Goal: Information Seeking & Learning: Learn about a topic

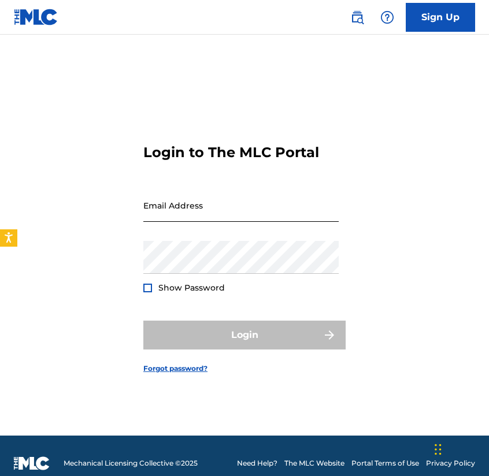
click at [229, 210] on input "Email Address" at bounding box center [240, 205] width 195 height 33
type input "[EMAIL_ADDRESS][DOMAIN_NAME]"
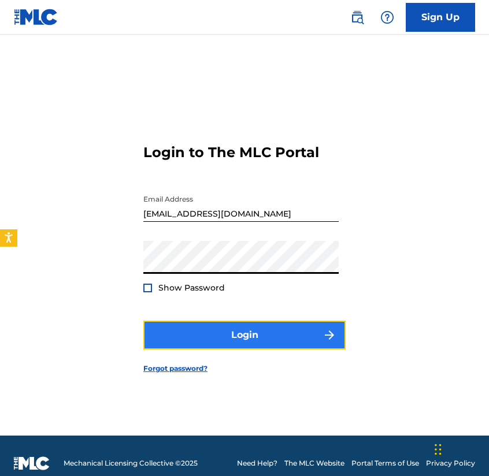
click at [254, 328] on button "Login" at bounding box center [244, 335] width 202 height 29
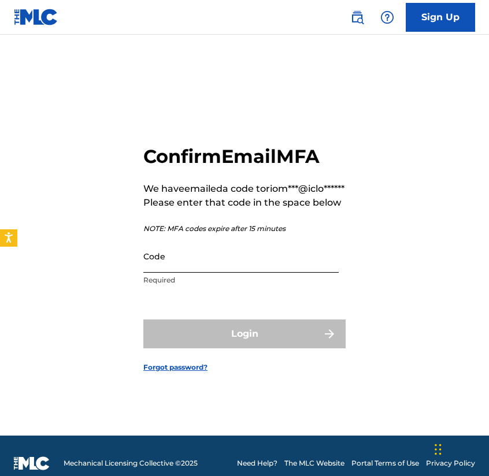
click at [223, 269] on input "Code" at bounding box center [240, 256] width 195 height 33
click at [191, 263] on input "Code" at bounding box center [240, 256] width 195 height 33
paste input "561144"
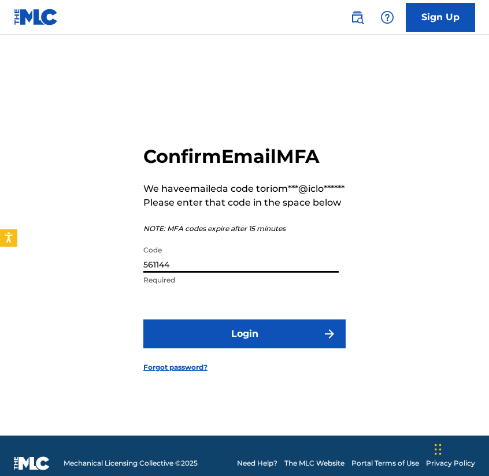
type input "561144"
click at [143, 320] on button "Login" at bounding box center [244, 334] width 202 height 29
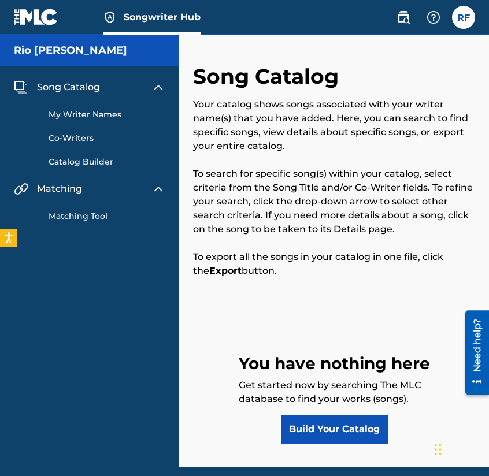
click at [103, 117] on link "My Writer Names" at bounding box center [107, 115] width 117 height 12
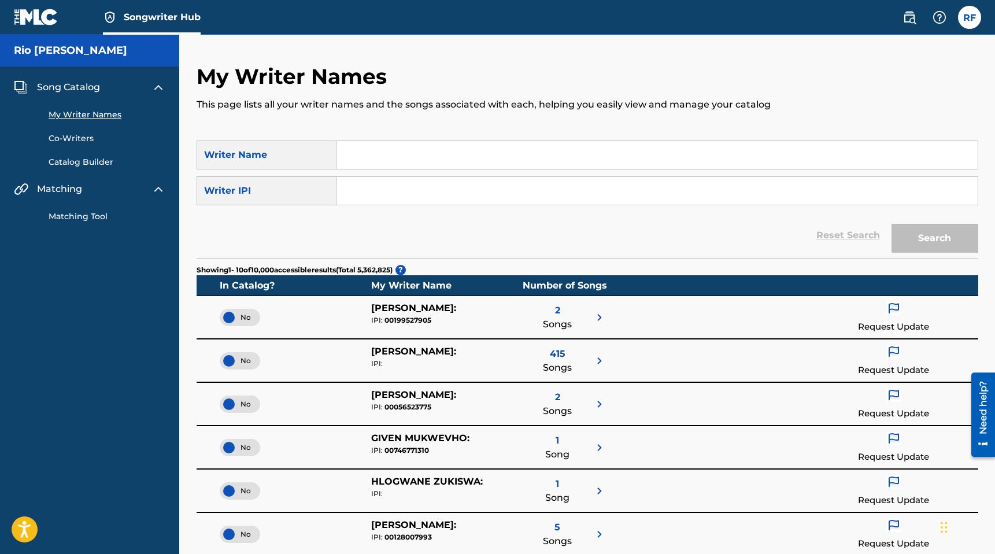
click at [460, 146] on input "Search Form" at bounding box center [657, 155] width 641 height 28
type input "Rio [PERSON_NAME]"
click at [401, 187] on input "Search Form" at bounding box center [657, 191] width 641 height 28
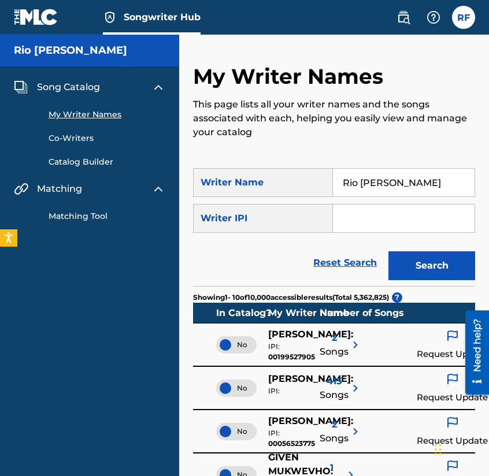
paste input "1288788377"
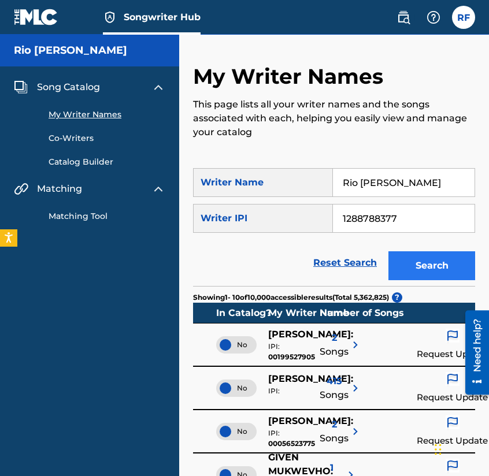
type input "1288788377"
click at [422, 257] on button "Search" at bounding box center [432, 266] width 87 height 29
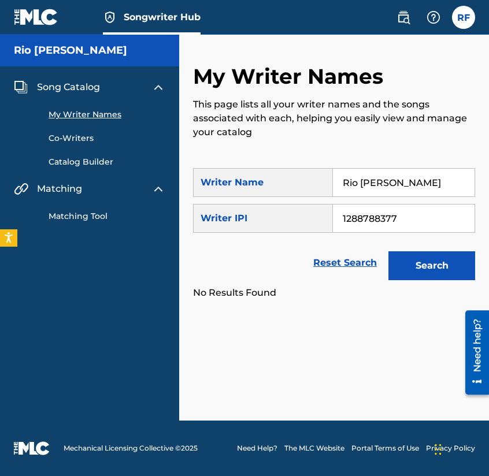
drag, startPoint x: 437, startPoint y: 184, endPoint x: 305, endPoint y: 184, distance: 131.8
click at [305, 184] on div "SearchWithCriteriaa7e7abb8-eb3d-4525-b78c-177e3cc7fc35 Writer Name [PERSON_NAME]" at bounding box center [334, 182] width 282 height 29
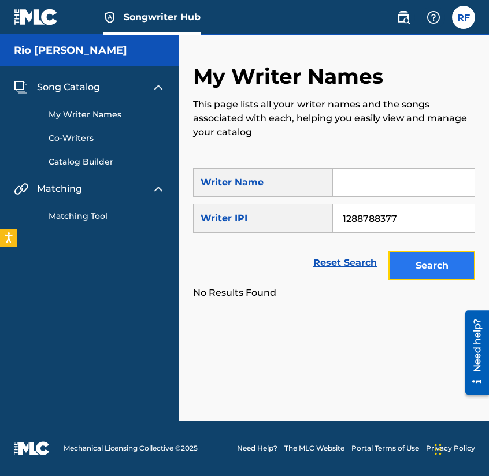
click at [414, 265] on button "Search" at bounding box center [432, 266] width 87 height 29
click at [423, 264] on button "Search" at bounding box center [432, 266] width 87 height 29
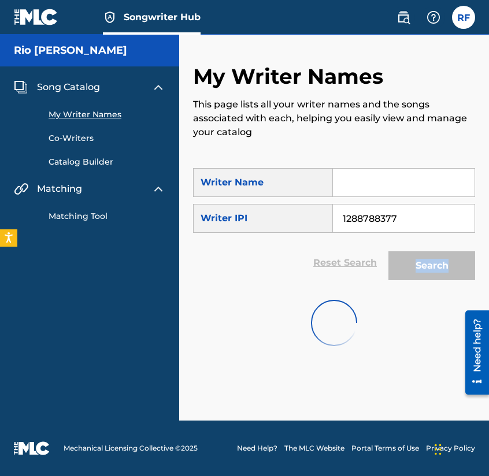
click at [423, 264] on div "Search" at bounding box center [429, 263] width 93 height 46
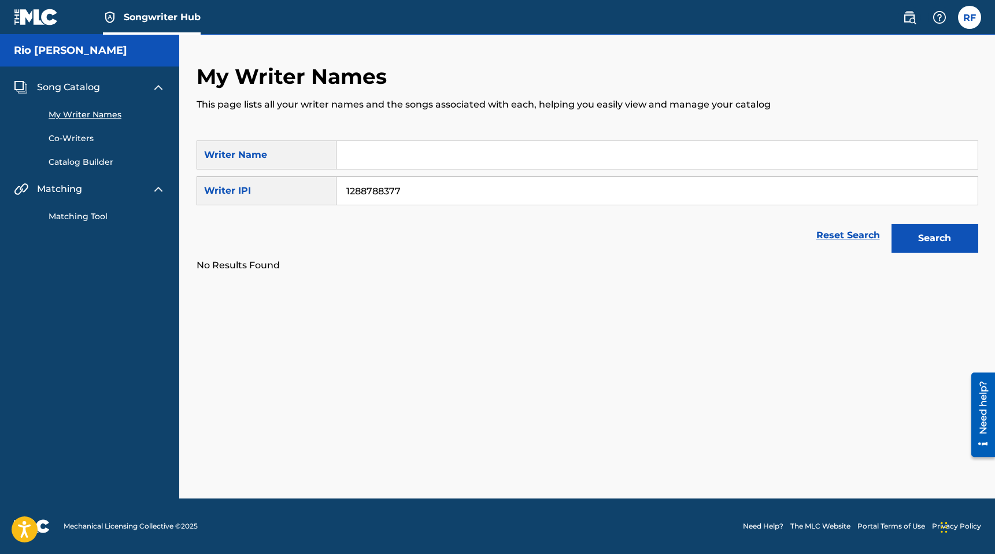
click at [489, 217] on div "Search" at bounding box center [932, 235] width 93 height 46
click at [489, 233] on button "Search" at bounding box center [935, 238] width 87 height 29
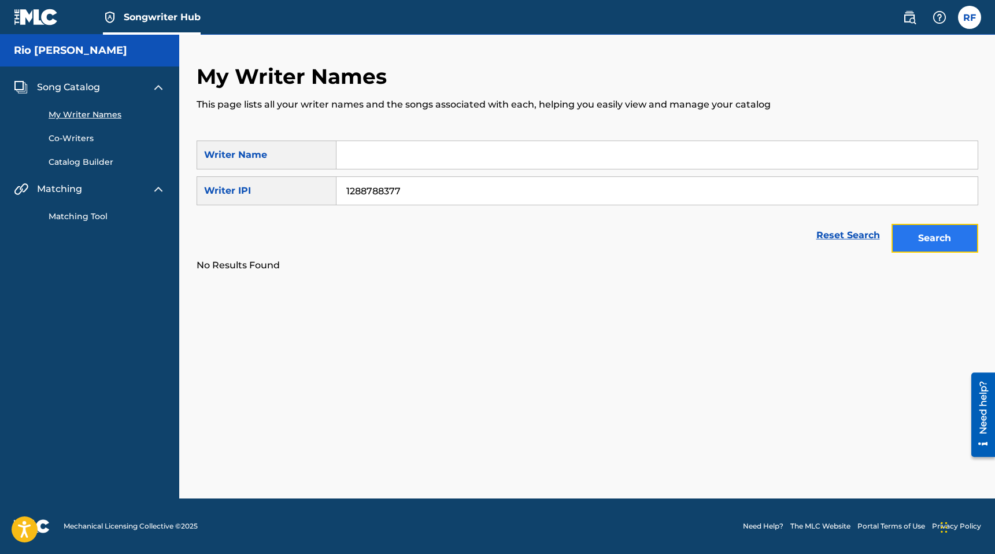
click at [489, 233] on button "Search" at bounding box center [935, 238] width 87 height 29
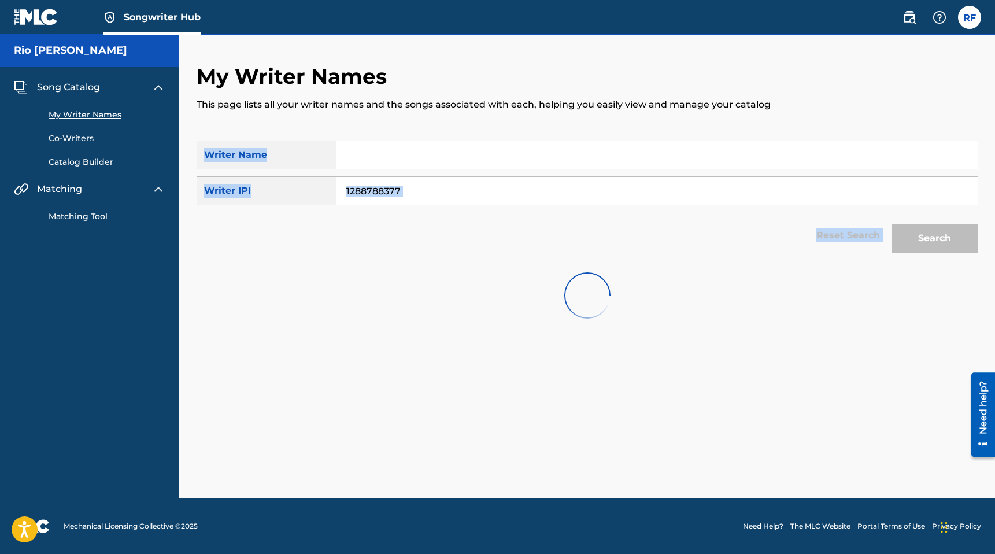
click at [489, 233] on div "Search" at bounding box center [932, 235] width 93 height 46
click at [489, 233] on button "Search" at bounding box center [935, 238] width 87 height 29
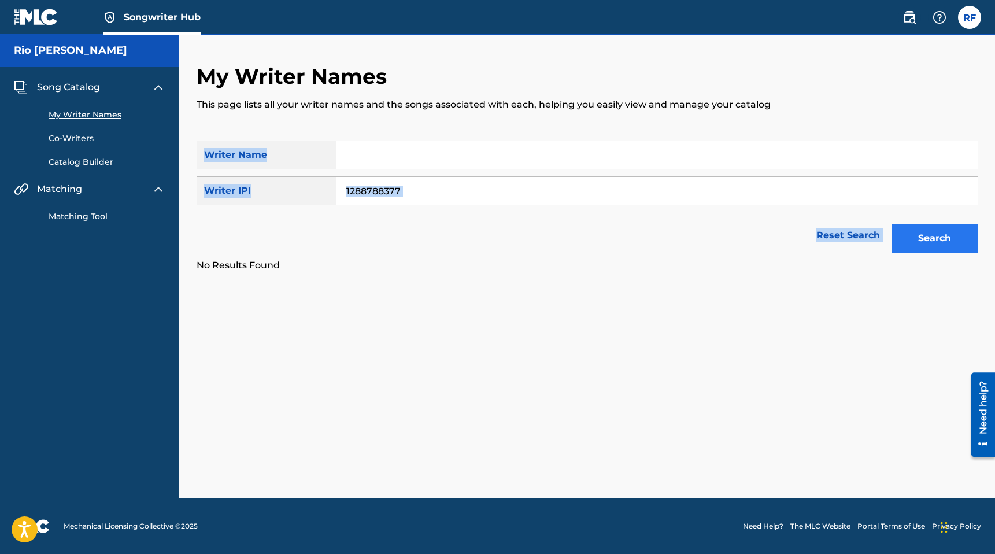
click at [489, 233] on div "Search" at bounding box center [932, 235] width 93 height 46
click at [489, 233] on button "Search" at bounding box center [935, 238] width 87 height 29
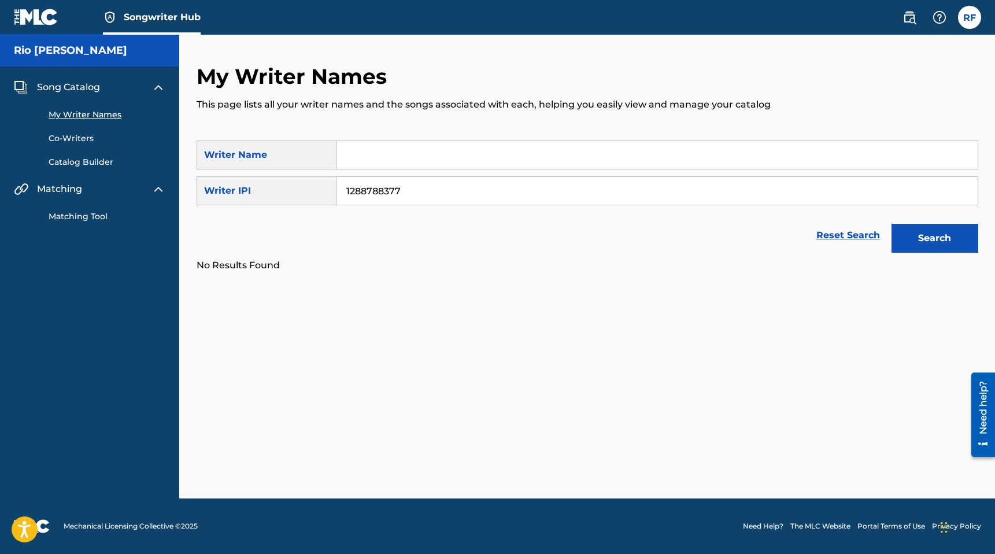
drag, startPoint x: 450, startPoint y: 188, endPoint x: 250, endPoint y: 188, distance: 200.7
click at [250, 188] on div "SearchWithCriteria02ed56e6-f069-4e35-a479-5a066c6b35e3 Writer IPI 1288788377" at bounding box center [588, 190] width 782 height 29
click at [400, 162] on input "Search Form" at bounding box center [657, 155] width 641 height 28
type input "Rio [PERSON_NAME]"
click at [489, 249] on button "Search" at bounding box center [935, 238] width 87 height 29
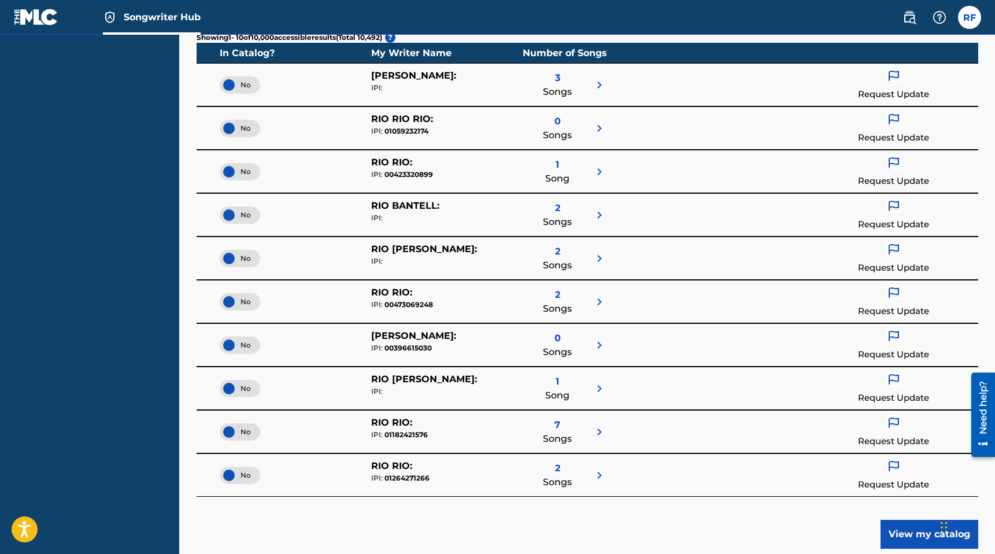
scroll to position [234, 0]
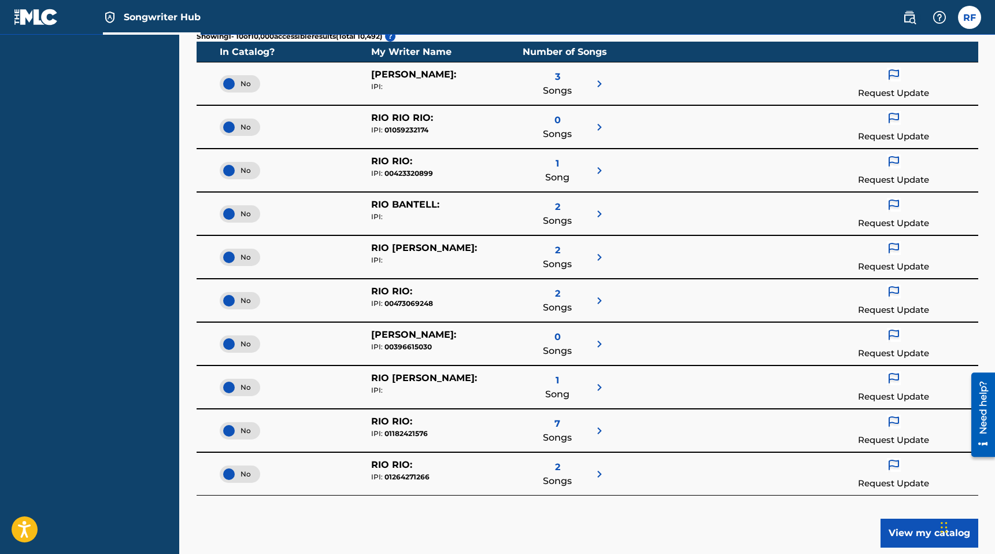
click at [247, 214] on span "No" at bounding box center [240, 214] width 22 height 10
click at [239, 214] on span "Yes" at bounding box center [239, 214] width 23 height 10
click at [248, 256] on span "No" at bounding box center [240, 257] width 22 height 10
click at [489, 249] on span "2" at bounding box center [557, 250] width 5 height 14
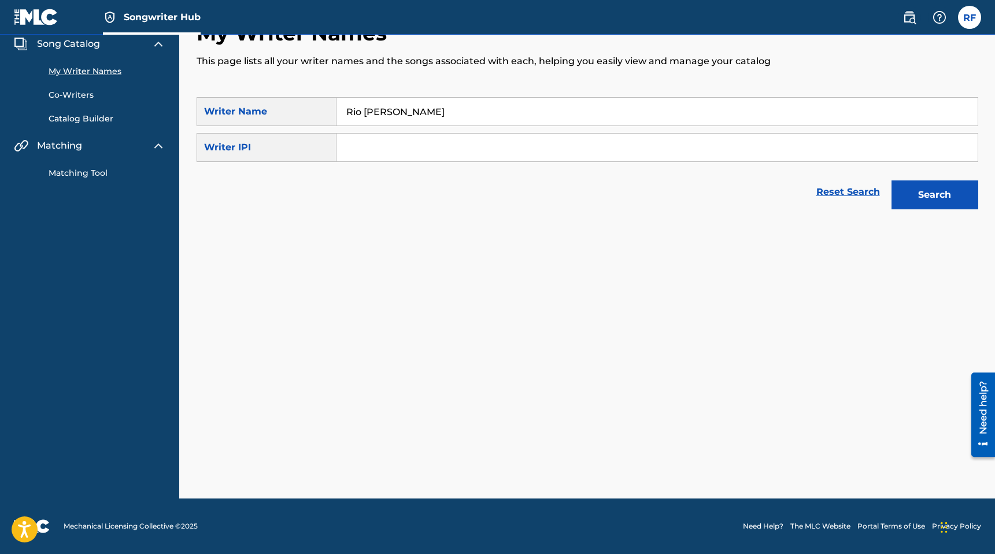
scroll to position [43, 0]
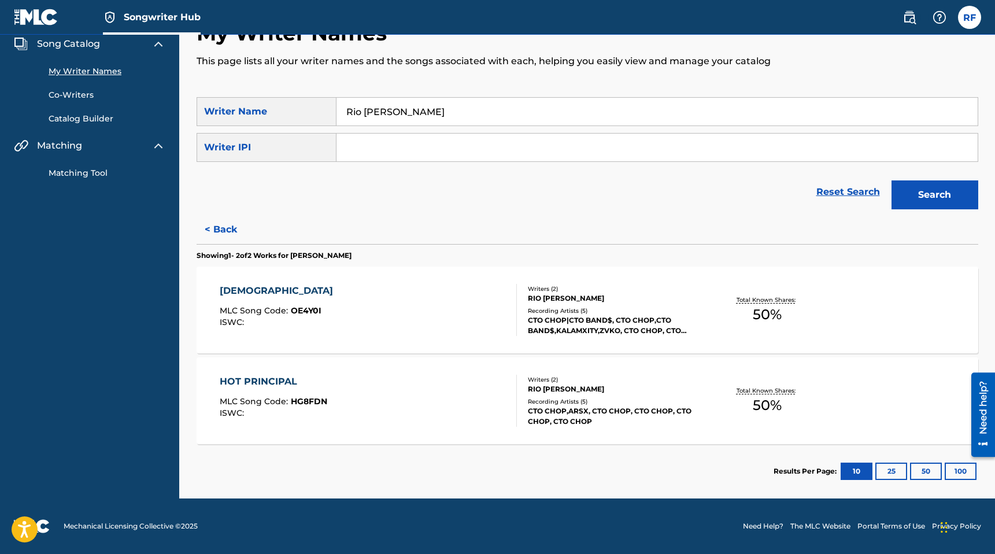
click at [387, 334] on div "[DEMOGRAPHIC_DATA] MLC Song Code : OE4Y0I ISWC :" at bounding box center [368, 310] width 297 height 52
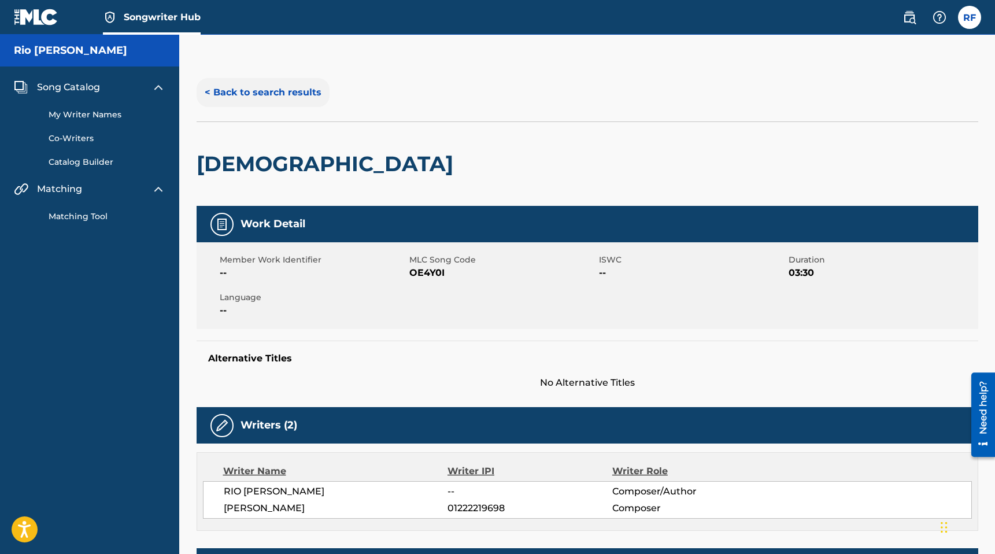
click at [256, 99] on button "< Back to search results" at bounding box center [263, 92] width 133 height 29
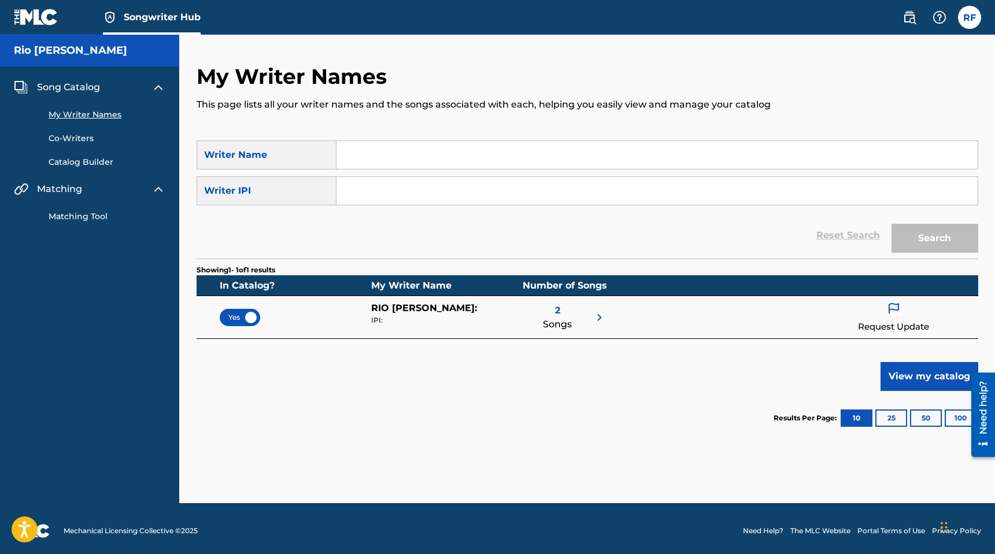
click at [489, 310] on img at bounding box center [894, 308] width 14 height 15
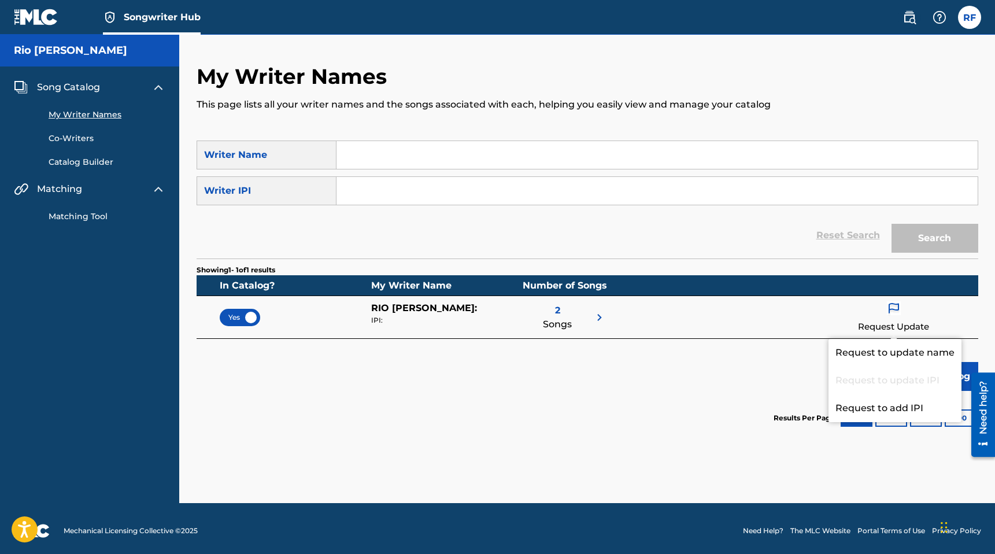
click at [489, 322] on div "Yes [PERSON_NAME] : IPI: 2 Songs Request Update" at bounding box center [588, 316] width 782 height 43
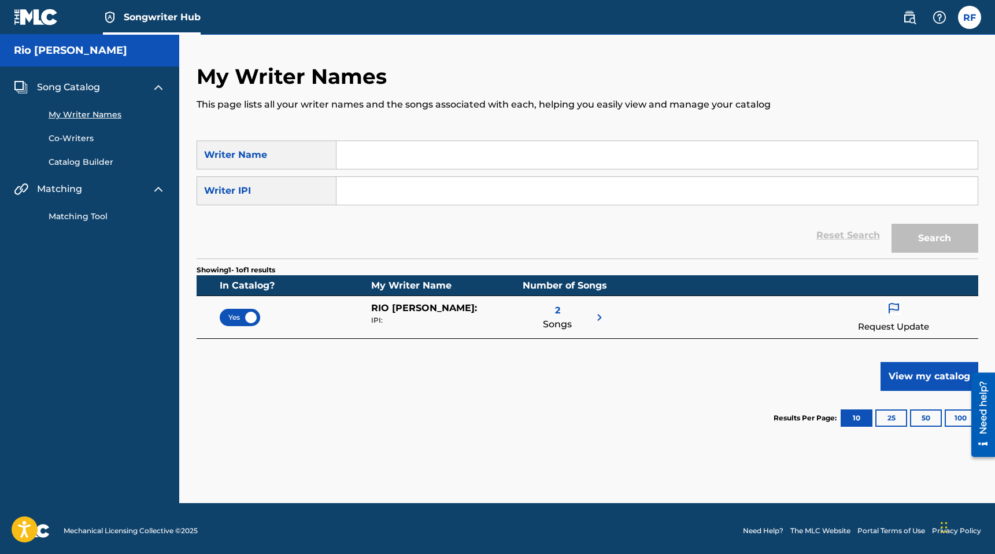
click at [489, 322] on div "2 Songs" at bounding box center [564, 317] width 83 height 32
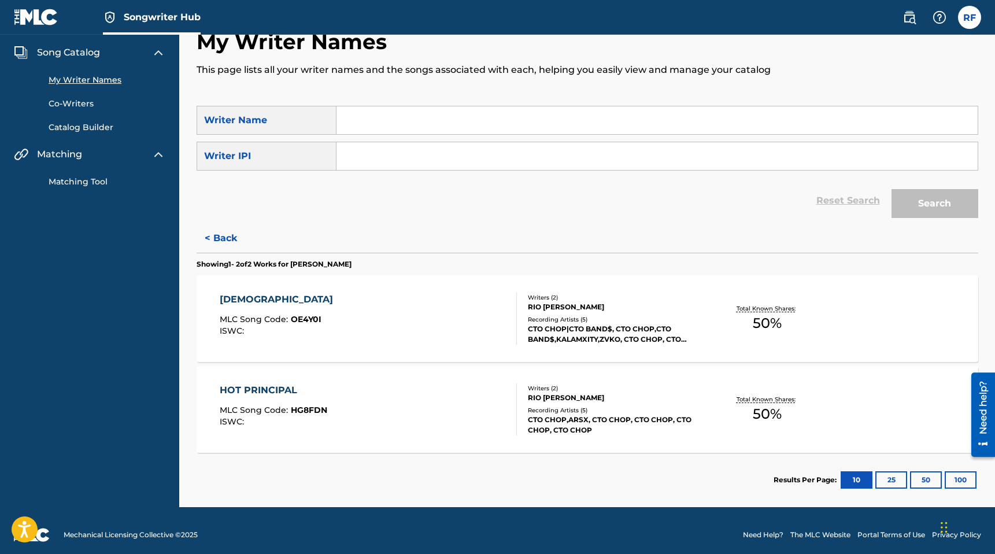
scroll to position [43, 0]
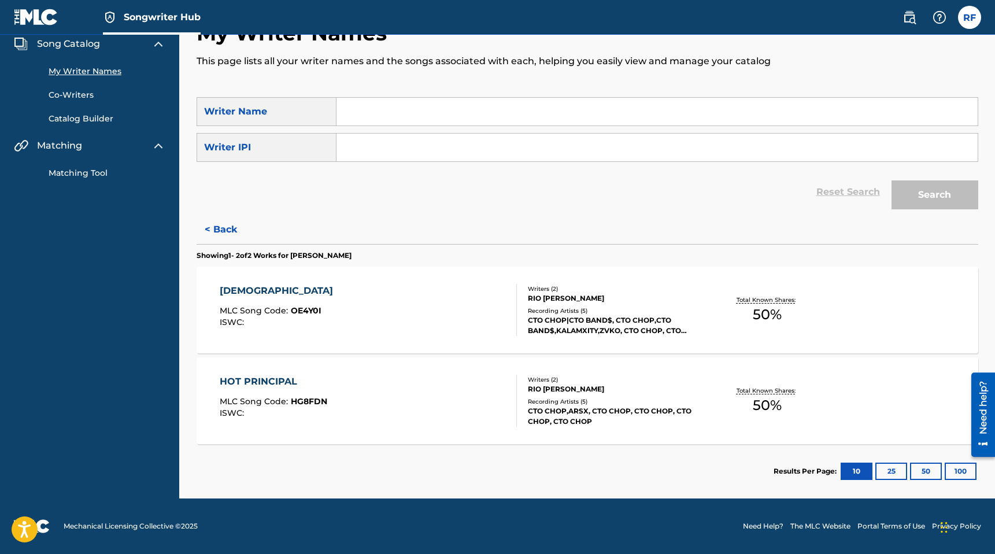
click at [489, 313] on div "Recording Artists ( 5 )" at bounding box center [615, 310] width 175 height 9
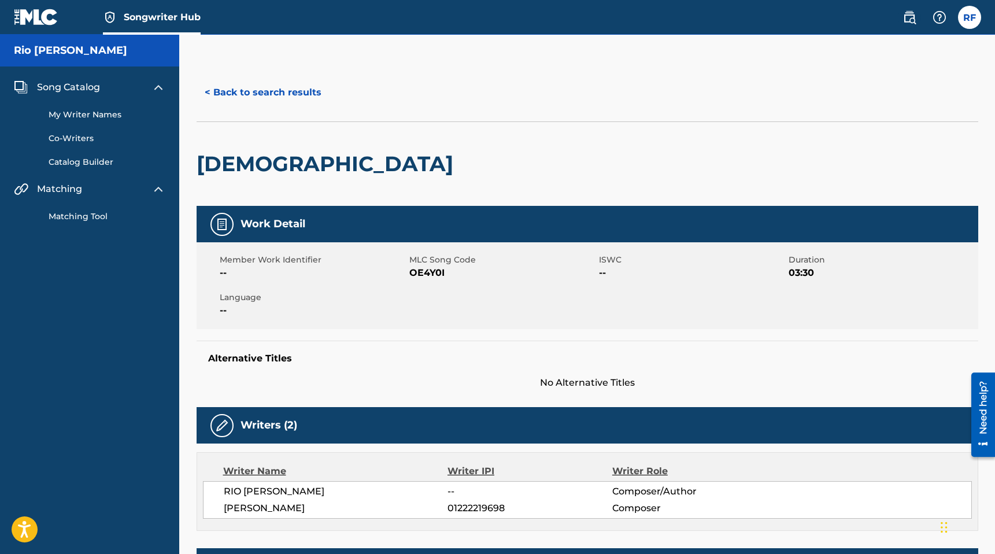
click at [489, 365] on div "Alternative Titles No Alternative Titles" at bounding box center [588, 365] width 782 height 49
click at [246, 90] on button "< Back to search results" at bounding box center [263, 92] width 133 height 29
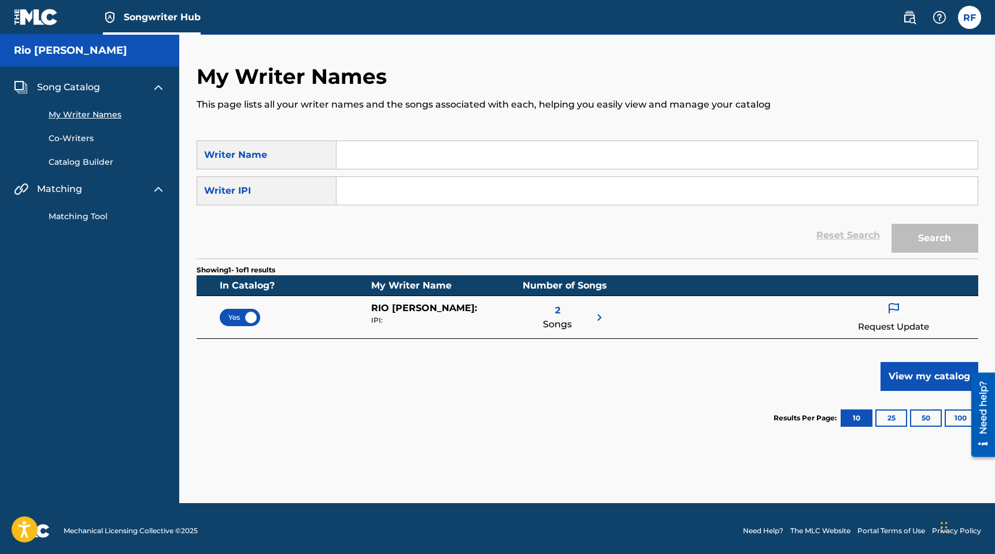
click at [358, 188] on input "Search Form" at bounding box center [657, 191] width 641 height 28
type input "1288788377"
click at [489, 231] on button "Search" at bounding box center [935, 238] width 87 height 29
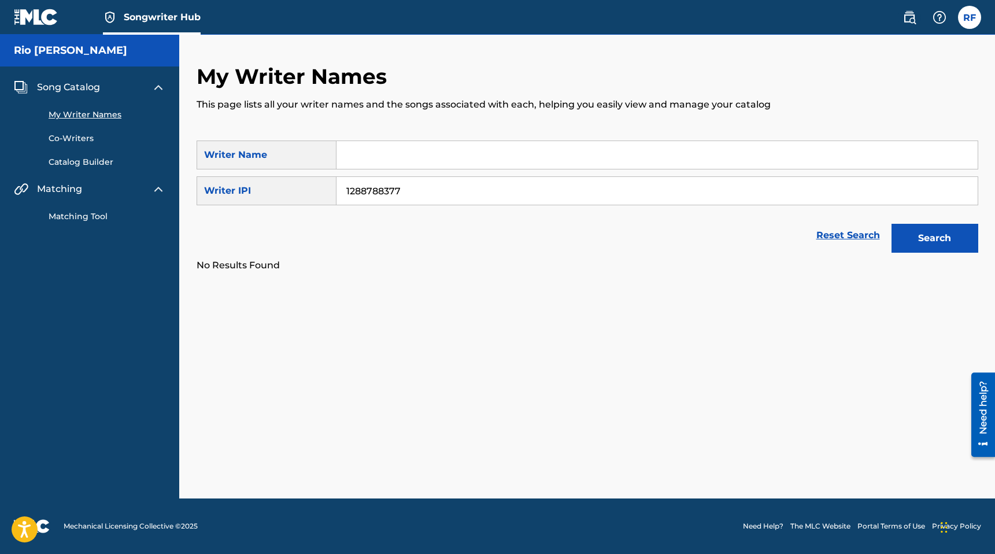
drag, startPoint x: 415, startPoint y: 191, endPoint x: 261, endPoint y: 191, distance: 153.8
click at [261, 191] on div "SearchWithCriteria02ed56e6-f069-4e35-a479-5a066c6b35e3 Writer IPI 1288788377" at bounding box center [588, 190] width 782 height 29
click at [346, 155] on input "Search Form" at bounding box center [657, 155] width 641 height 28
click at [489, 224] on button "Search" at bounding box center [935, 238] width 87 height 29
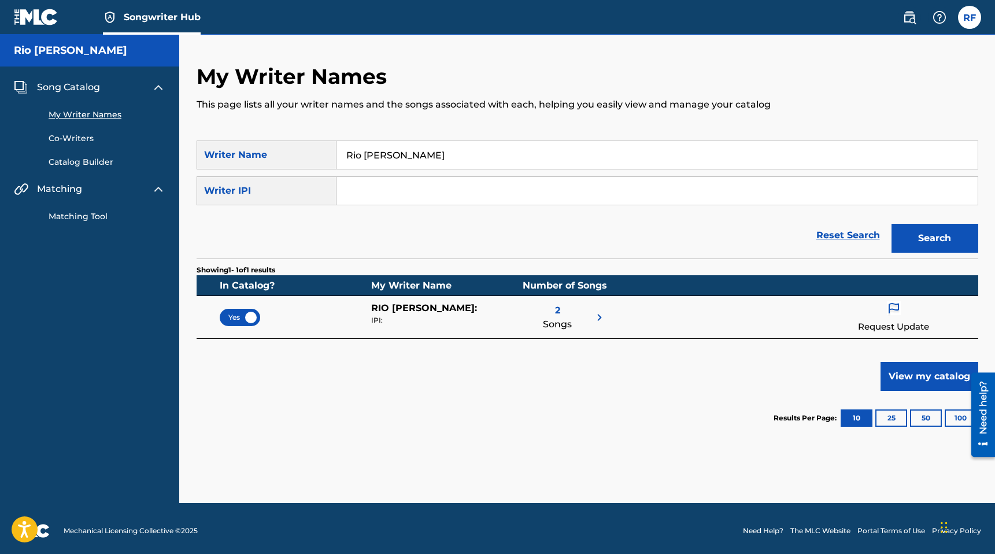
scroll to position [5, 0]
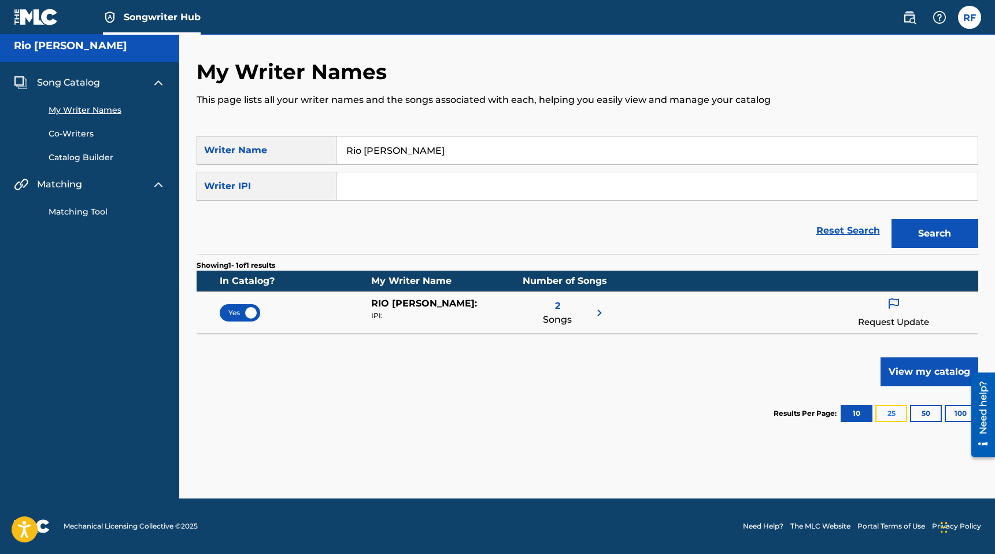
click at [489, 413] on button "25" at bounding box center [891, 413] width 32 height 17
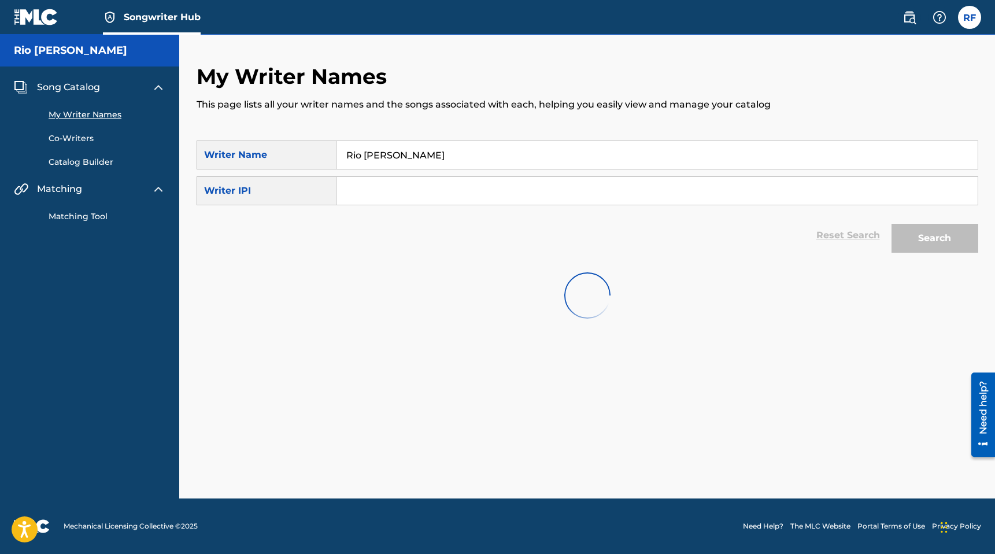
scroll to position [0, 0]
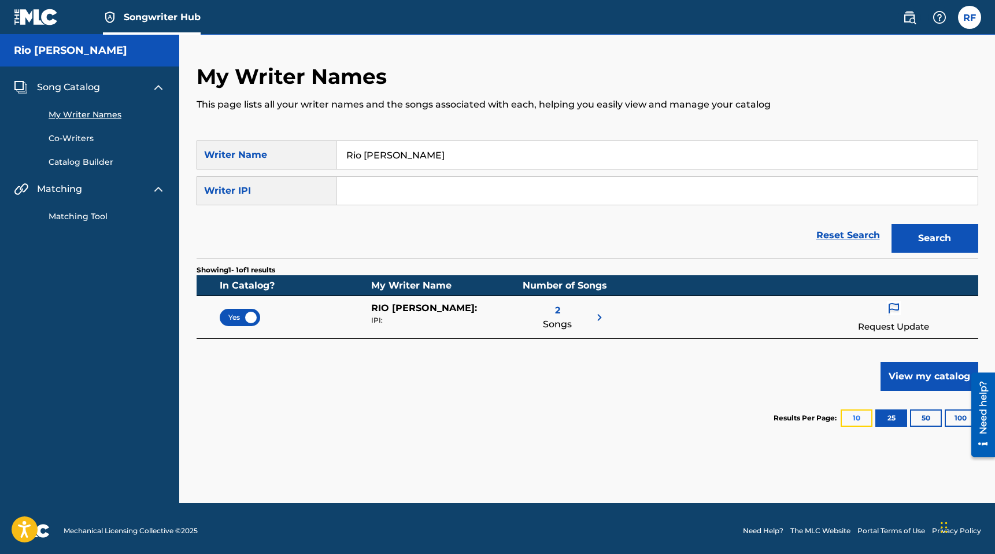
click at [489, 416] on button "10" at bounding box center [857, 417] width 32 height 17
click at [241, 318] on span "Yes" at bounding box center [239, 317] width 23 height 10
click at [433, 154] on input "Rio [PERSON_NAME]" at bounding box center [657, 155] width 641 height 28
click at [489, 224] on button "Search" at bounding box center [935, 238] width 87 height 29
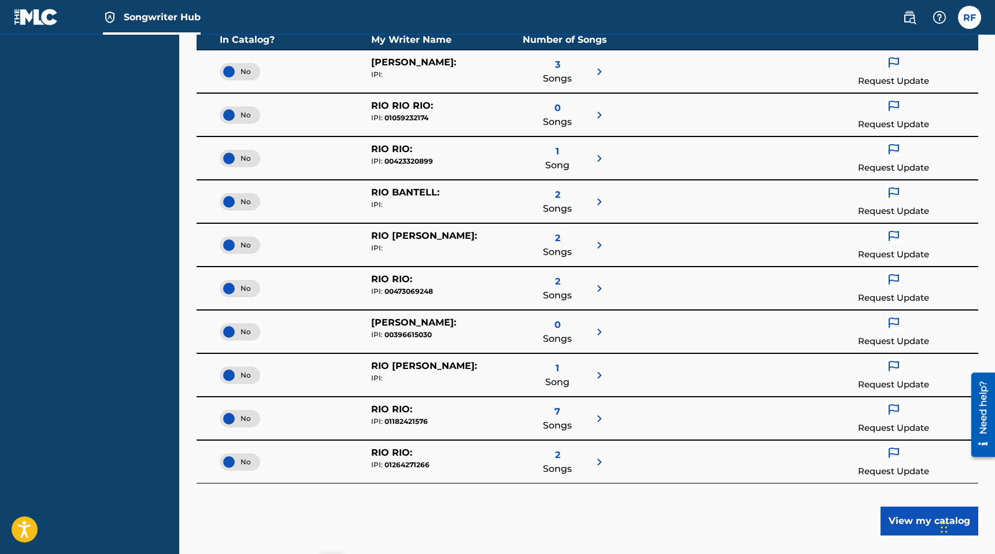
scroll to position [249, 0]
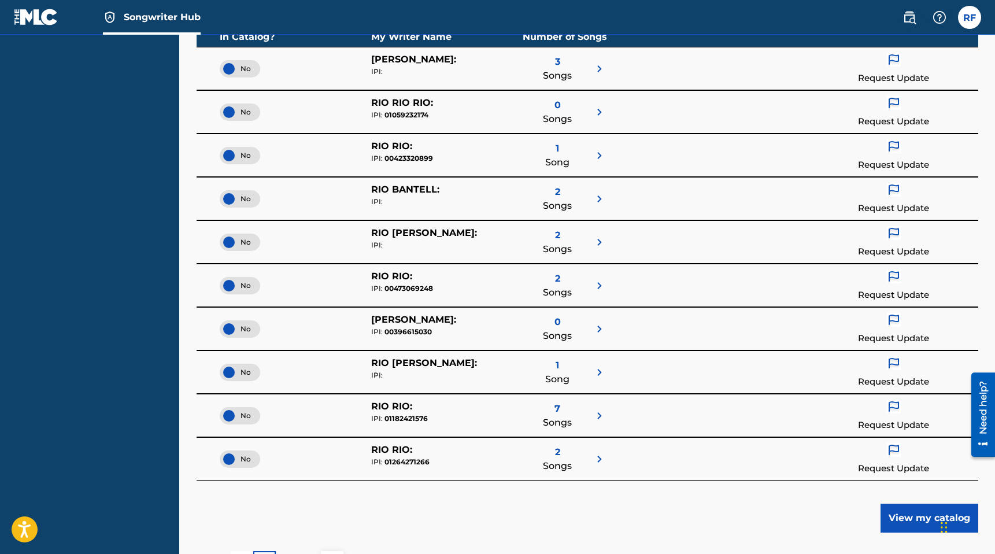
type input "Rio [PERSON_NAME]\"
click at [246, 372] on span "No" at bounding box center [240, 372] width 22 height 10
click at [241, 243] on span "No" at bounding box center [240, 242] width 22 height 10
click at [489, 368] on div "1 Song" at bounding box center [557, 372] width 24 height 32
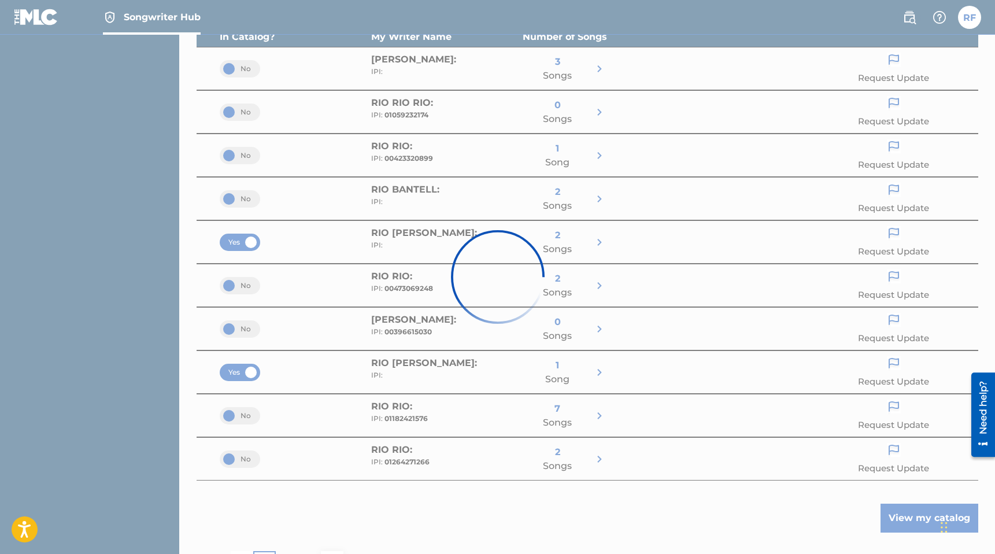
scroll to position [0, 0]
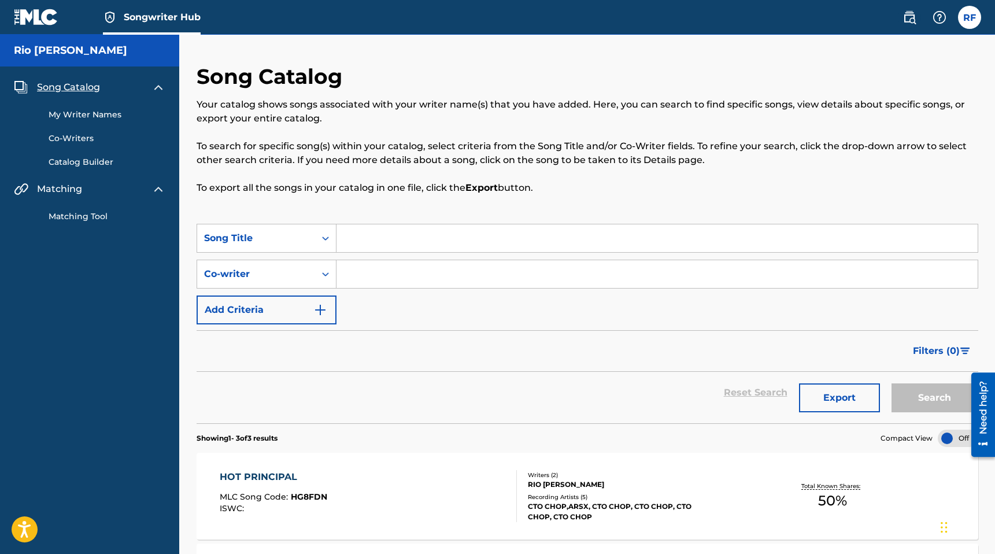
click at [358, 240] on input "Search Form" at bounding box center [657, 238] width 641 height 28
click at [109, 111] on link "My Writer Names" at bounding box center [107, 115] width 117 height 12
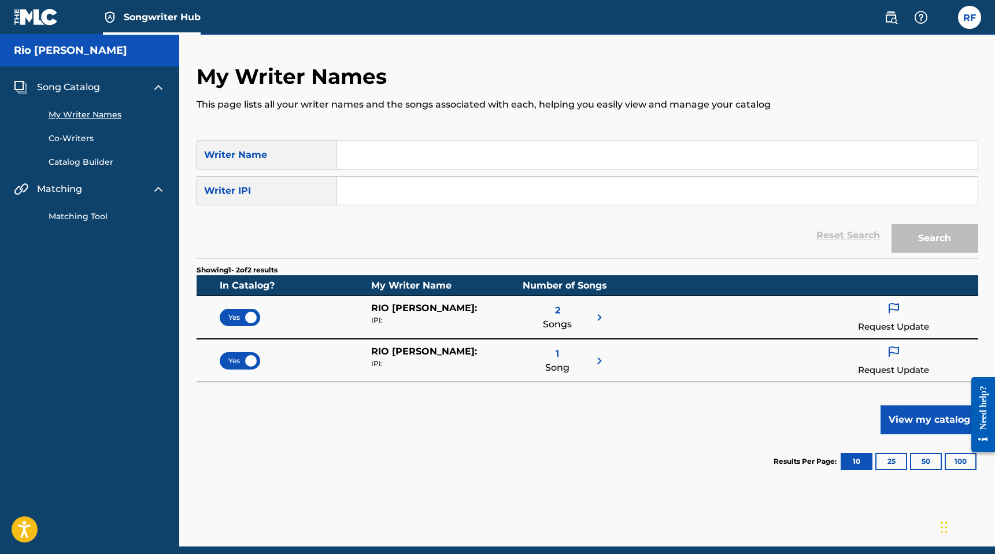
click at [430, 145] on input "Search Form" at bounding box center [657, 155] width 641 height 28
type input "Rio [PERSON_NAME]"
click at [892, 224] on button "Search" at bounding box center [935, 238] width 87 height 29
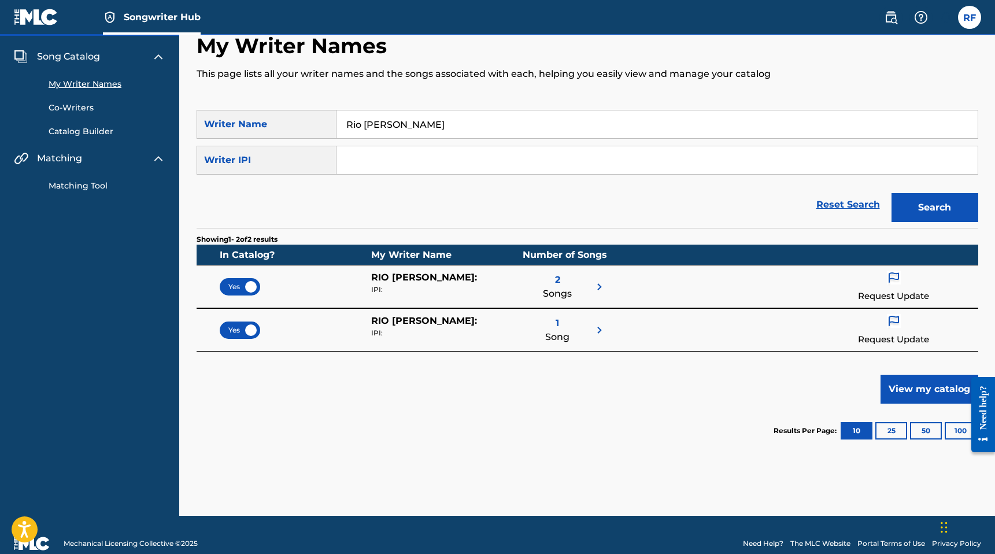
scroll to position [48, 0]
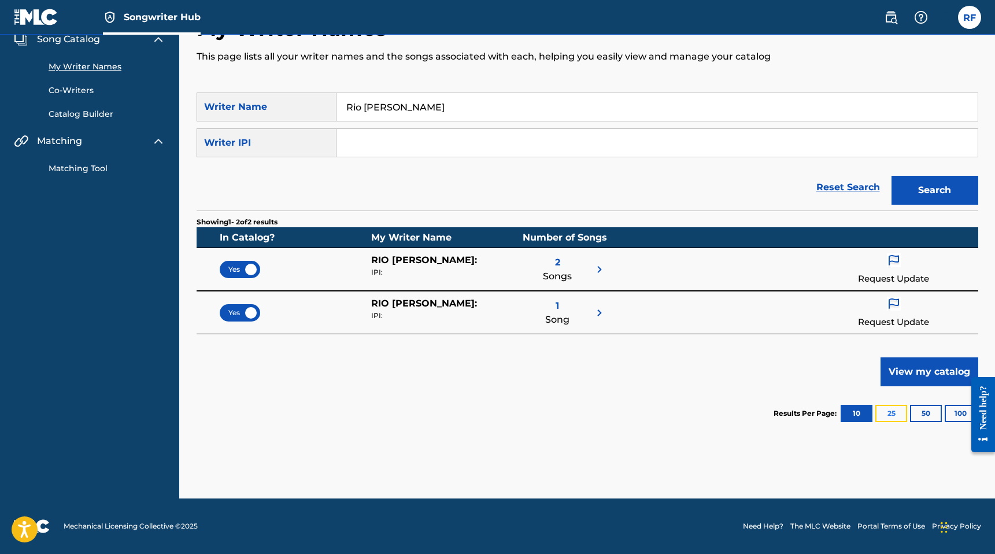
click at [893, 412] on button "25" at bounding box center [891, 413] width 32 height 17
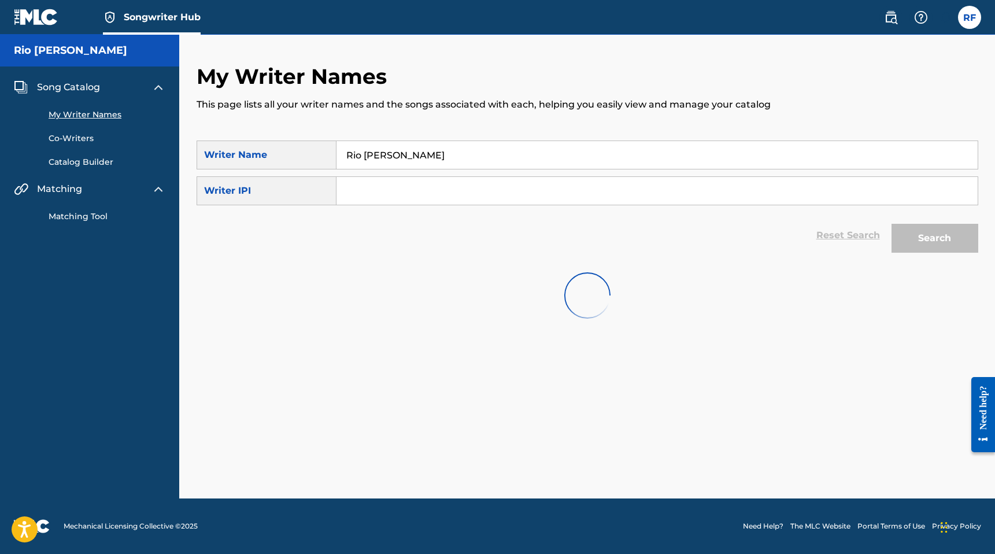
scroll to position [0, 0]
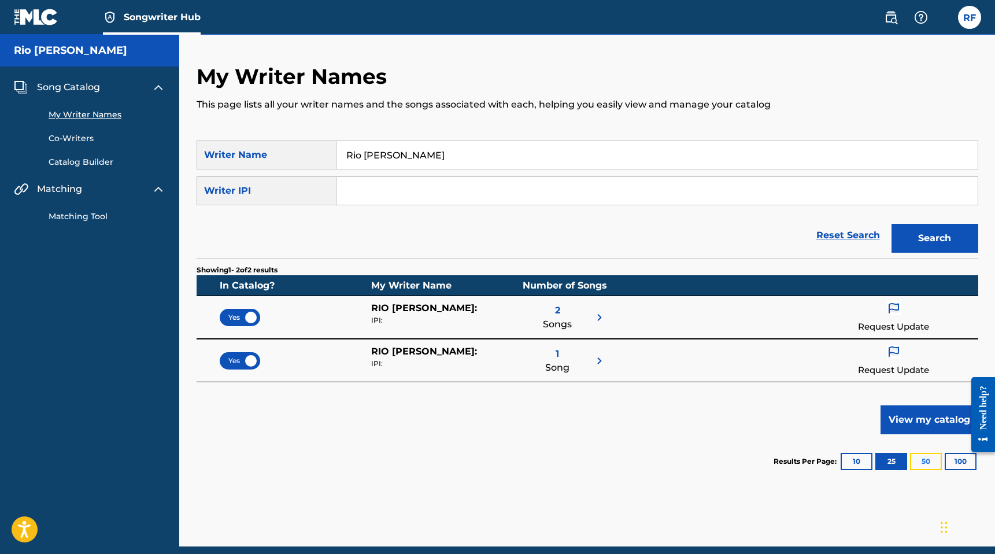
click at [933, 464] on button "50" at bounding box center [926, 461] width 32 height 17
click at [963, 463] on button "100" at bounding box center [961, 461] width 32 height 17
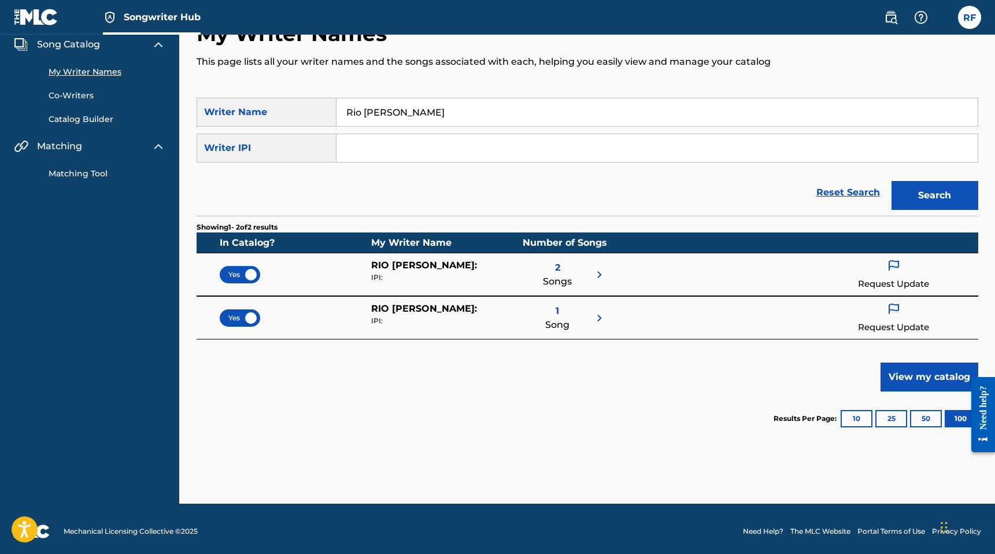
scroll to position [48, 0]
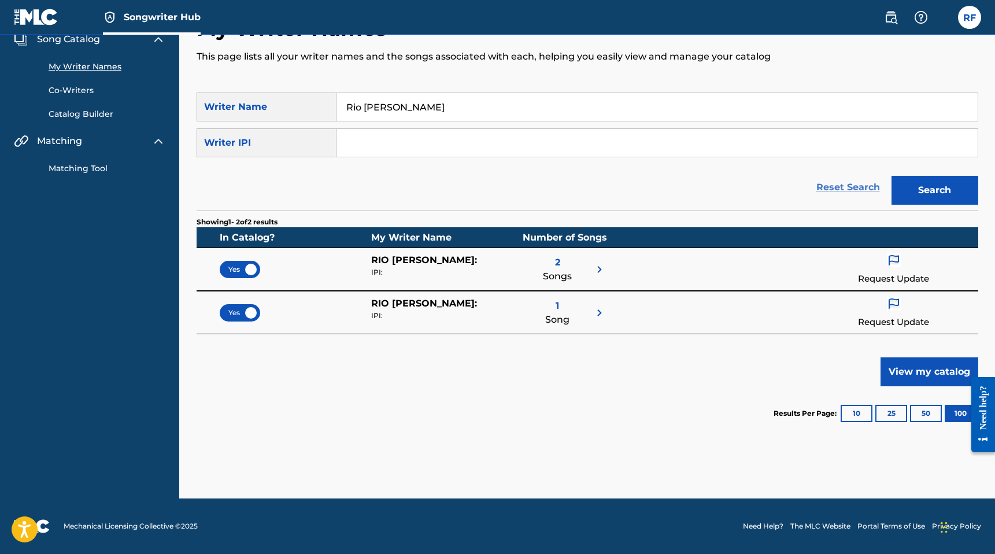
click at [849, 189] on link "Reset Search" at bounding box center [848, 187] width 75 height 25
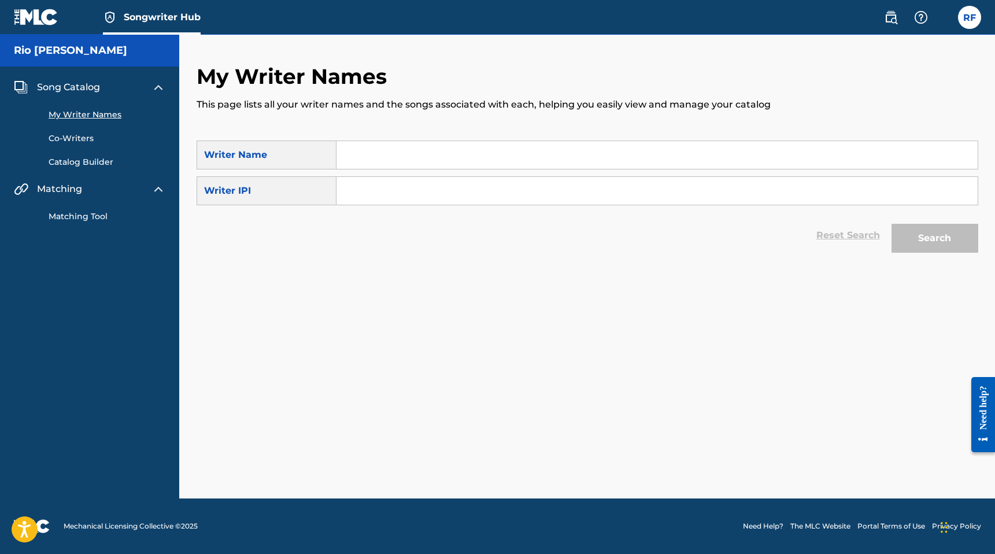
click at [546, 167] on input "Search Form" at bounding box center [657, 155] width 641 height 28
click at [892, 224] on button "Search" at bounding box center [935, 238] width 87 height 29
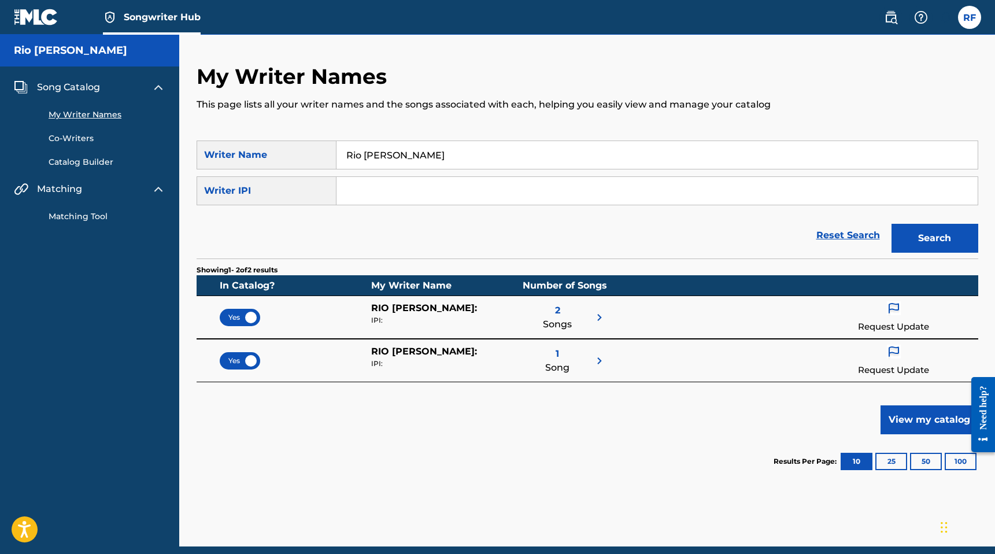
drag, startPoint x: 367, startPoint y: 154, endPoint x: 286, endPoint y: 156, distance: 81.0
click at [286, 156] on div "SearchWithCriteria92733a61-7d15-4893-9beb-62dbb3764cf5 Writer Name [PERSON_NAME]" at bounding box center [588, 155] width 782 height 29
type input "[PERSON_NAME]"
click at [892, 224] on button "Search" at bounding box center [935, 238] width 87 height 29
click at [244, 317] on span "Yes" at bounding box center [239, 317] width 23 height 10
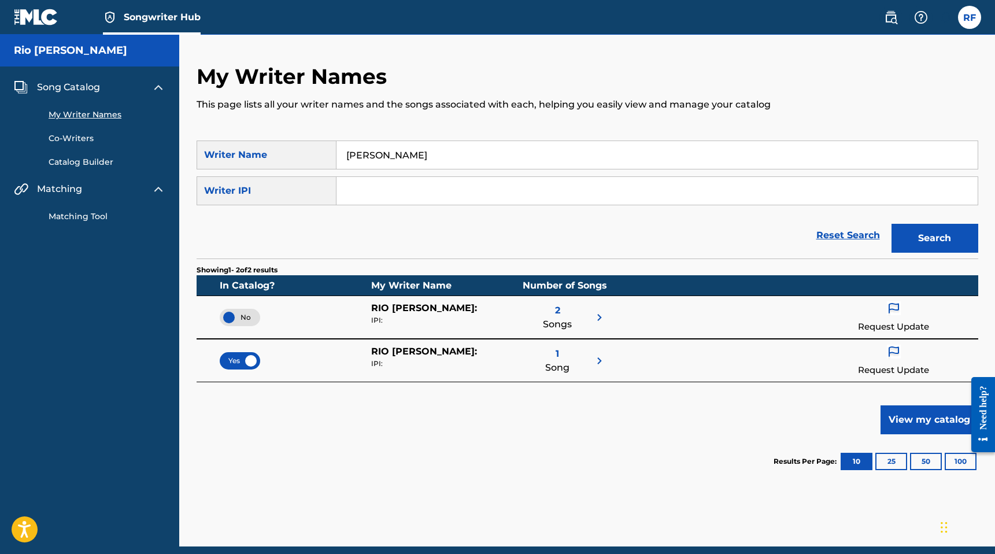
click at [244, 356] on span "Yes" at bounding box center [239, 361] width 23 height 10
click at [448, 145] on input "[PERSON_NAME]" at bounding box center [657, 155] width 641 height 28
click at [892, 224] on button "Search" at bounding box center [935, 238] width 87 height 29
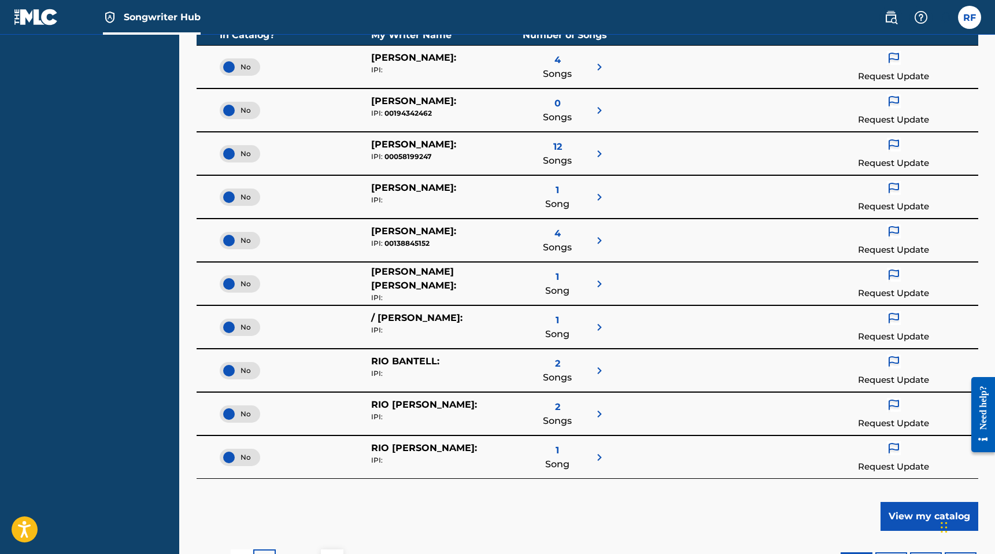
scroll to position [256, 0]
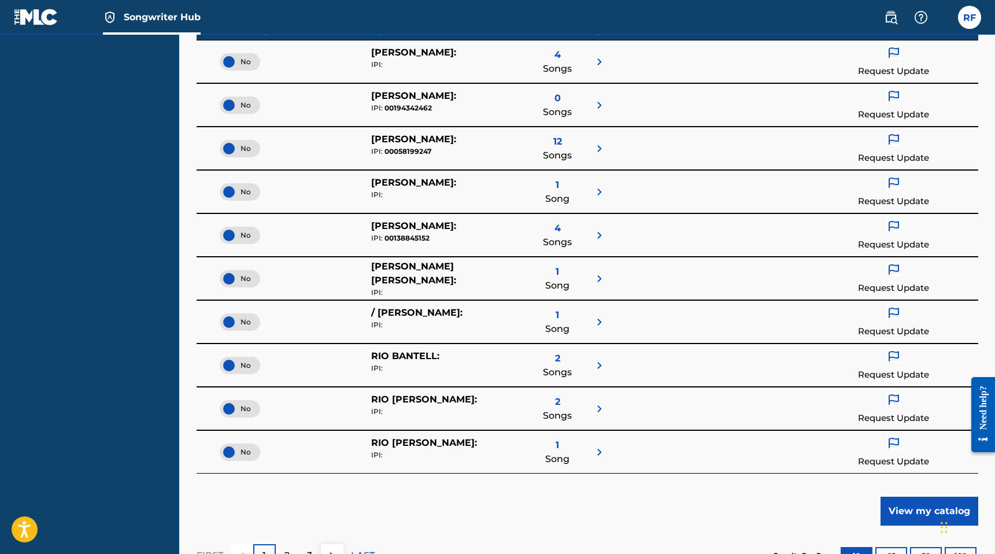
click at [554, 363] on div "2 Songs" at bounding box center [557, 365] width 29 height 32
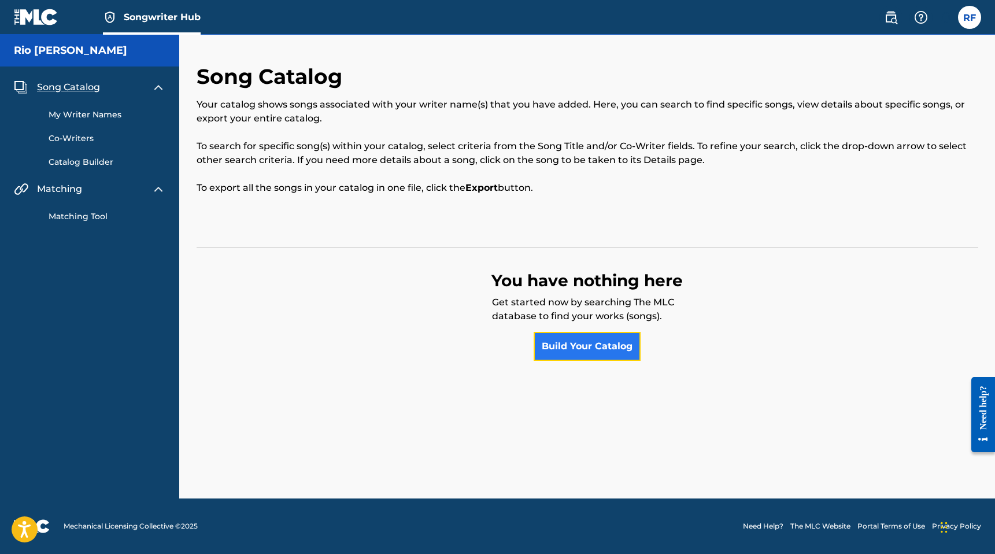
click at [576, 341] on link "Build Your Catalog" at bounding box center [587, 346] width 107 height 29
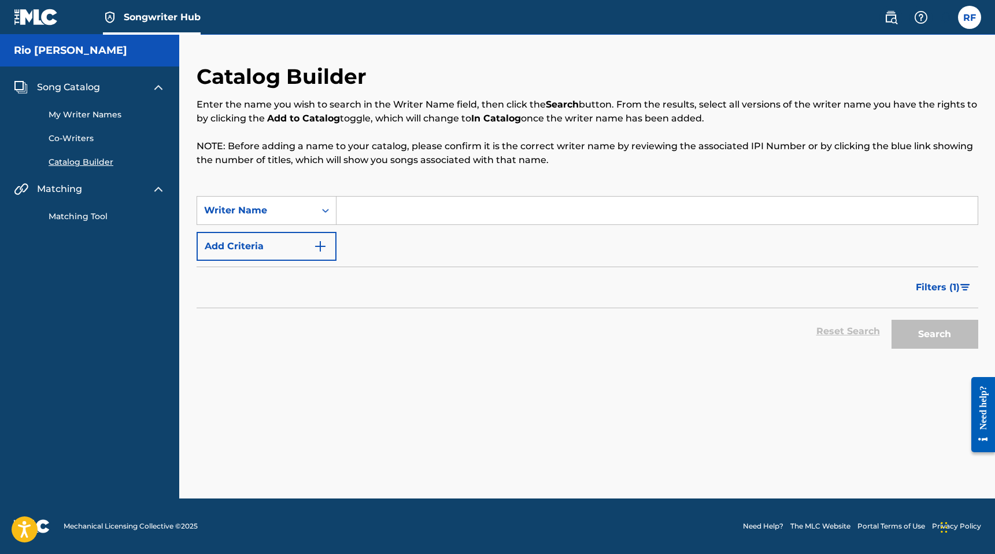
click at [408, 213] on input "Search Form" at bounding box center [657, 211] width 641 height 28
type input "Rio [PERSON_NAME]"
click at [892, 320] on button "Search" at bounding box center [935, 334] width 87 height 29
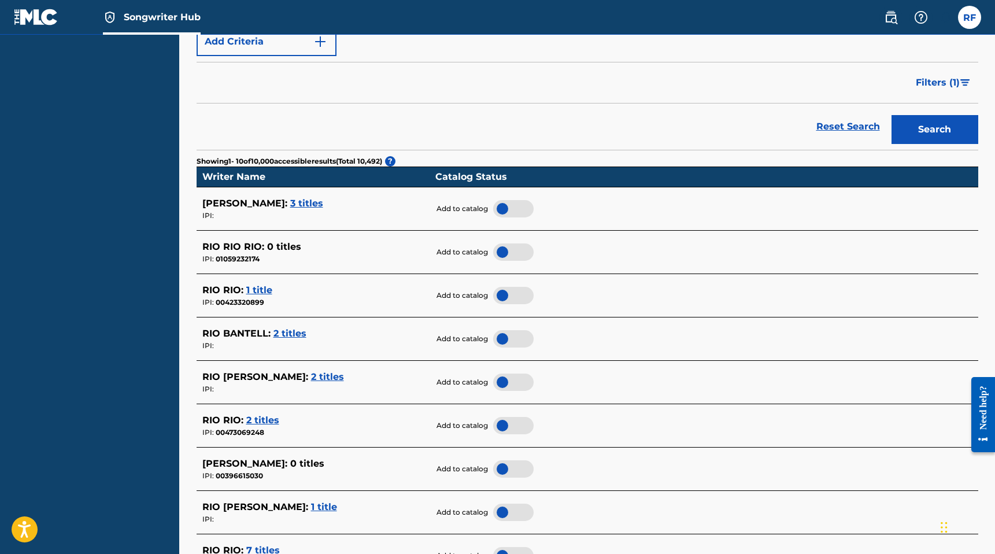
scroll to position [274, 0]
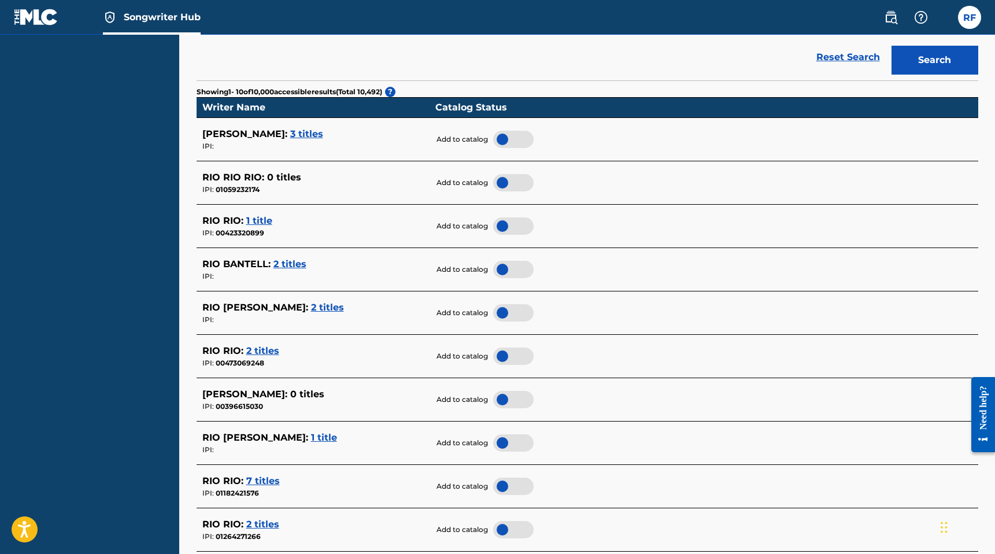
click at [290, 132] on span "3 titles" at bounding box center [306, 133] width 33 height 11
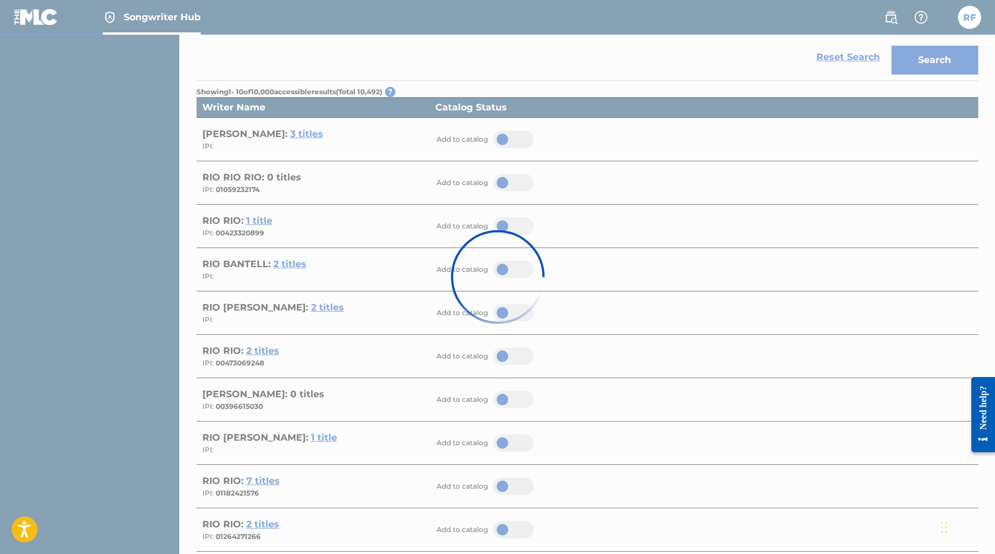
scroll to position [230, 0]
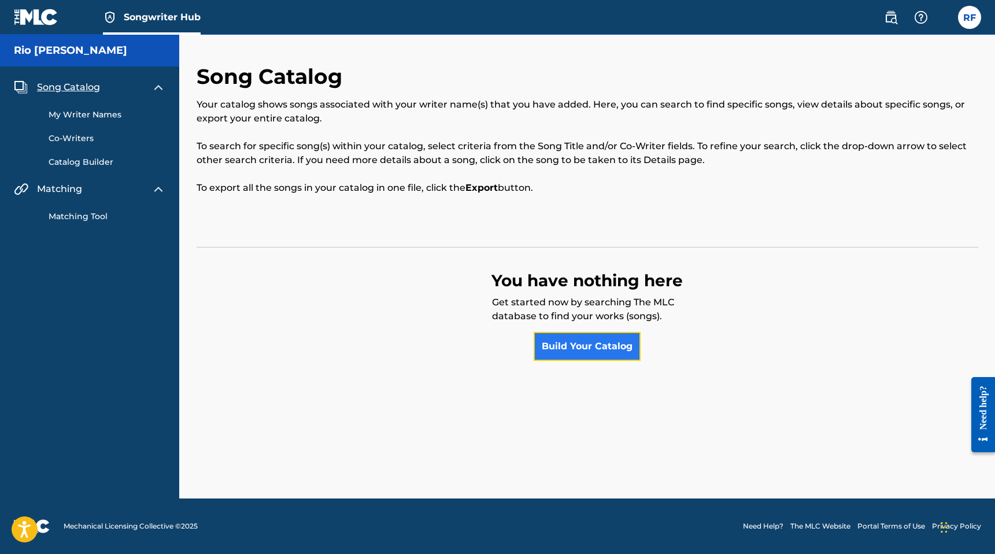
click at [561, 349] on link "Build Your Catalog" at bounding box center [587, 346] width 107 height 29
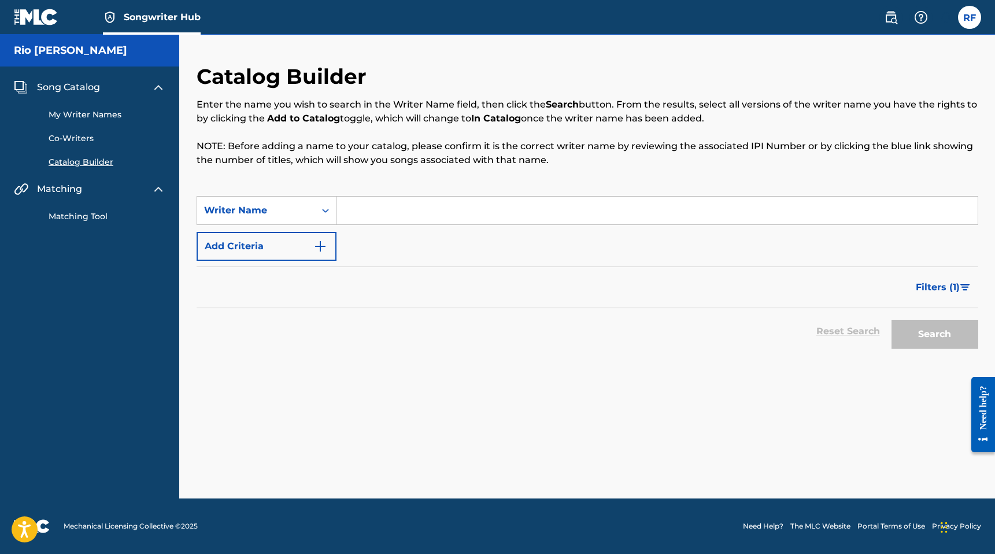
click at [410, 210] on input "Search Form" at bounding box center [657, 211] width 641 height 28
type input "Rio [PERSON_NAME]"
click at [892, 320] on button "Search" at bounding box center [935, 334] width 87 height 29
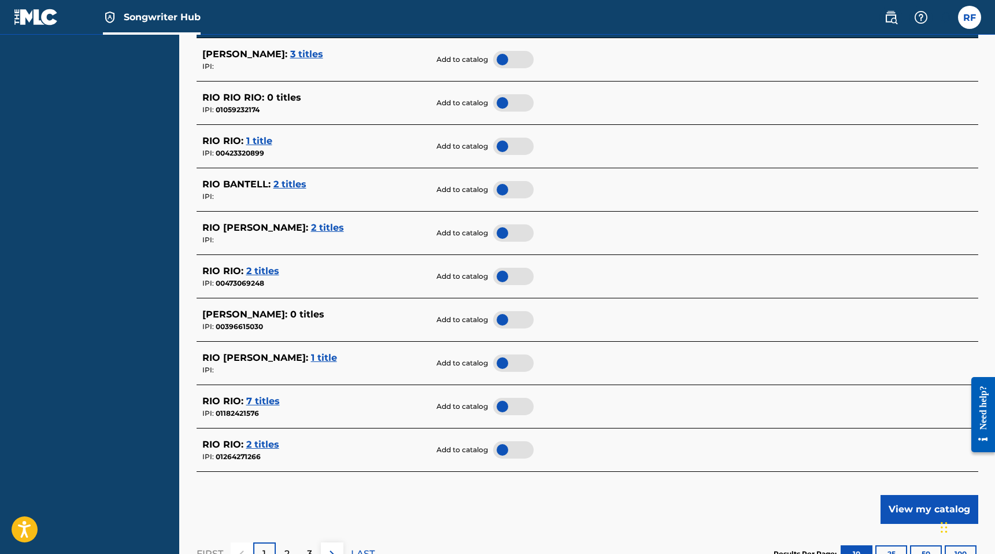
scroll to position [357, 0]
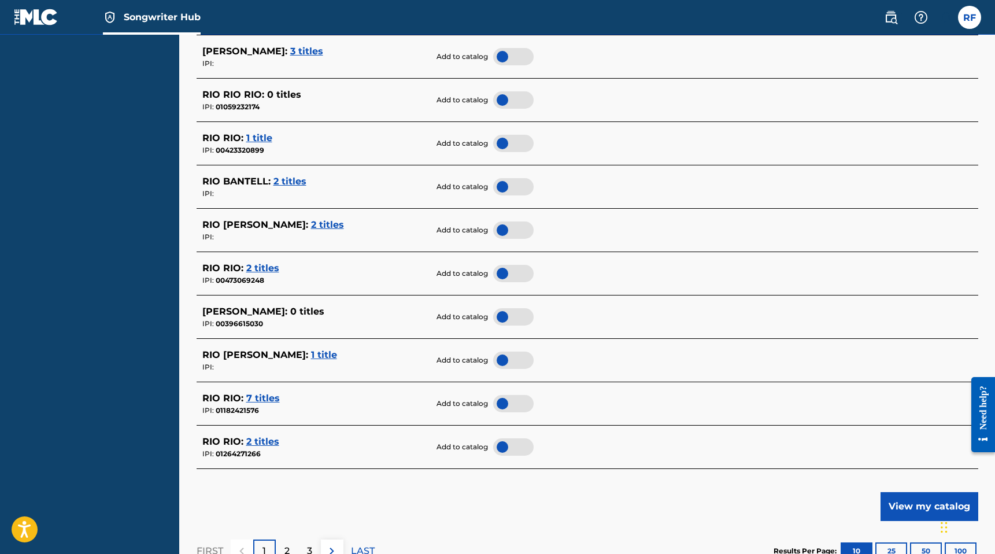
click at [509, 359] on div at bounding box center [513, 360] width 40 height 17
click at [503, 230] on div at bounding box center [513, 229] width 40 height 17
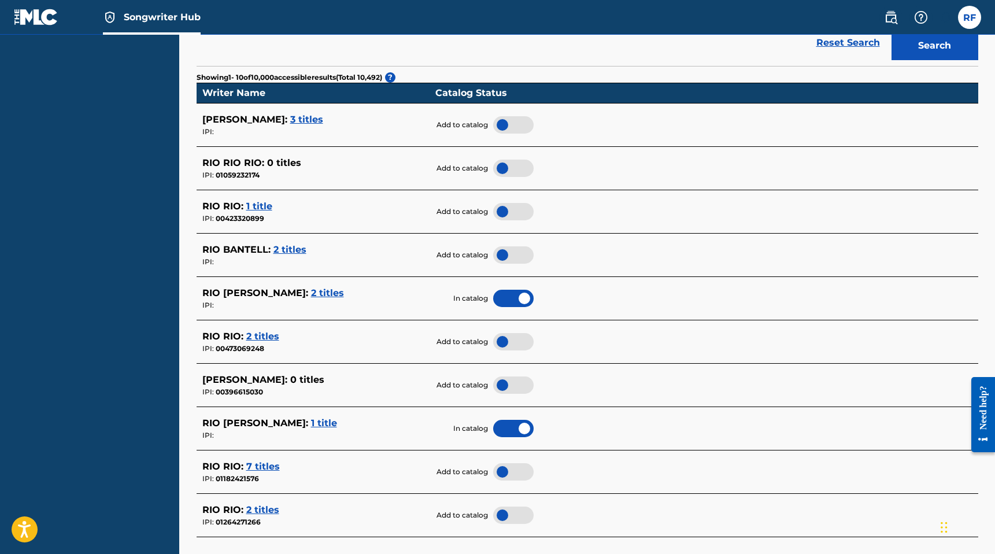
scroll to position [272, 0]
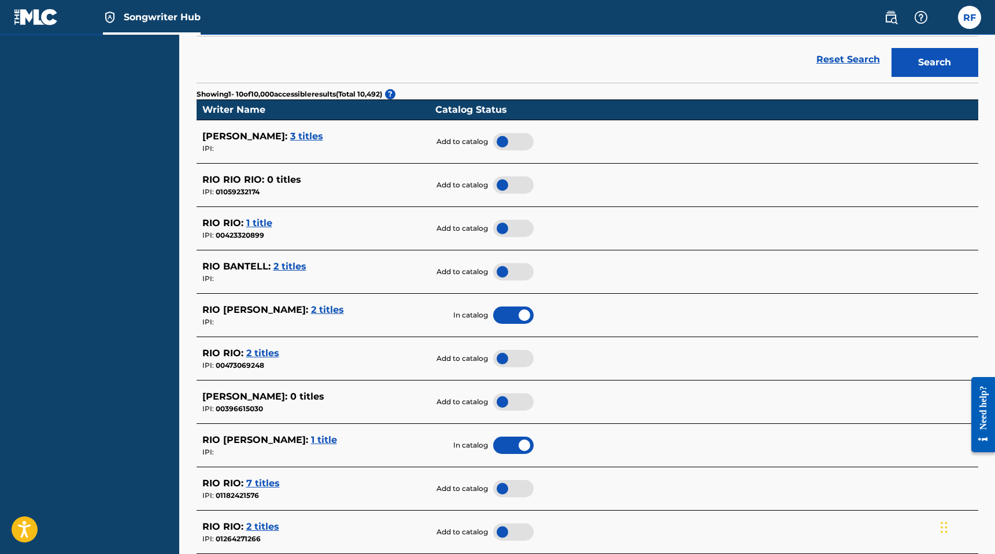
click at [506, 270] on div at bounding box center [513, 271] width 40 height 17
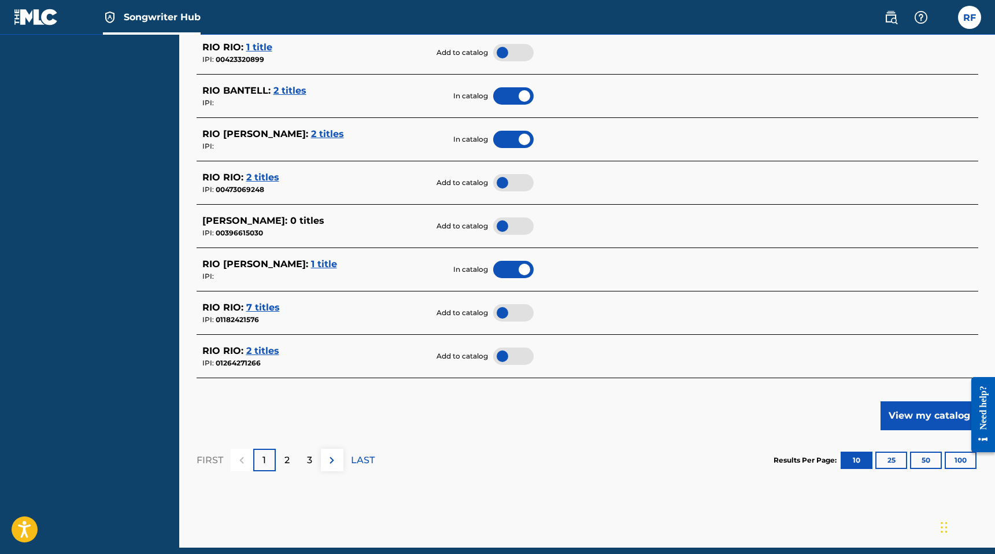
scroll to position [459, 0]
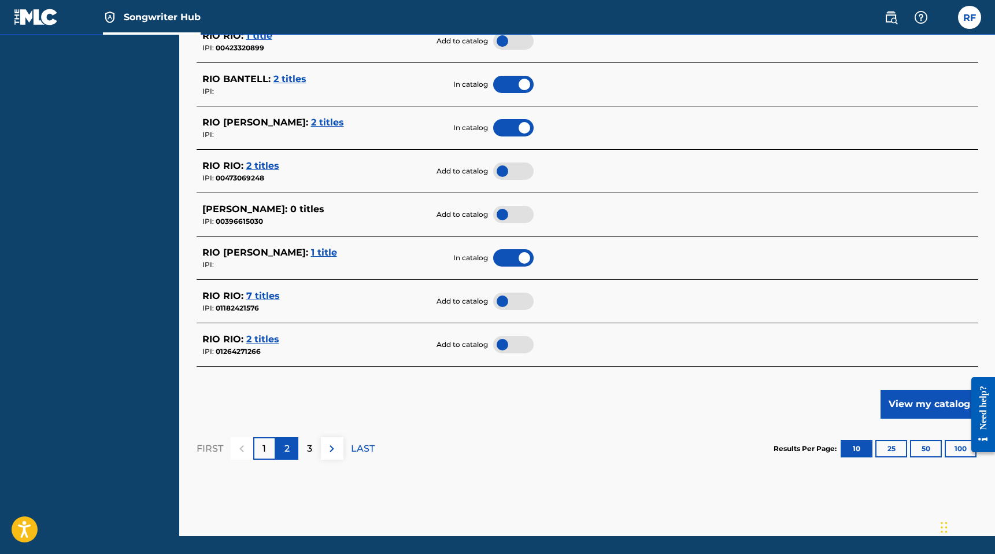
click at [283, 451] on div "2" at bounding box center [287, 448] width 23 height 23
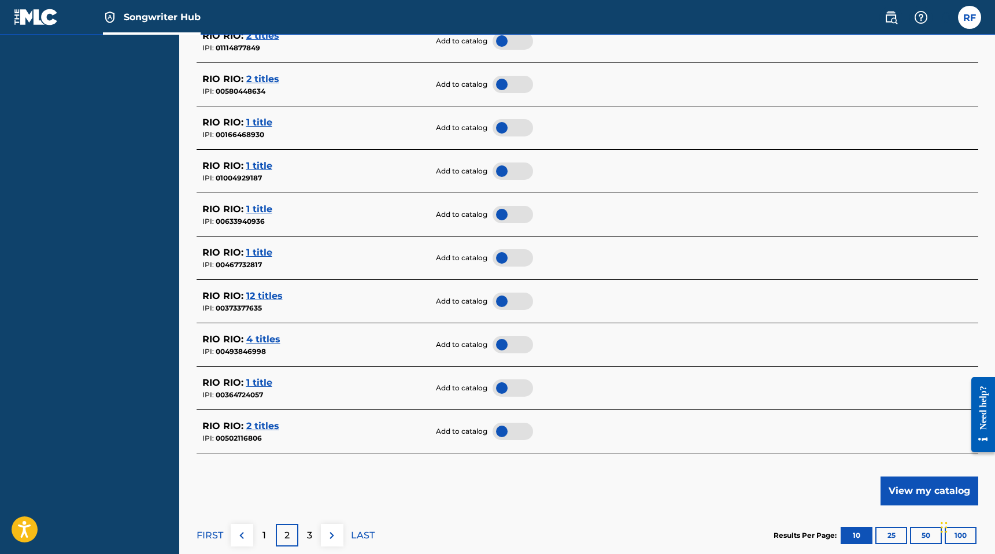
scroll to position [405, 0]
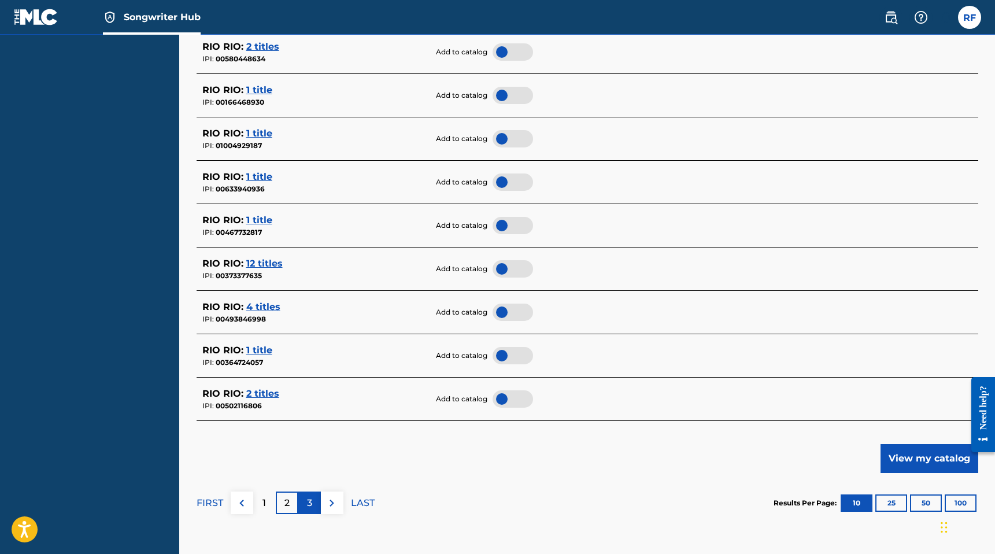
click at [309, 501] on p "3" at bounding box center [309, 503] width 5 height 14
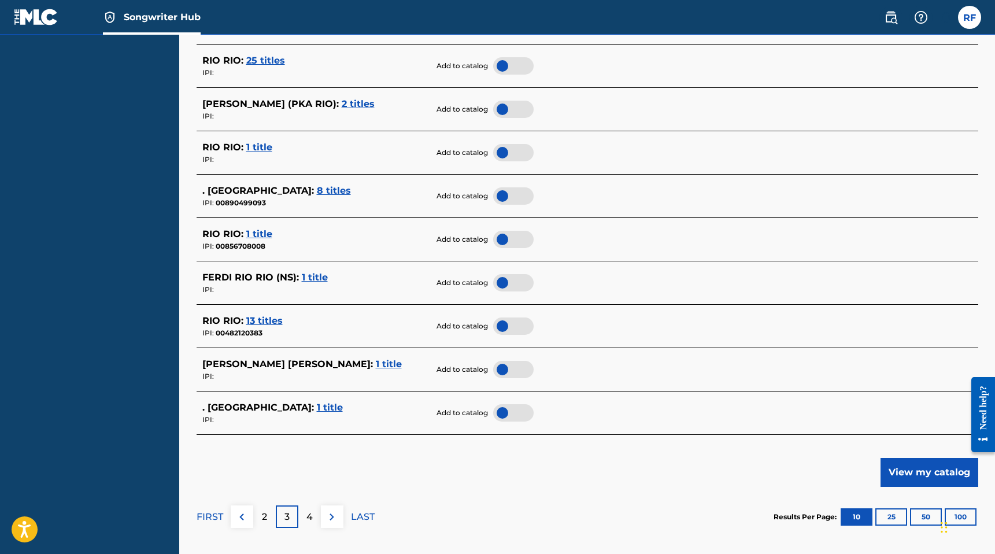
scroll to position [392, 0]
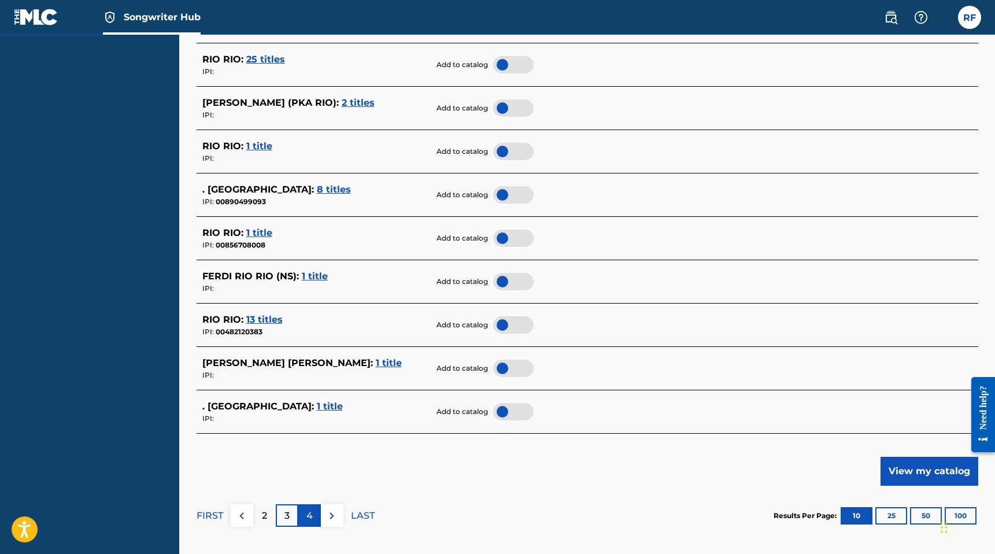
click at [308, 508] on div "4" at bounding box center [309, 515] width 23 height 23
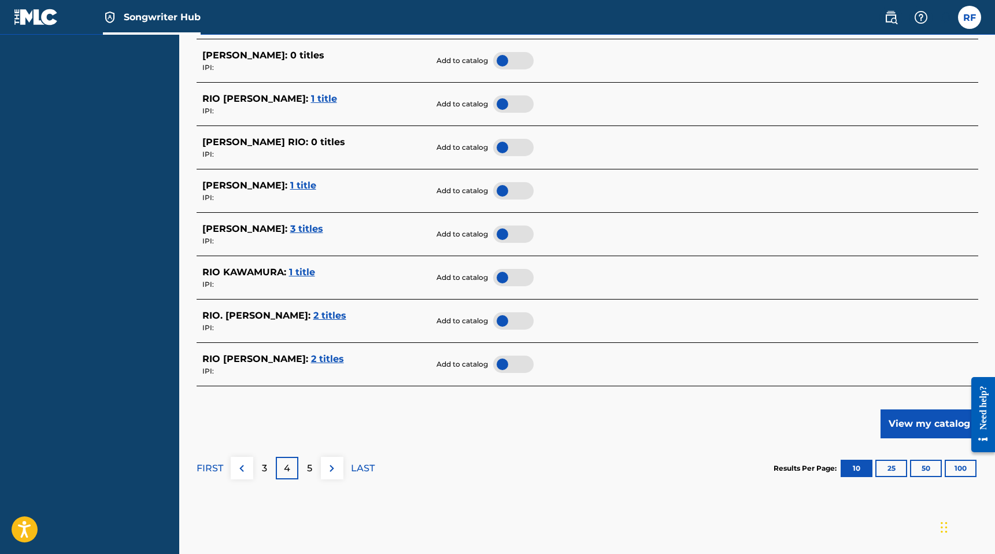
scroll to position [441, 0]
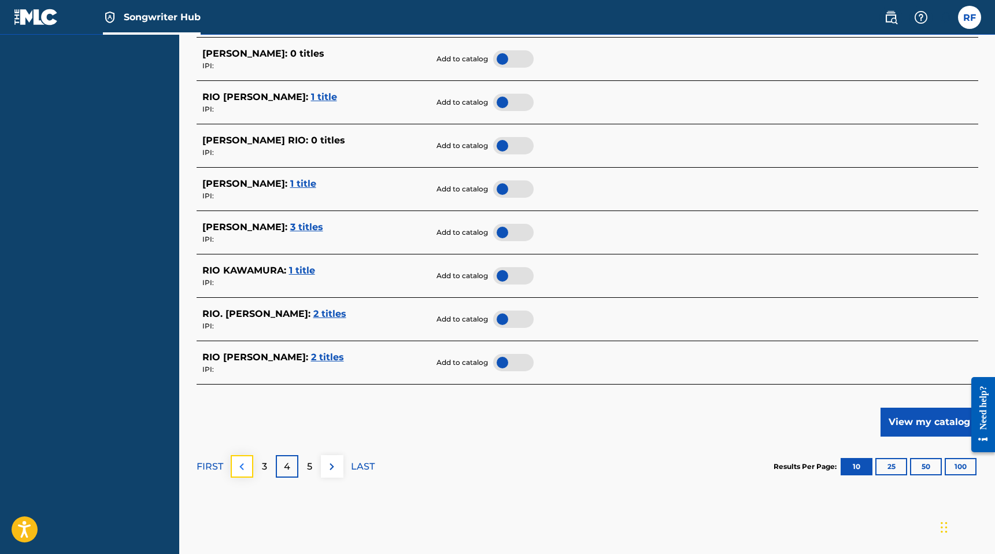
click at [246, 467] on img at bounding box center [242, 467] width 14 height 14
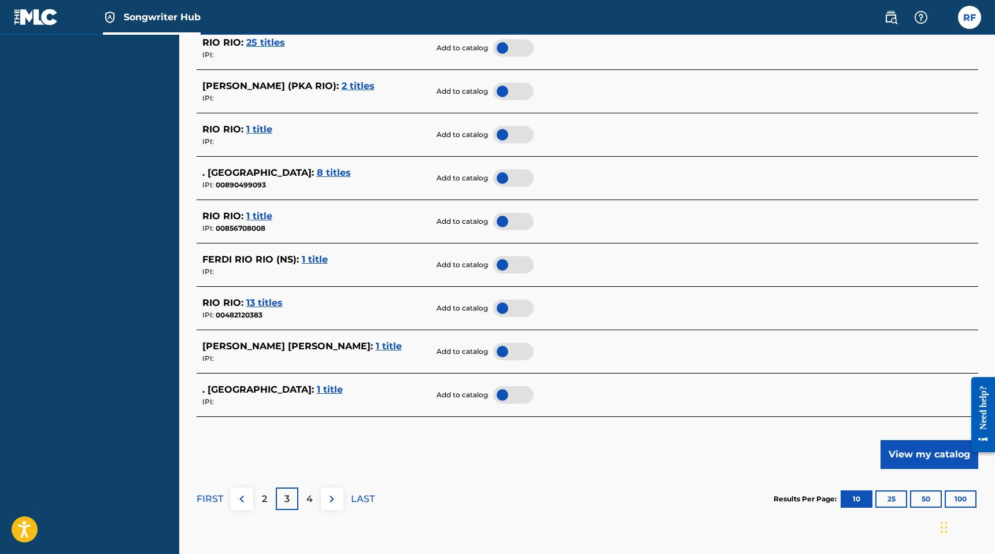
scroll to position [411, 0]
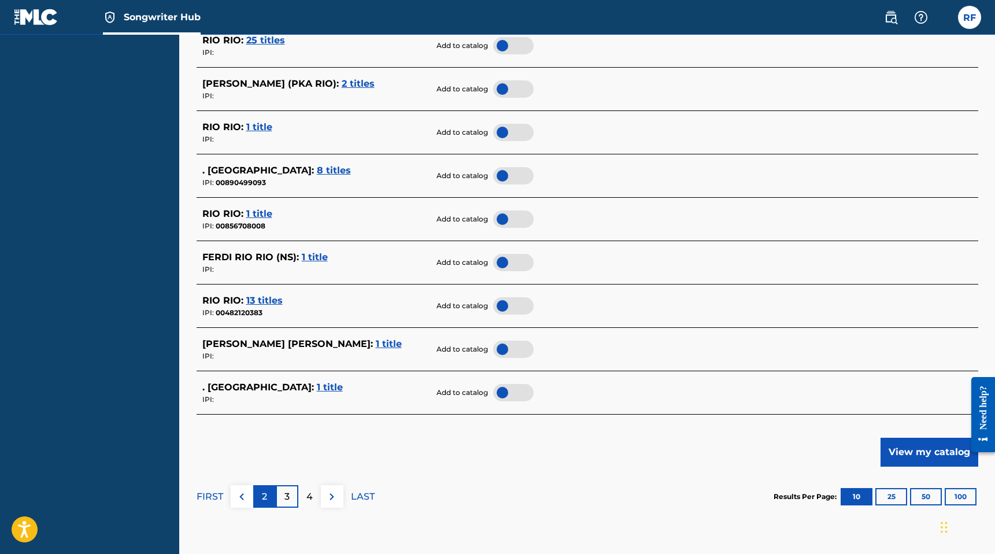
click at [263, 493] on p "2" at bounding box center [264, 497] width 5 height 14
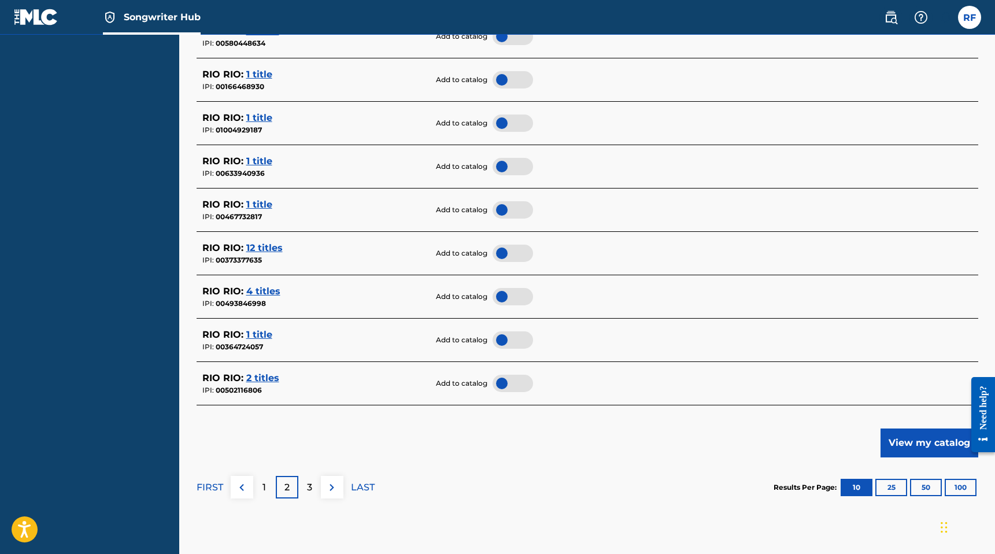
scroll to position [483, 0]
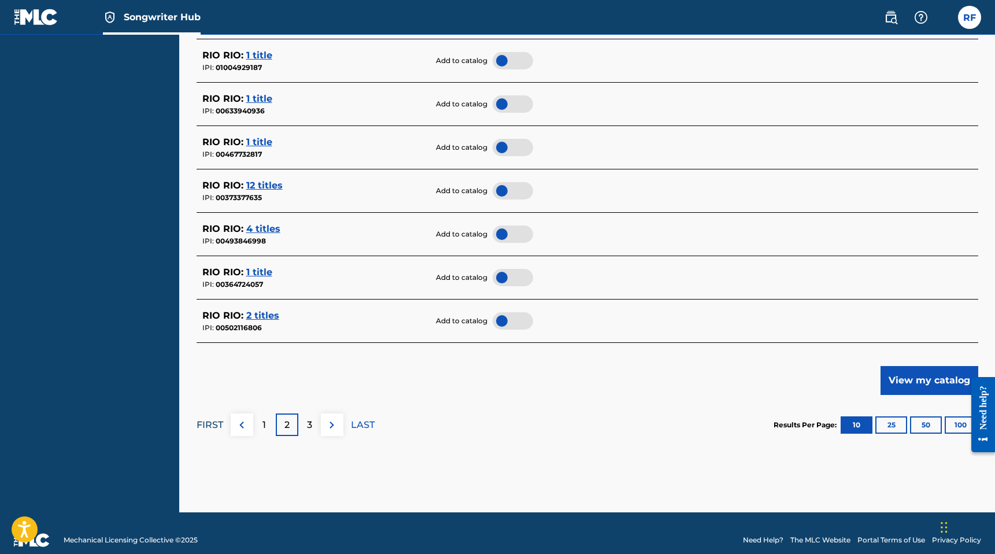
click at [213, 422] on p "FIRST" at bounding box center [210, 425] width 27 height 14
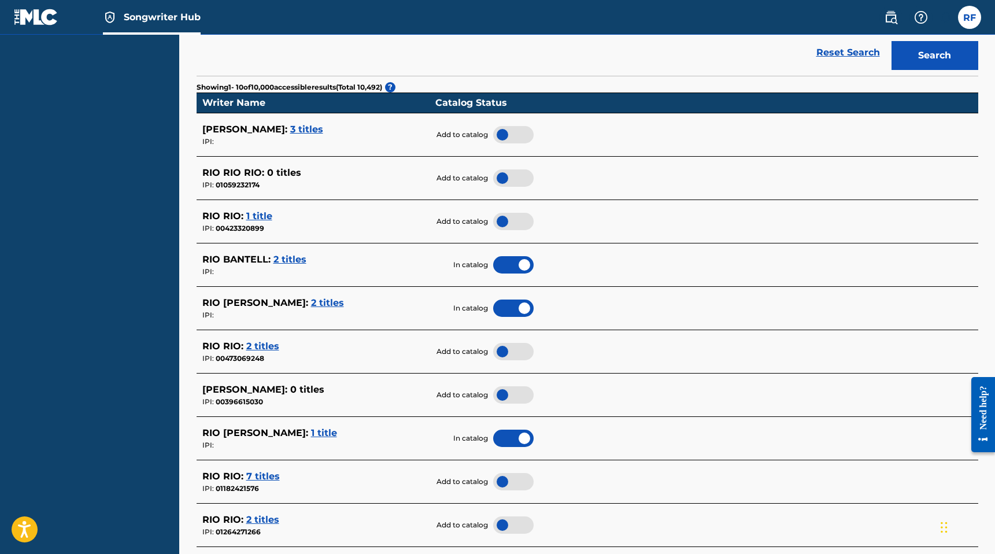
scroll to position [282, 0]
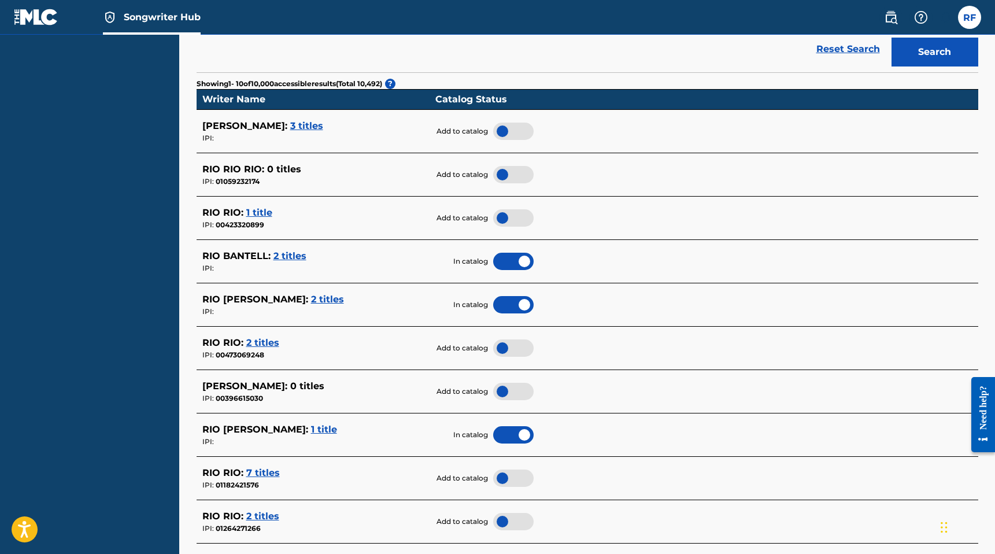
click at [294, 256] on span "2 titles" at bounding box center [290, 255] width 33 height 11
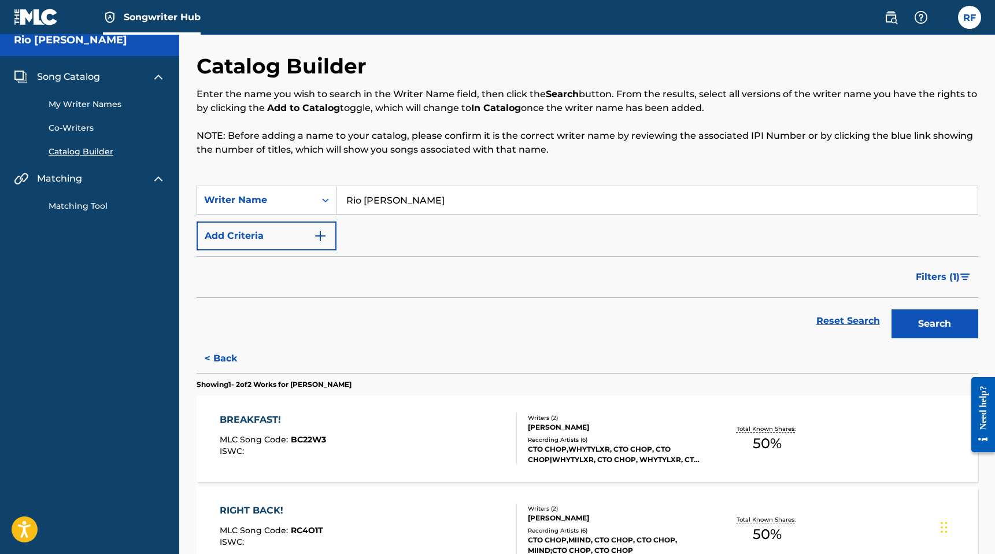
scroll to position [0, 0]
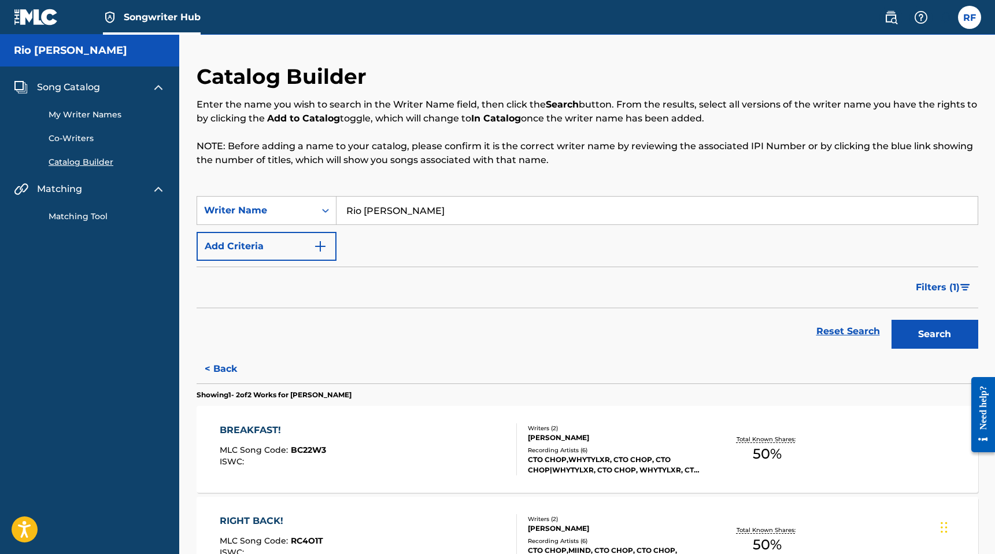
click at [83, 162] on link "Catalog Builder" at bounding box center [107, 162] width 117 height 12
click at [80, 137] on link "Co-Writers" at bounding box center [107, 138] width 117 height 12
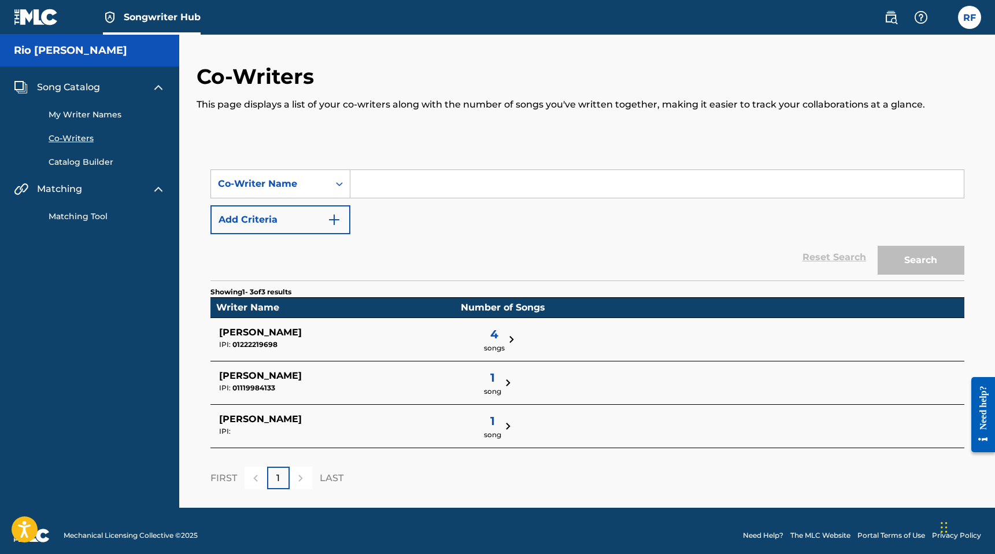
click at [92, 116] on link "My Writer Names" at bounding box center [107, 115] width 117 height 12
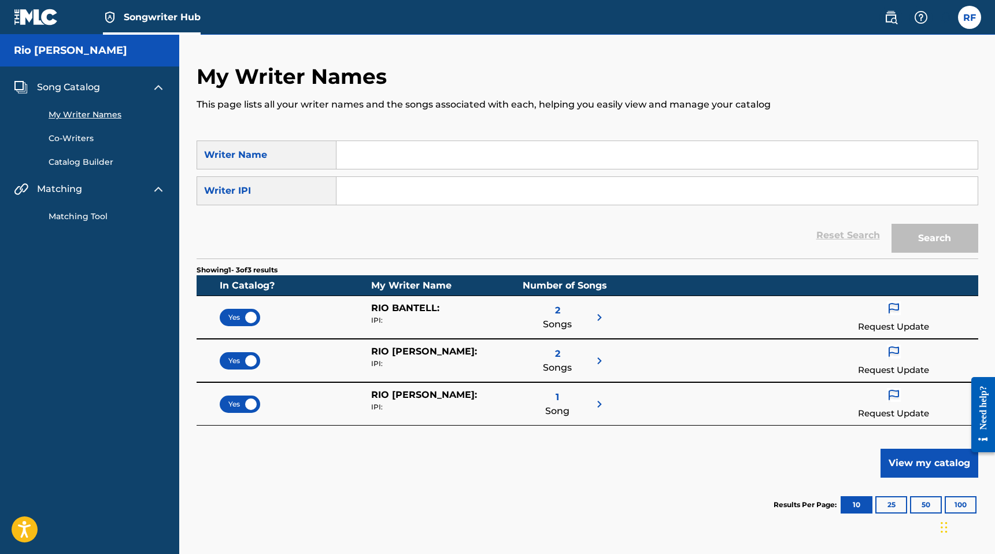
click at [102, 163] on link "Catalog Builder" at bounding box center [107, 162] width 117 height 12
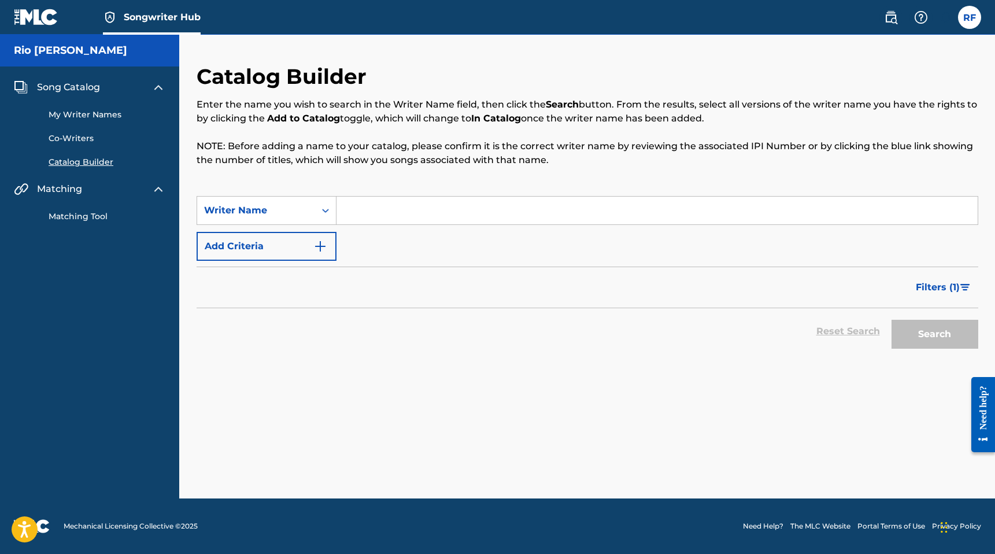
click at [93, 142] on link "Co-Writers" at bounding box center [107, 138] width 117 height 12
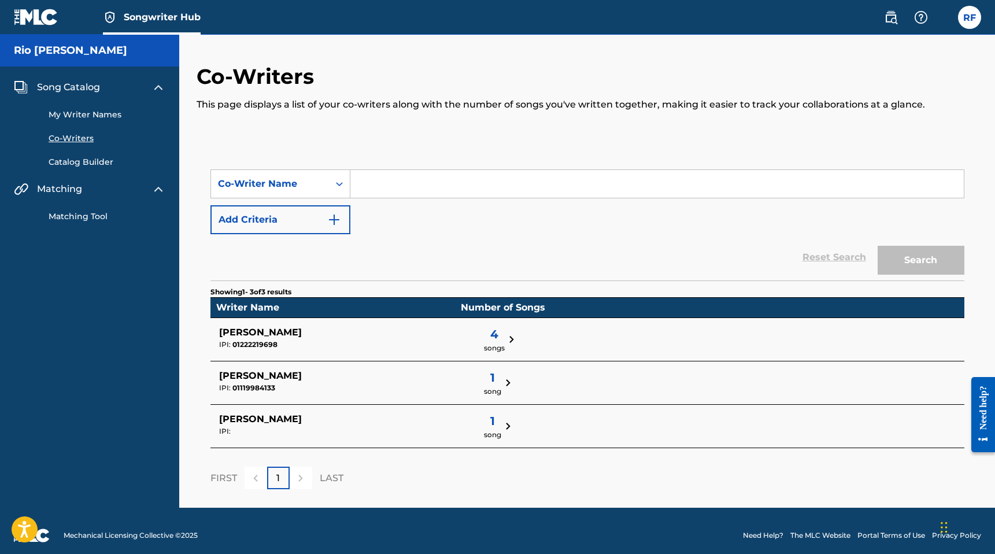
click at [98, 113] on link "My Writer Names" at bounding box center [107, 115] width 117 height 12
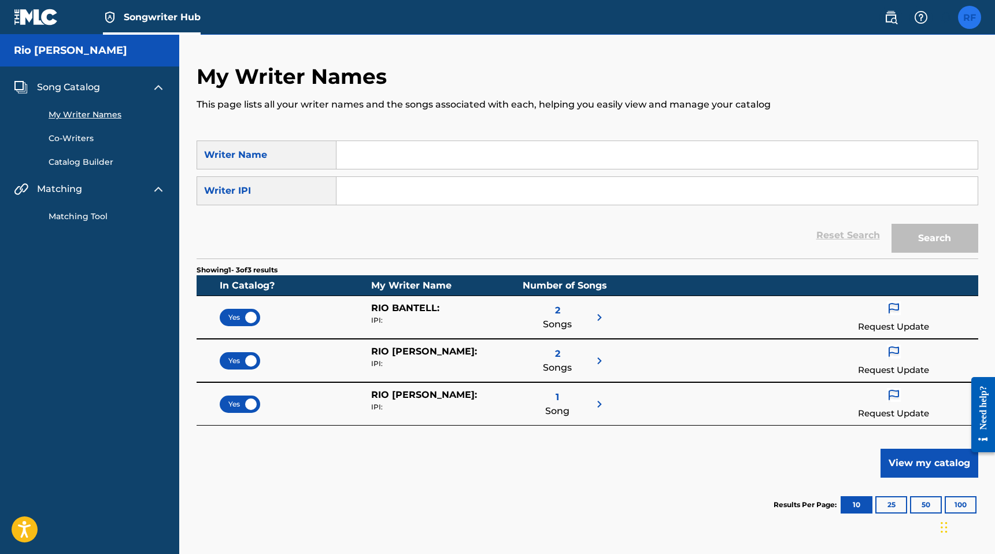
click at [979, 22] on label at bounding box center [969, 17] width 23 height 23
click at [970, 17] on input "RF Rio [PERSON_NAME] [EMAIL_ADDRESS][DOMAIN_NAME] Notification Preferences Prof…" at bounding box center [970, 17] width 0 height 0
click at [766, 107] on p "This page lists all your writer names and the songs associated with each, helpi…" at bounding box center [588, 105] width 782 height 14
click at [40, 79] on div "Song Catalog My Writer Names Co-Writers Catalog Builder Matching Matching Tool" at bounding box center [89, 152] width 179 height 170
click at [63, 43] on div "Rio [PERSON_NAME]" at bounding box center [89, 51] width 179 height 32
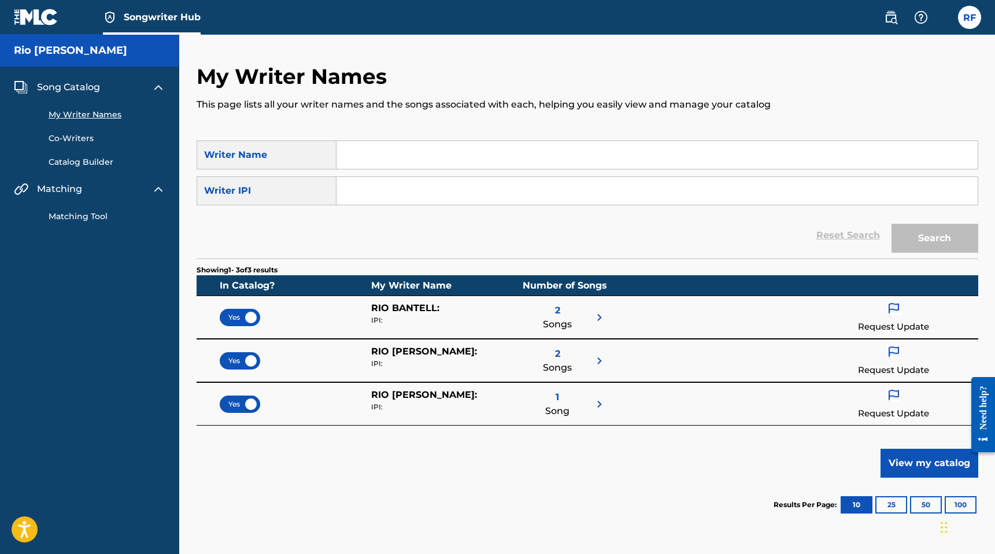
click at [50, 54] on h5 "Rio [PERSON_NAME]" at bounding box center [70, 50] width 113 height 13
click at [168, 5] on link "Songwriter Hub" at bounding box center [152, 17] width 98 height 34
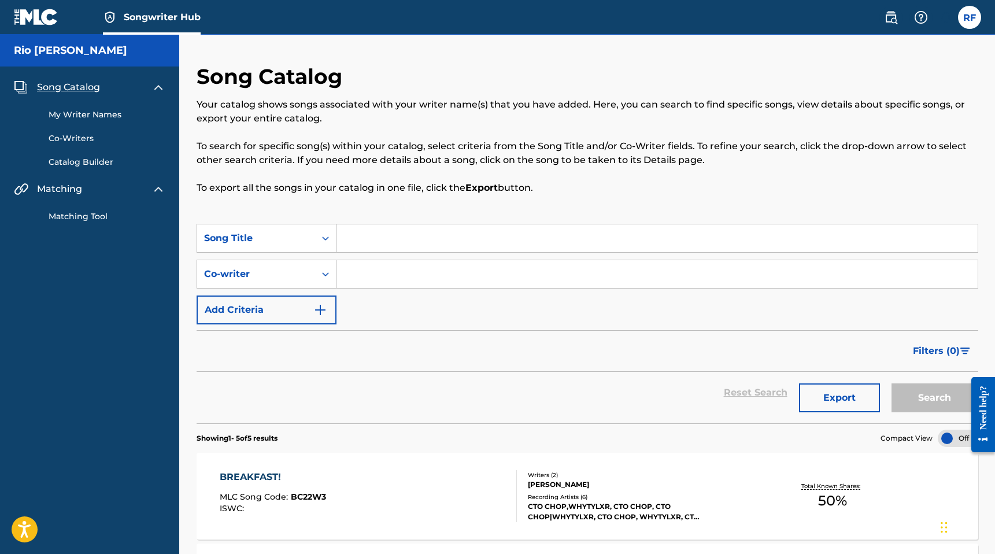
click at [46, 9] on img at bounding box center [36, 17] width 45 height 17
click at [84, 191] on div "Matching" at bounding box center [90, 189] width 152 height 14
click at [84, 205] on div "Matching Tool" at bounding box center [90, 209] width 152 height 27
click at [84, 223] on div "Song Catalog My Writer Names Co-Writers Catalog Builder Matching Matching Tool" at bounding box center [89, 152] width 179 height 170
click at [87, 212] on link "Matching Tool" at bounding box center [107, 216] width 117 height 12
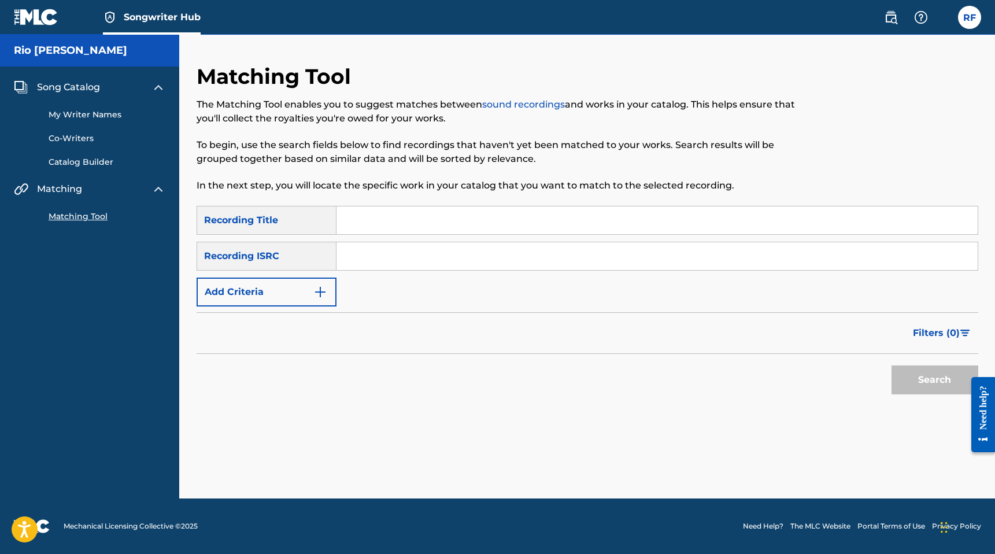
click at [394, 219] on input "Search Form" at bounding box center [657, 220] width 641 height 28
click at [359, 149] on p "To begin, use the search fields below to find recordings that haven't yet been …" at bounding box center [498, 152] width 602 height 28
click at [35, 6] on link at bounding box center [36, 17] width 45 height 34
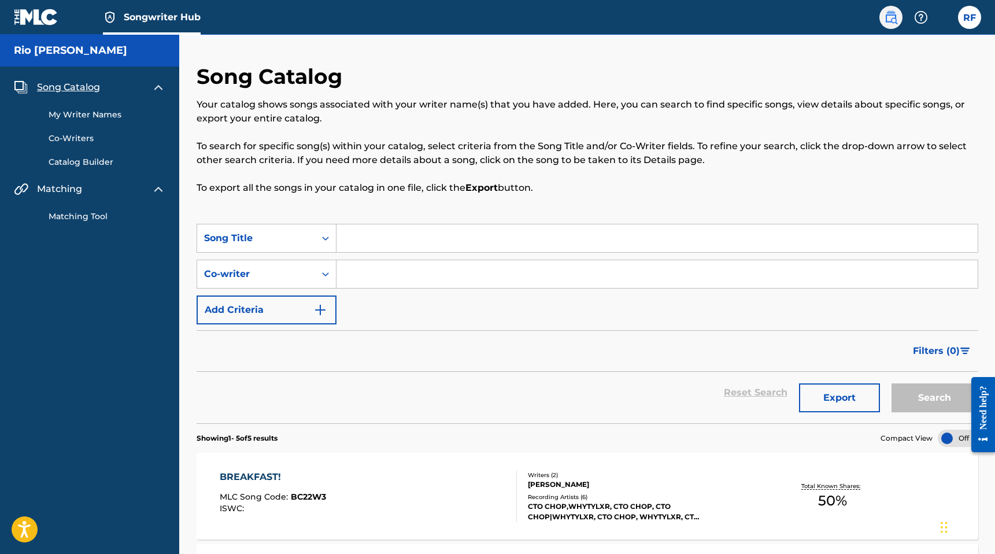
click at [902, 19] on link at bounding box center [891, 17] width 23 height 23
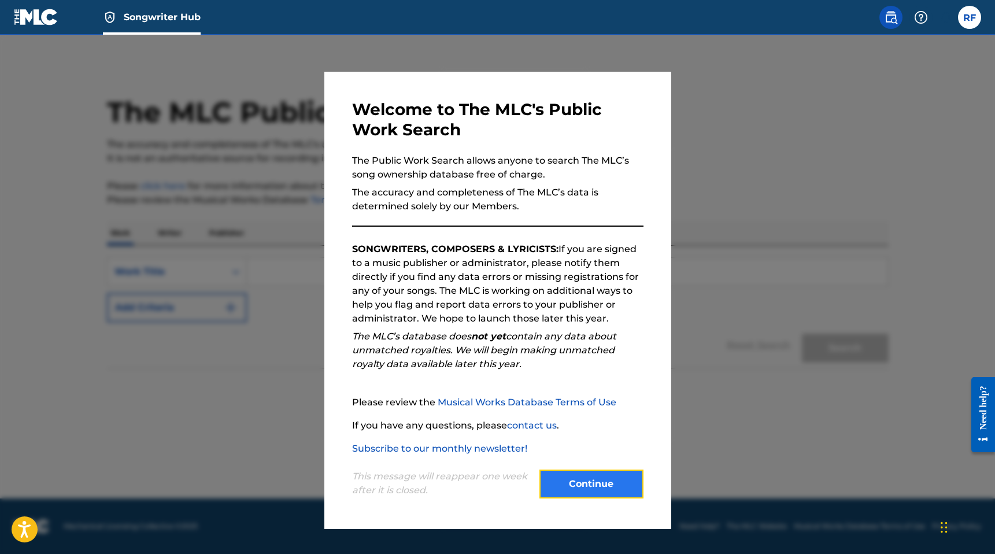
click at [608, 494] on button "Continue" at bounding box center [592, 484] width 104 height 29
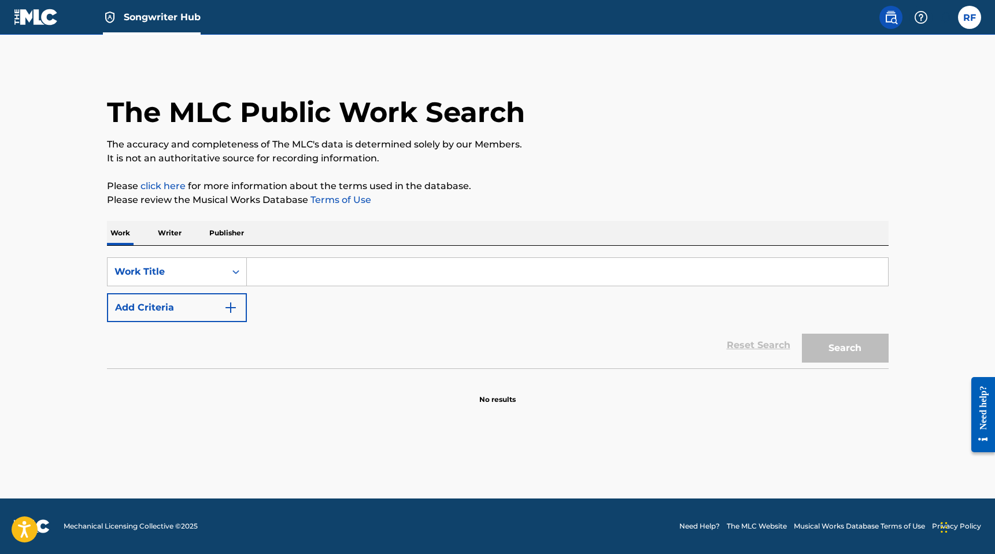
click at [341, 272] on input "Search Form" at bounding box center [567, 272] width 641 height 28
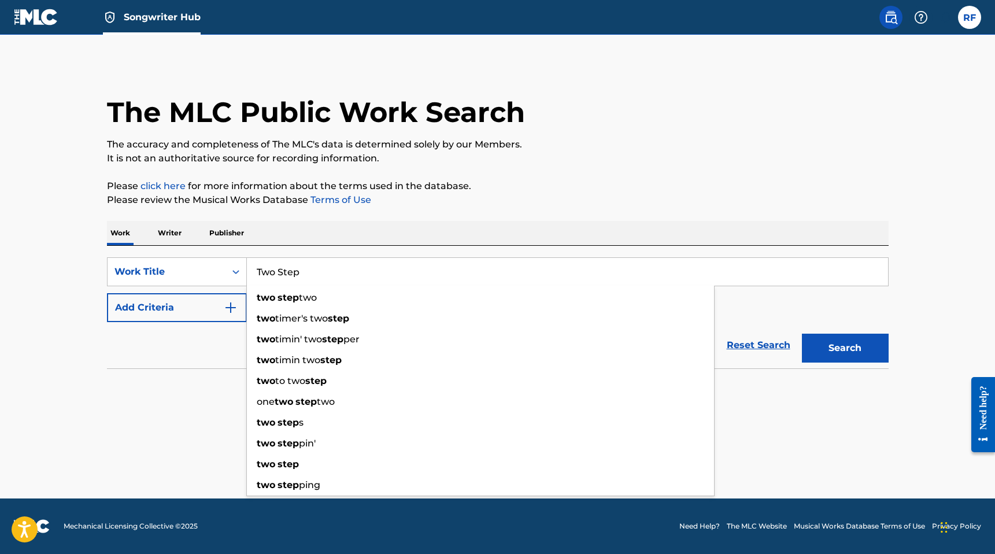
click at [802, 334] on button "Search" at bounding box center [845, 348] width 87 height 29
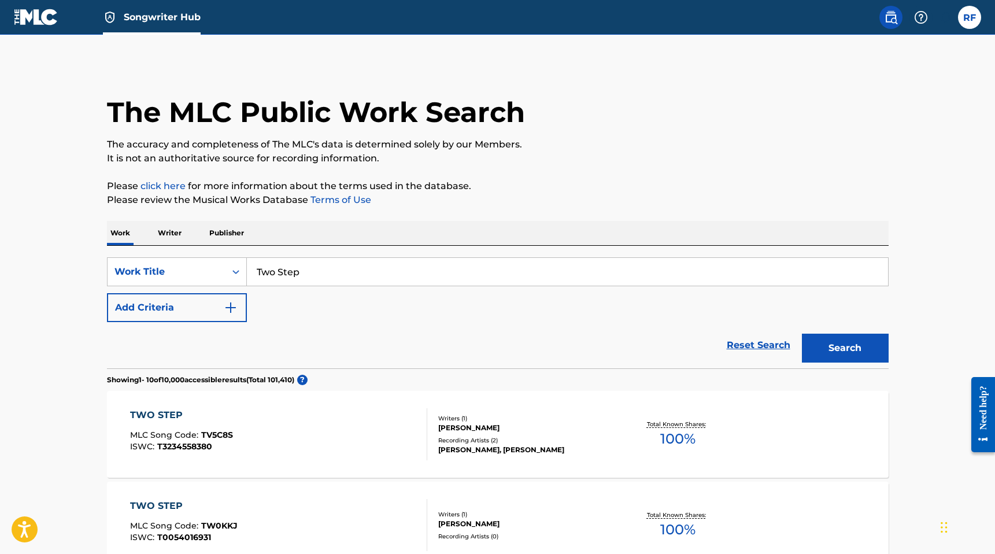
click at [329, 290] on div "SearchWithCriteriad5fd6e2a-e17d-4f1e-a26d-5fc1f1c31894 Work Title Two Step Add …" at bounding box center [498, 289] width 782 height 65
click at [338, 276] on input "Two Step" at bounding box center [567, 272] width 641 height 28
type input "Two Step CTO Chop"
click at [802, 334] on button "Search" at bounding box center [845, 348] width 87 height 29
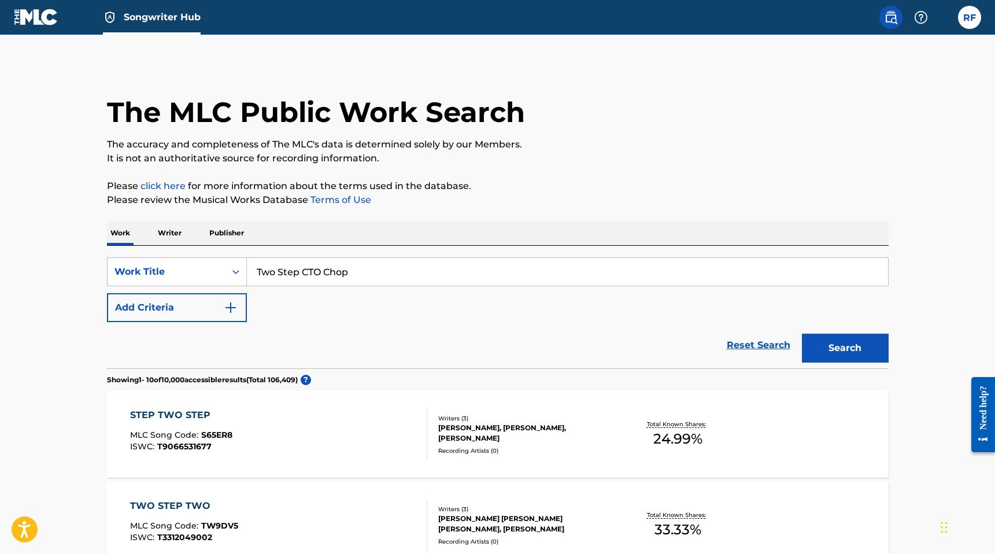
click at [172, 237] on p "Writer" at bounding box center [169, 233] width 31 height 24
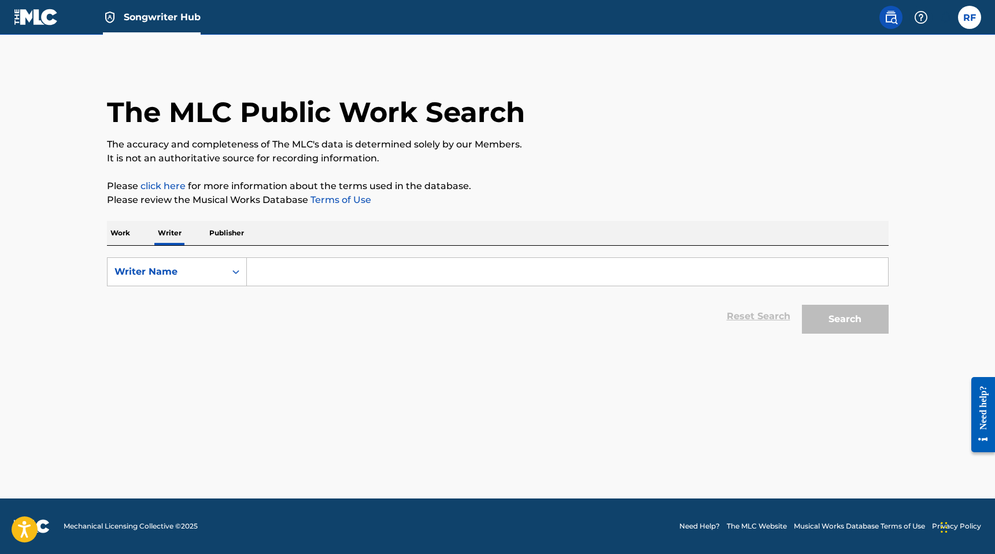
click at [300, 275] on input "Search Form" at bounding box center [567, 272] width 641 height 28
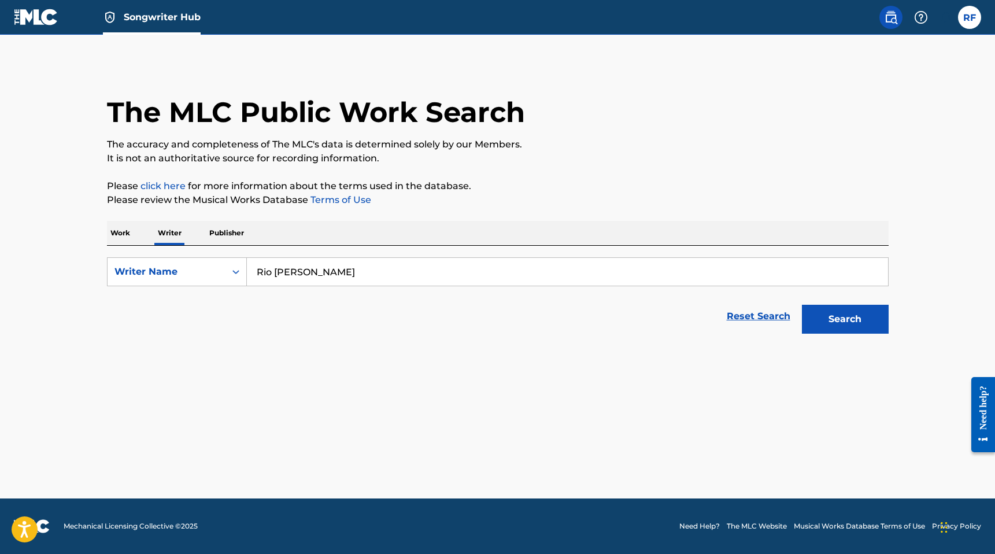
type input "Rio [PERSON_NAME]"
click at [802, 305] on button "Search" at bounding box center [845, 319] width 87 height 29
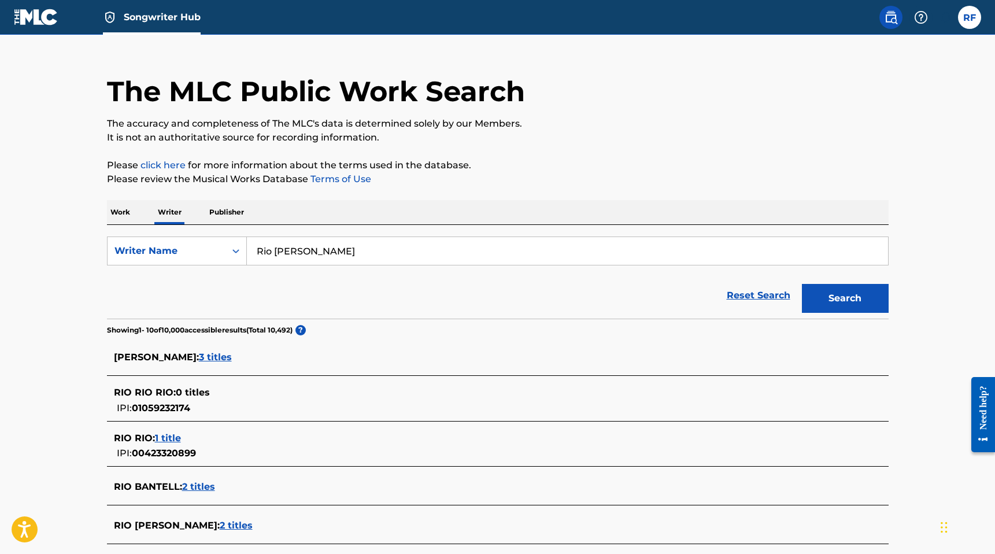
scroll to position [20, 0]
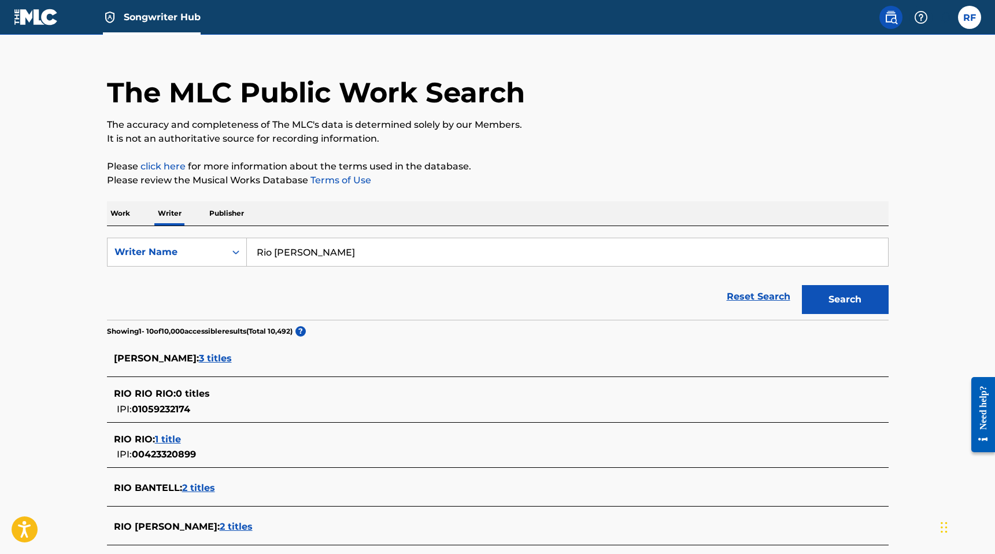
click at [227, 213] on p "Publisher" at bounding box center [227, 213] width 42 height 24
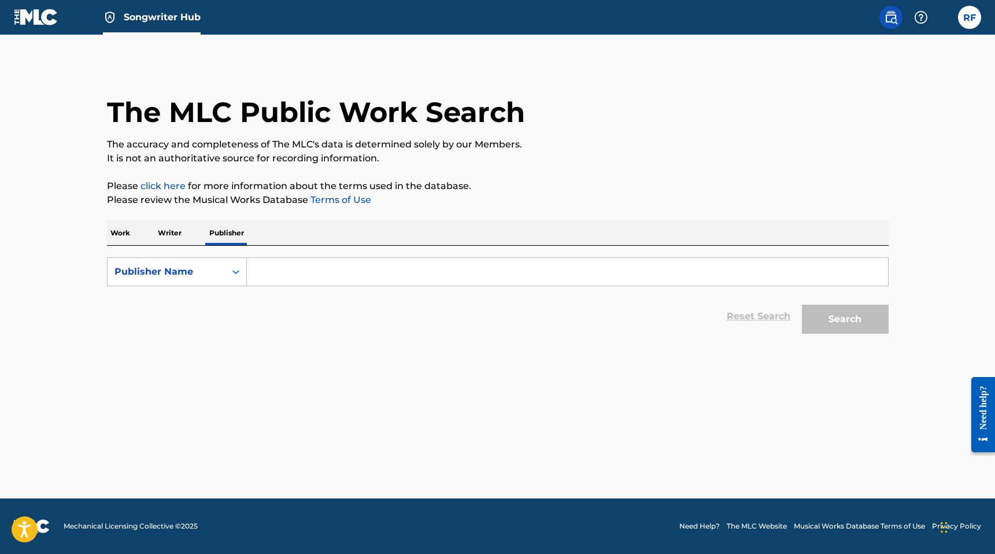
click at [309, 276] on input "Search Form" at bounding box center [567, 272] width 641 height 28
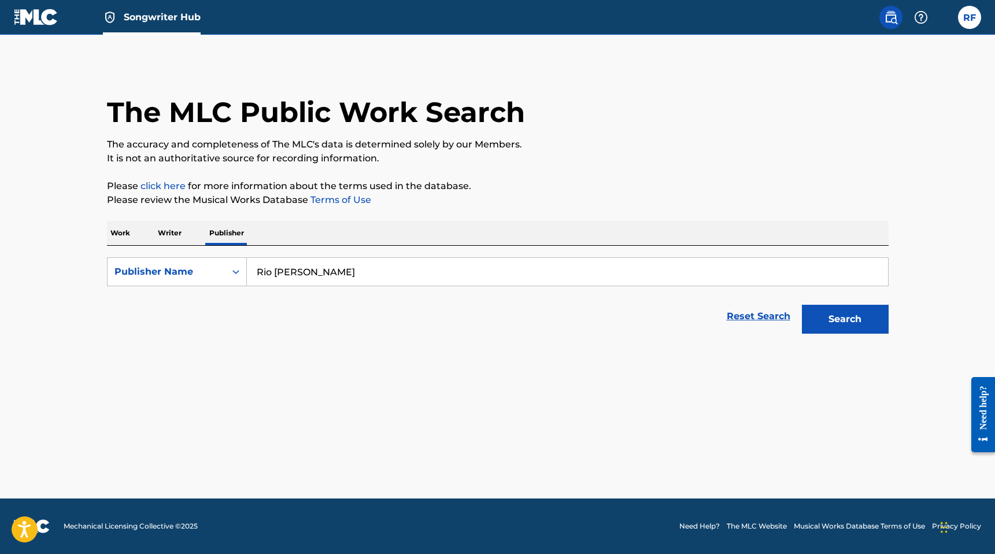
type input "Rio [PERSON_NAME]"
click at [802, 305] on button "Search" at bounding box center [845, 319] width 87 height 29
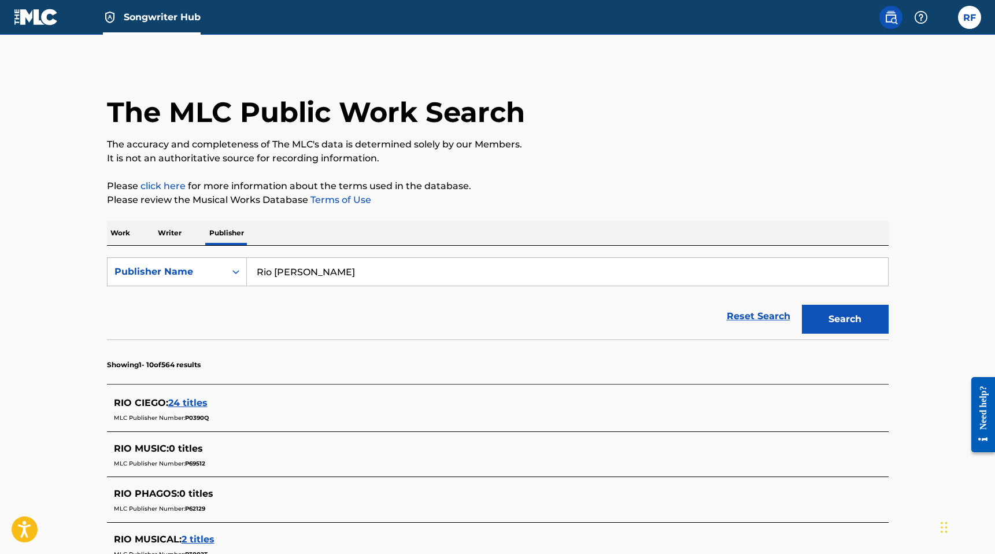
click at [124, 226] on p "Work" at bounding box center [120, 233] width 27 height 24
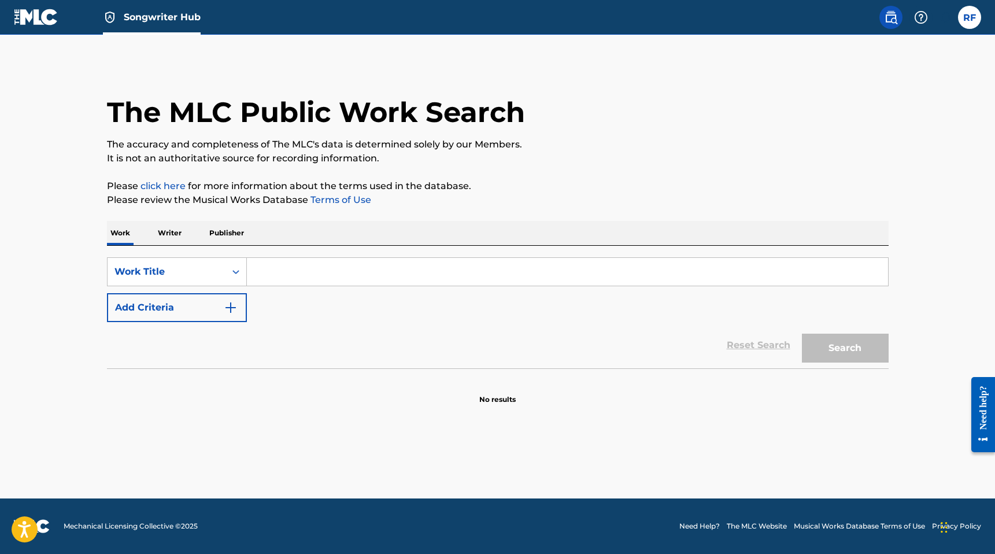
click at [286, 276] on input "Search Form" at bounding box center [567, 272] width 641 height 28
type input "TWO STEP!"
click at [802, 334] on button "Search" at bounding box center [845, 348] width 87 height 29
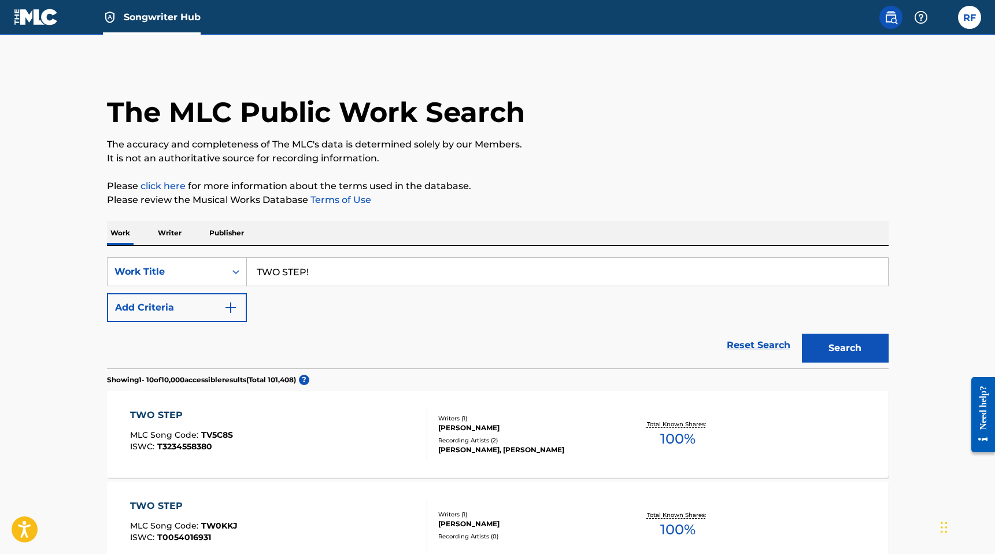
click at [902, 5] on nav "Songwriter Hub RF RF Rio [PERSON_NAME] [EMAIL_ADDRESS][DOMAIN_NAME] Notificatio…" at bounding box center [497, 17] width 995 height 35
click at [896, 20] on img at bounding box center [891, 17] width 14 height 14
click at [980, 25] on div "RF RF Rio [PERSON_NAME] [EMAIL_ADDRESS][DOMAIN_NAME] Notification Preferences P…" at bounding box center [927, 17] width 109 height 23
click at [974, 24] on label at bounding box center [969, 17] width 23 height 23
click at [970, 17] on input "RF Rio [PERSON_NAME] [EMAIL_ADDRESS][DOMAIN_NAME] Notification Preferences Prof…" at bounding box center [970, 17] width 0 height 0
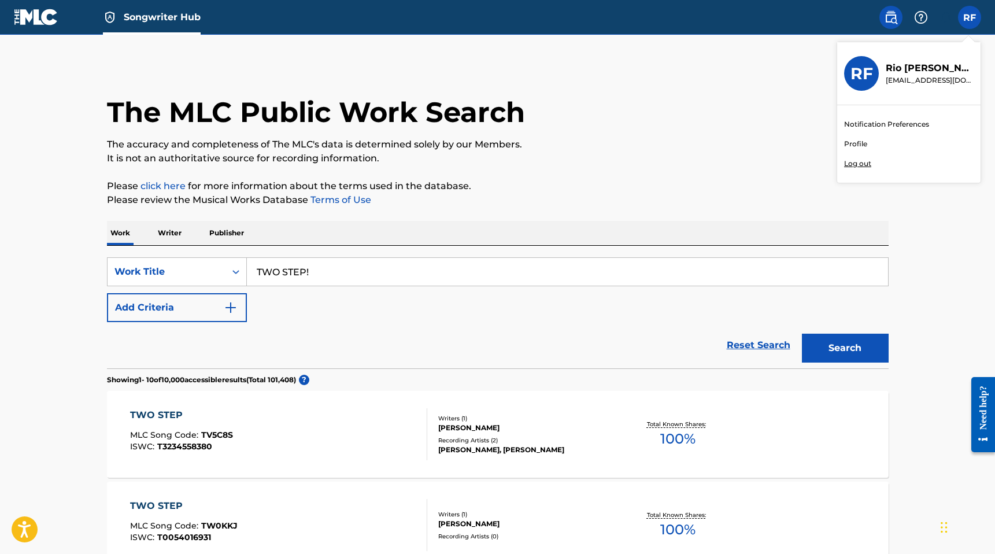
click at [775, 159] on p "It is not an authoritative source for recording information." at bounding box center [498, 159] width 782 height 14
click at [135, 20] on span "Songwriter Hub" at bounding box center [162, 16] width 77 height 13
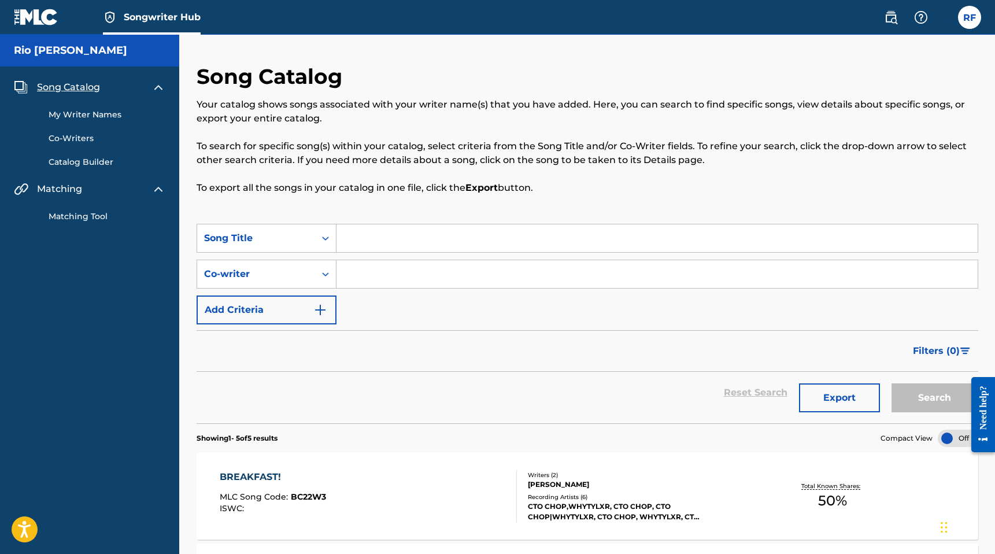
click at [15, 57] on div "Rio [PERSON_NAME]" at bounding box center [89, 51] width 179 height 32
click at [19, 51] on h5 "Rio [PERSON_NAME]" at bounding box center [70, 50] width 113 height 13
click at [164, 90] on img at bounding box center [159, 87] width 14 height 14
click at [28, 528] on icon "Open accessiBe: accessibility options, statement and help" at bounding box center [24, 529] width 14 height 19
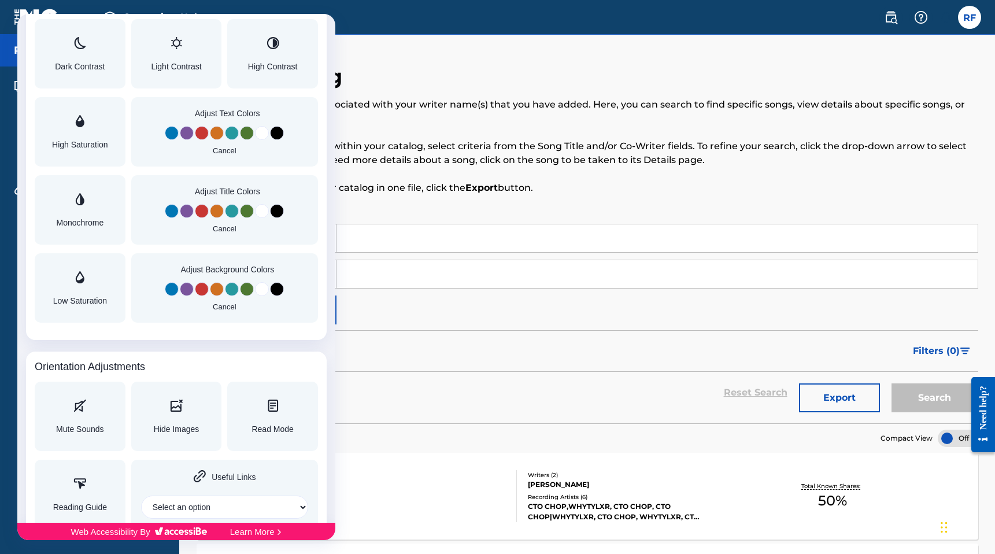
scroll to position [985, 0]
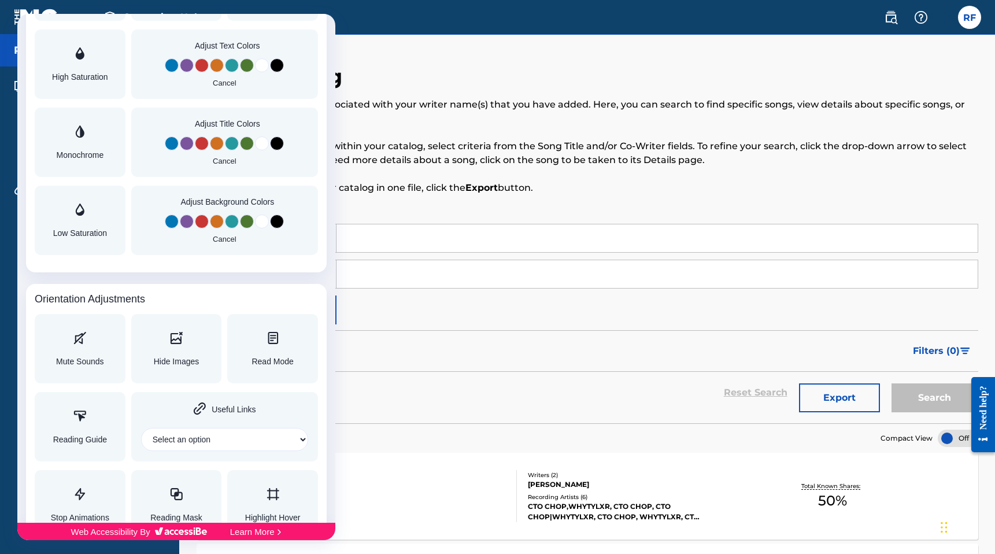
click at [419, 172] on div at bounding box center [497, 277] width 995 height 554
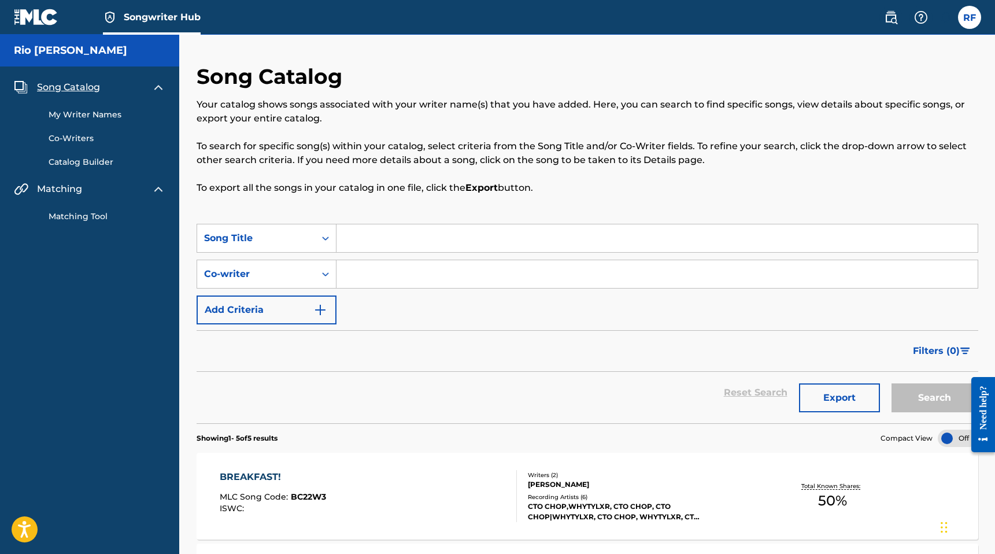
click at [822, 382] on div "Export" at bounding box center [839, 393] width 93 height 42
click at [823, 395] on button "Export" at bounding box center [839, 397] width 81 height 29
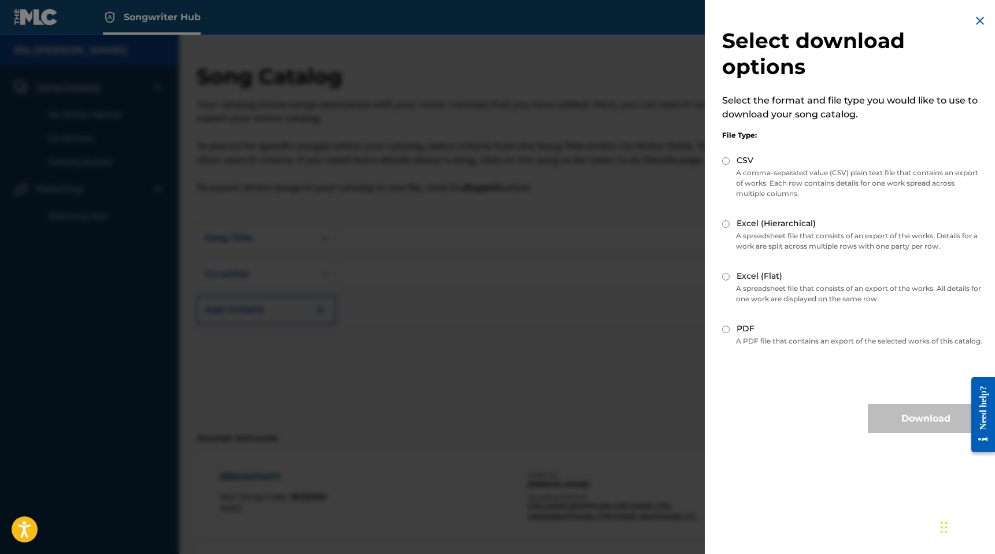
click at [979, 19] on img at bounding box center [980, 21] width 14 height 14
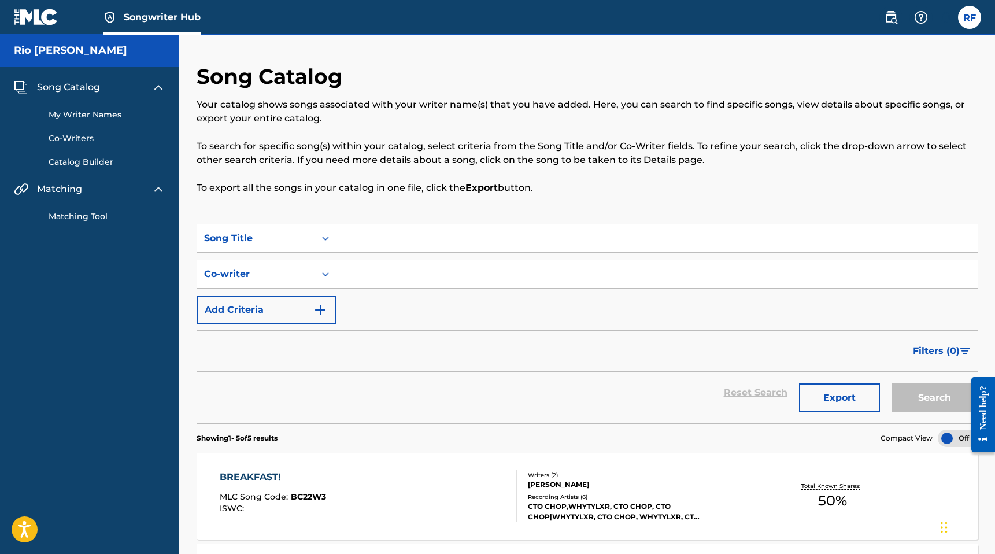
click at [877, 263] on input "Search Form" at bounding box center [657, 274] width 641 height 28
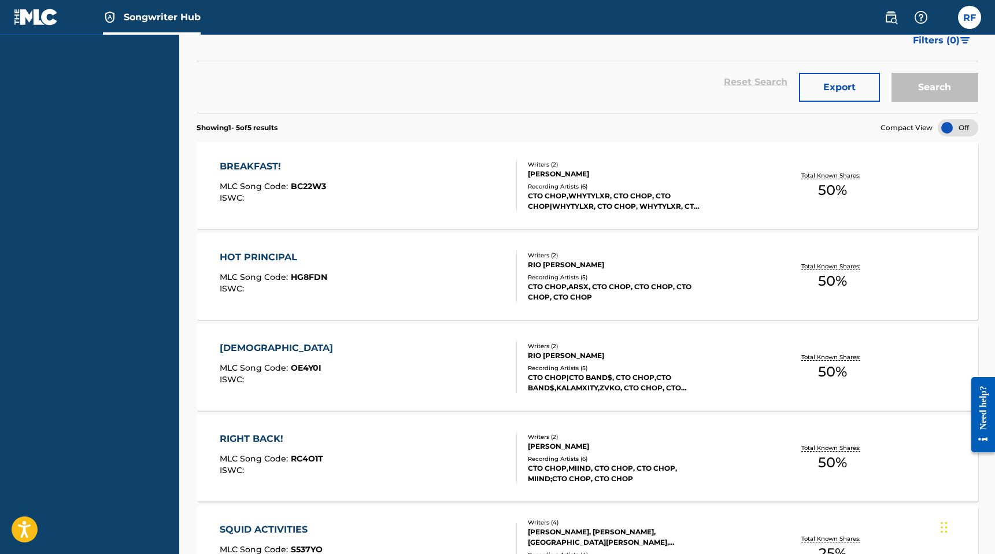
scroll to position [459, 0]
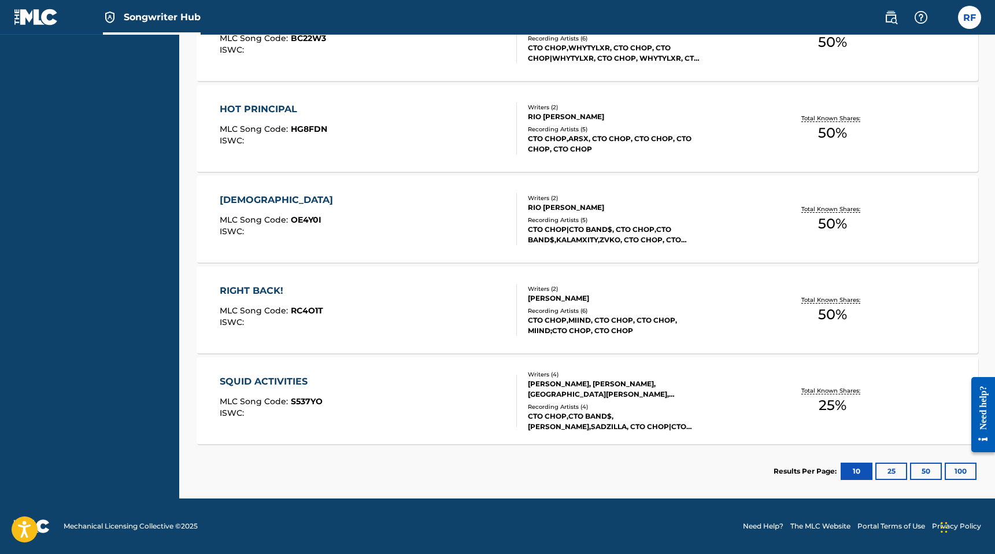
click at [859, 311] on div "Total Known Shares: 50 %" at bounding box center [833, 310] width 260 height 35
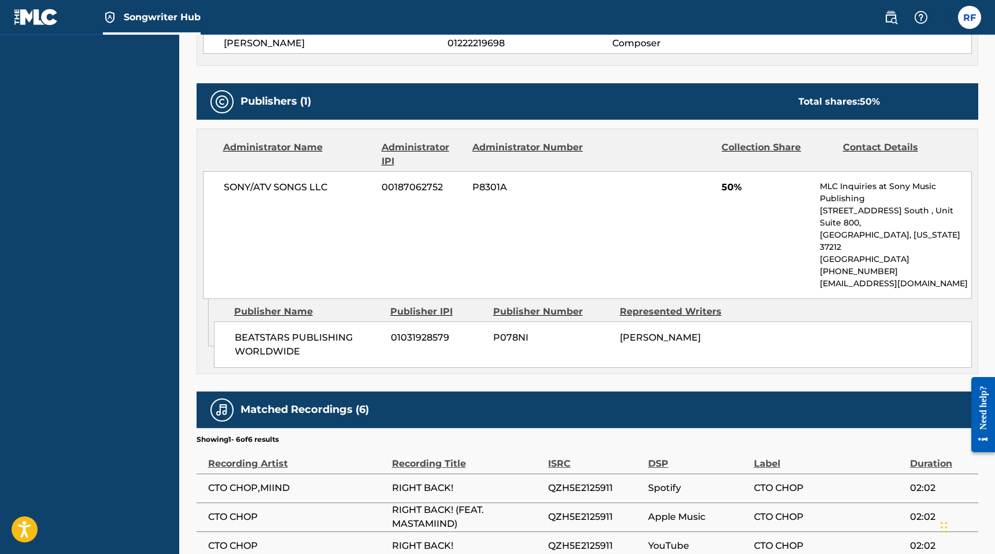
scroll to position [634, 0]
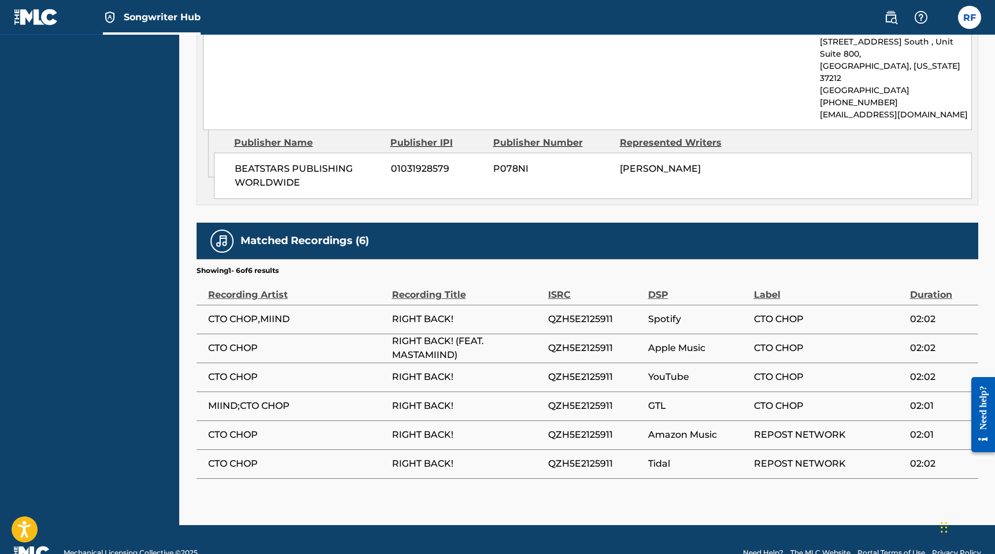
click at [282, 312] on span "CTO CHOP,MIIND" at bounding box center [297, 319] width 178 height 14
click at [279, 305] on td "CTO CHOP,MIIND" at bounding box center [294, 319] width 195 height 29
click at [269, 276] on div "Recording Artist" at bounding box center [297, 289] width 178 height 26
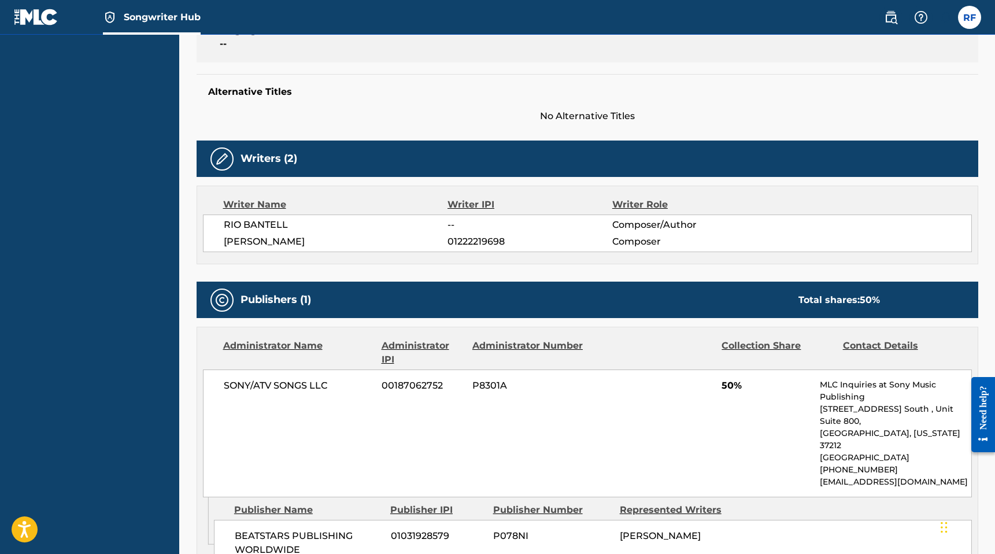
scroll to position [0, 0]
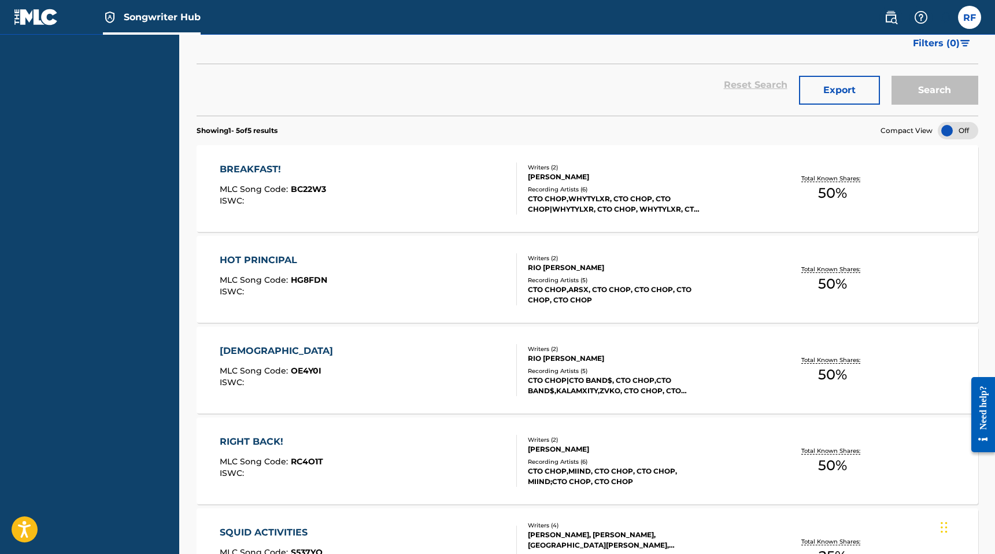
scroll to position [302, 0]
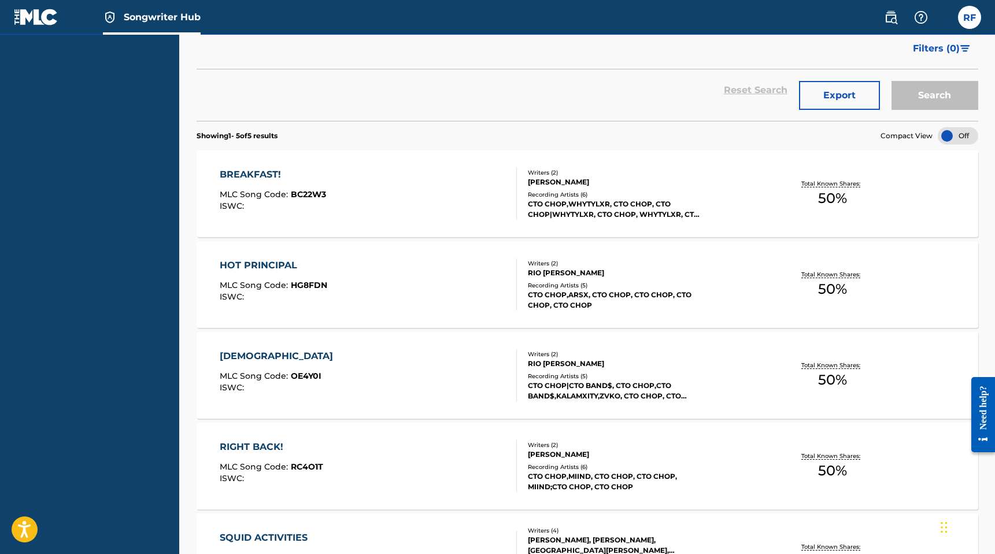
click at [951, 134] on div at bounding box center [958, 135] width 40 height 17
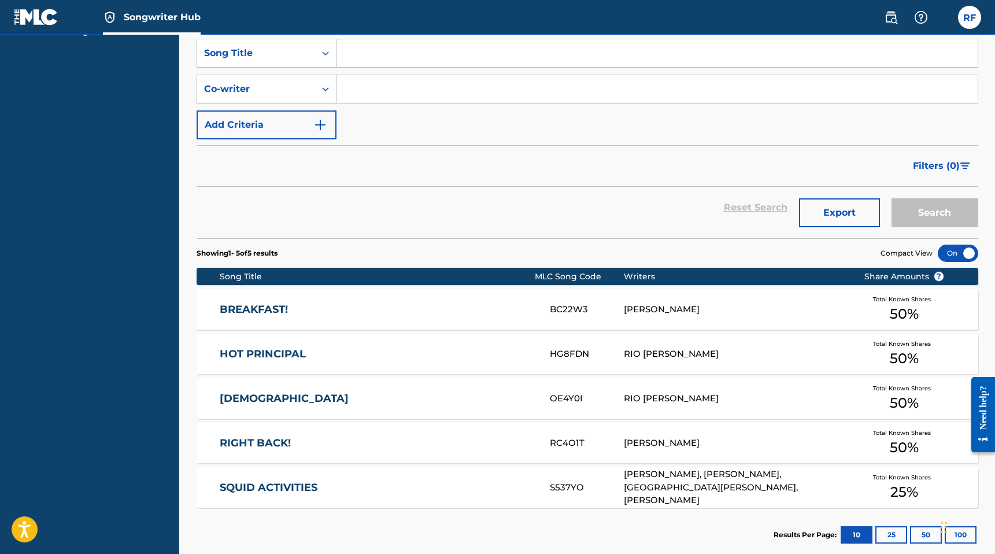
scroll to position [0, 0]
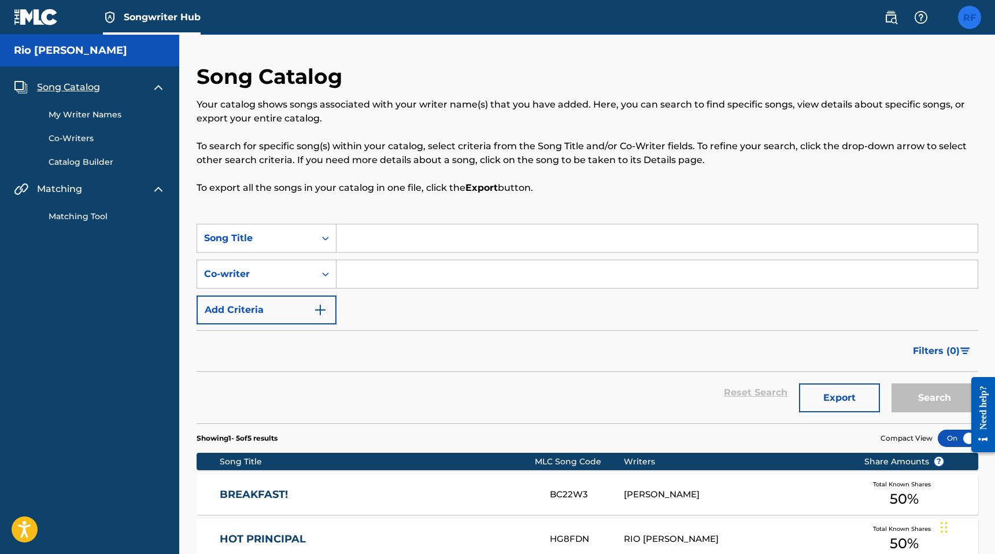
click at [973, 14] on label at bounding box center [969, 17] width 23 height 23
click at [970, 17] on input "RF Rio [PERSON_NAME] [EMAIL_ADDRESS][DOMAIN_NAME] Notification Preferences Prof…" at bounding box center [970, 17] width 0 height 0
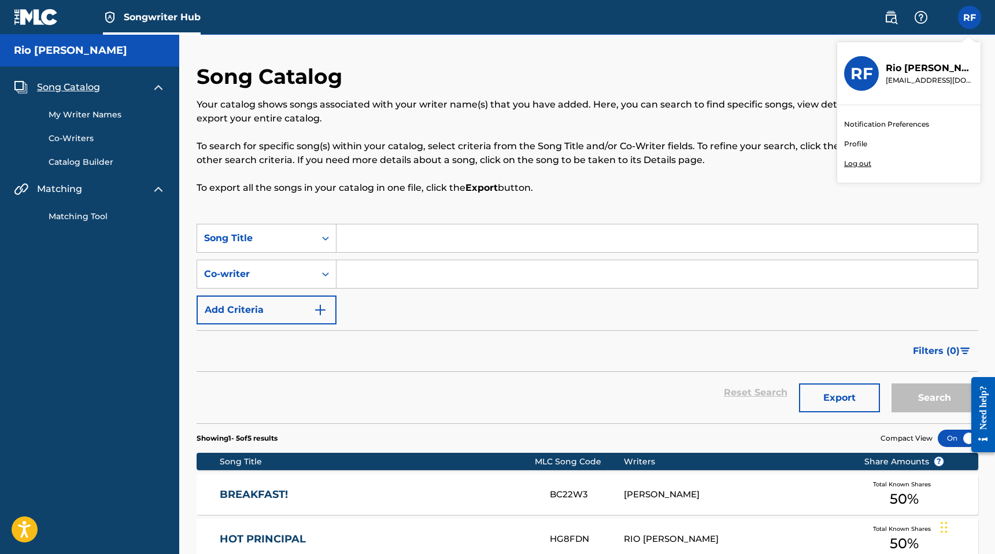
click at [866, 144] on link "Profile" at bounding box center [855, 144] width 23 height 10
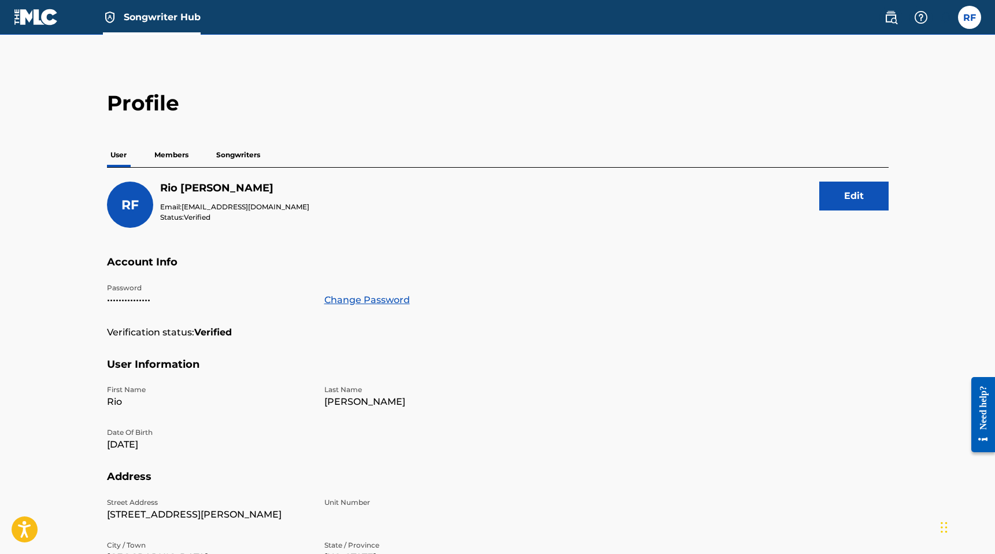
click at [175, 155] on p "Members" at bounding box center [171, 155] width 41 height 24
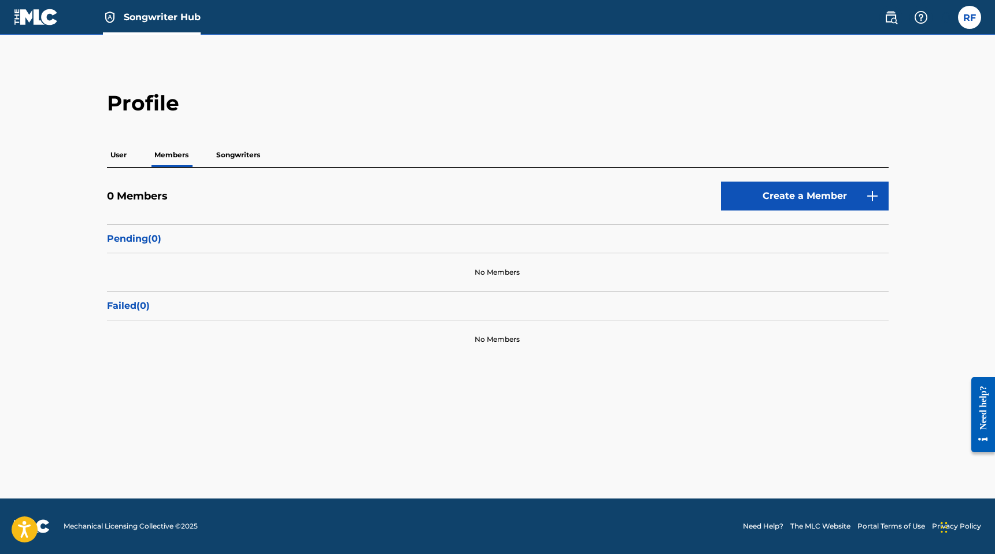
click at [260, 149] on p "Songwriters" at bounding box center [238, 155] width 51 height 24
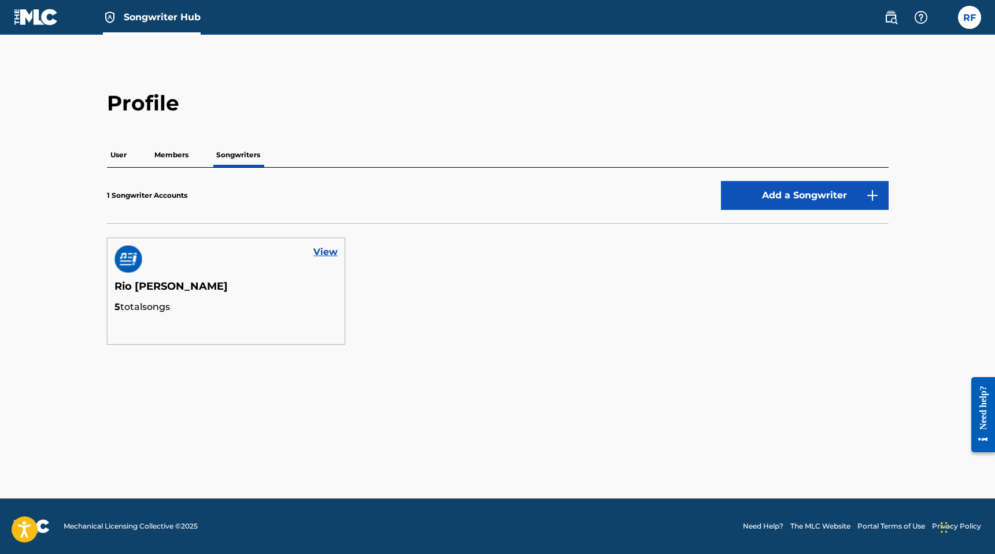
click at [117, 145] on p "User" at bounding box center [118, 155] width 23 height 24
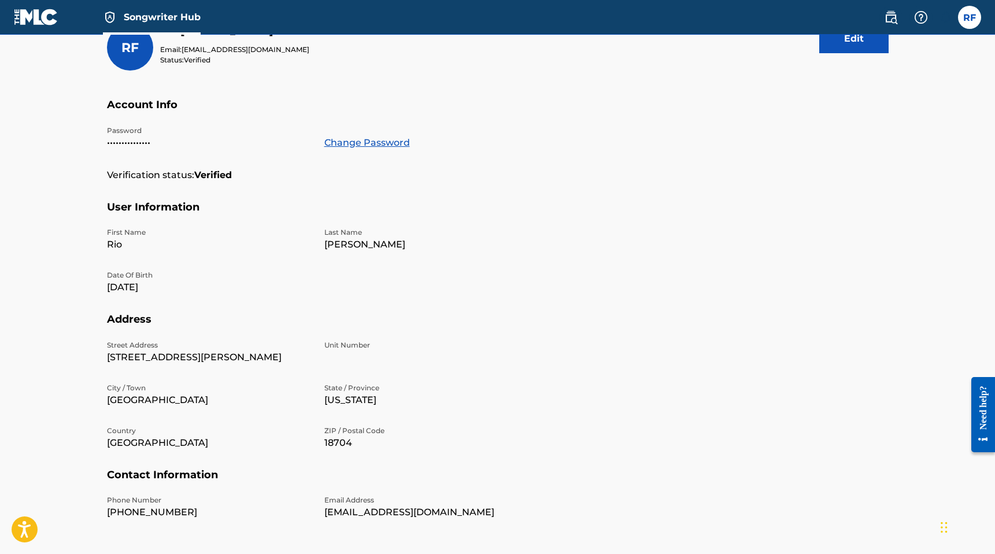
scroll to position [224, 0]
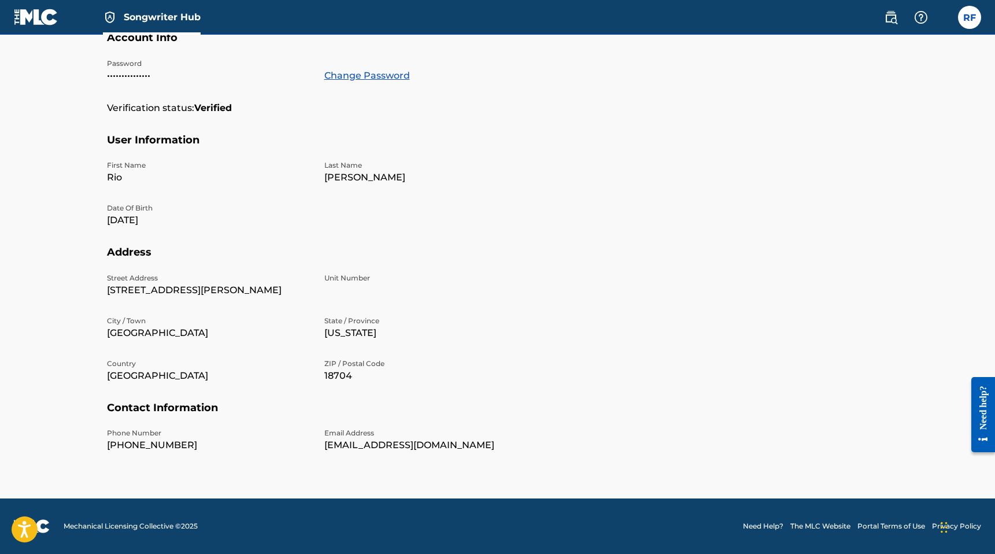
click at [818, 523] on link "The MLC Website" at bounding box center [820, 526] width 60 height 10
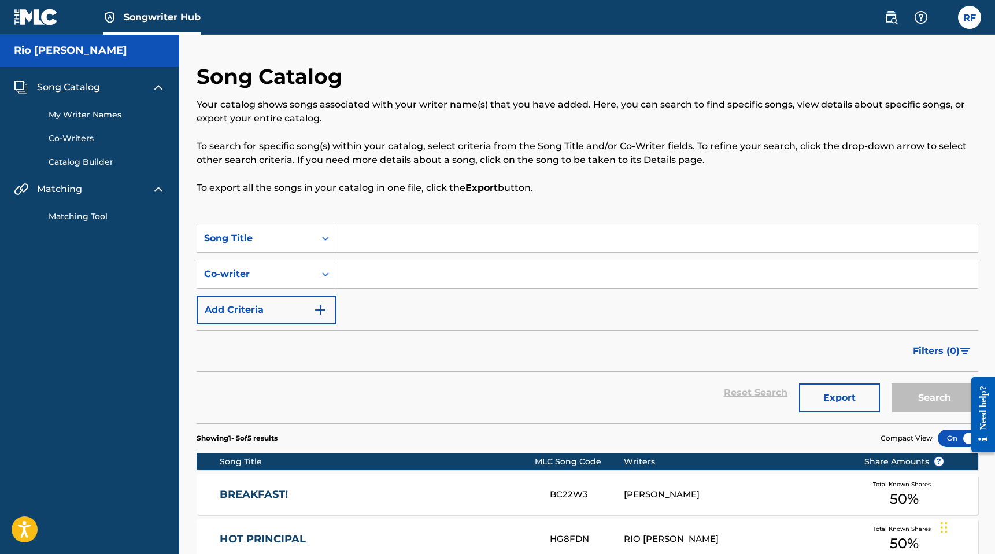
click at [101, 56] on h5 "Rio [PERSON_NAME]" at bounding box center [70, 50] width 113 height 13
click at [984, 14] on nav "Songwriter Hub RF RF Rio Frank-Bantell riomo95@icloud.com Notification Preferen…" at bounding box center [497, 17] width 995 height 35
click at [955, 20] on div "RF RF Rio Frank-Bantell riomo95@icloud.com Notification Preferences Profile Log…" at bounding box center [927, 17] width 109 height 23
click at [965, 21] on label at bounding box center [969, 17] width 23 height 23
click at [970, 17] on input "RF Rio Frank-Bantell riomo95@icloud.com Notification Preferences Profile Log out" at bounding box center [970, 17] width 0 height 0
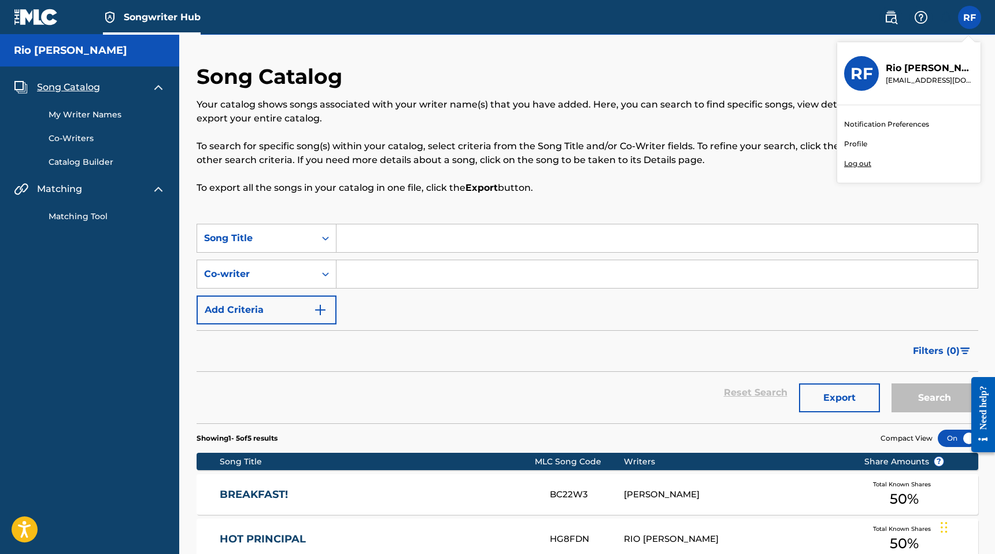
click at [866, 145] on link "Profile" at bounding box center [855, 144] width 23 height 10
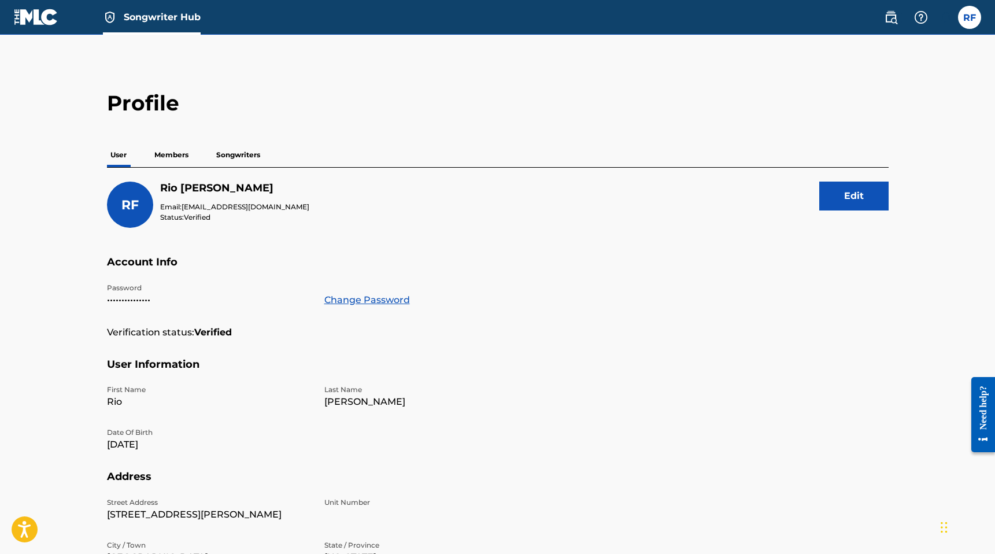
click at [183, 188] on h5 "Rio Frank-Bantell" at bounding box center [234, 188] width 149 height 13
click at [844, 178] on div "RF Rio Frank-Bantell Email: riomo95@icloud.com Status: Verified Edit Account In…" at bounding box center [498, 431] width 782 height 527
click at [844, 193] on button "Edit" at bounding box center [853, 196] width 69 height 29
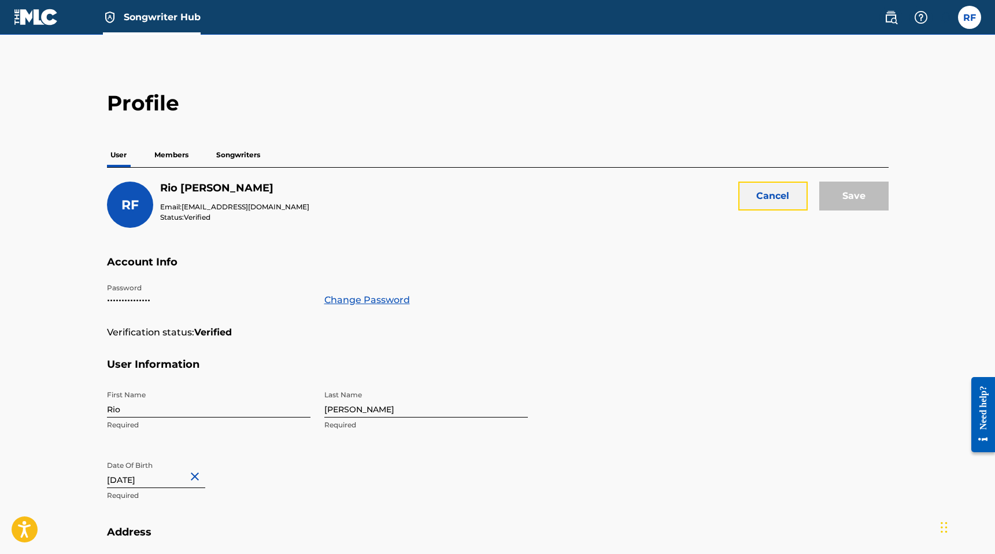
click at [776, 197] on button "Cancel" at bounding box center [772, 196] width 69 height 29
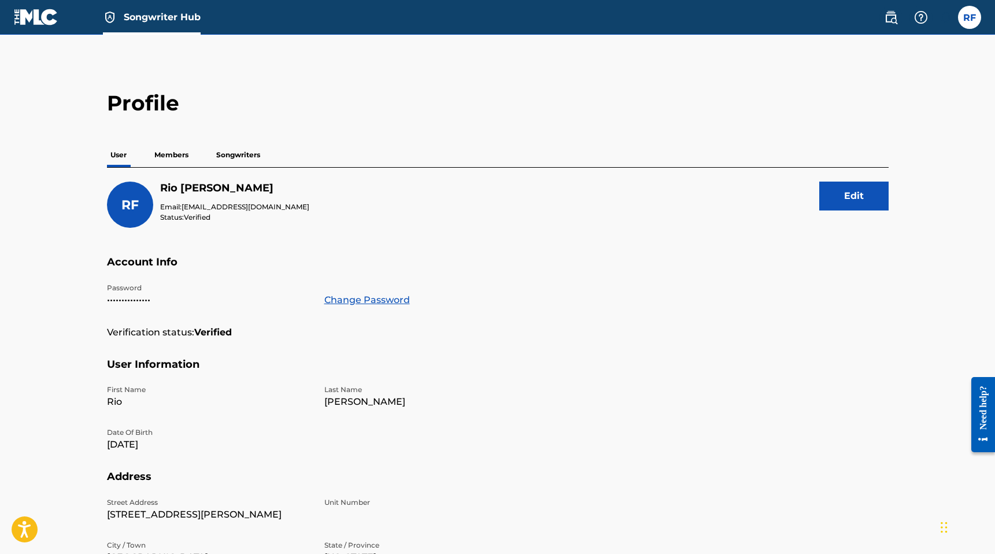
click at [176, 153] on p "Members" at bounding box center [171, 155] width 41 height 24
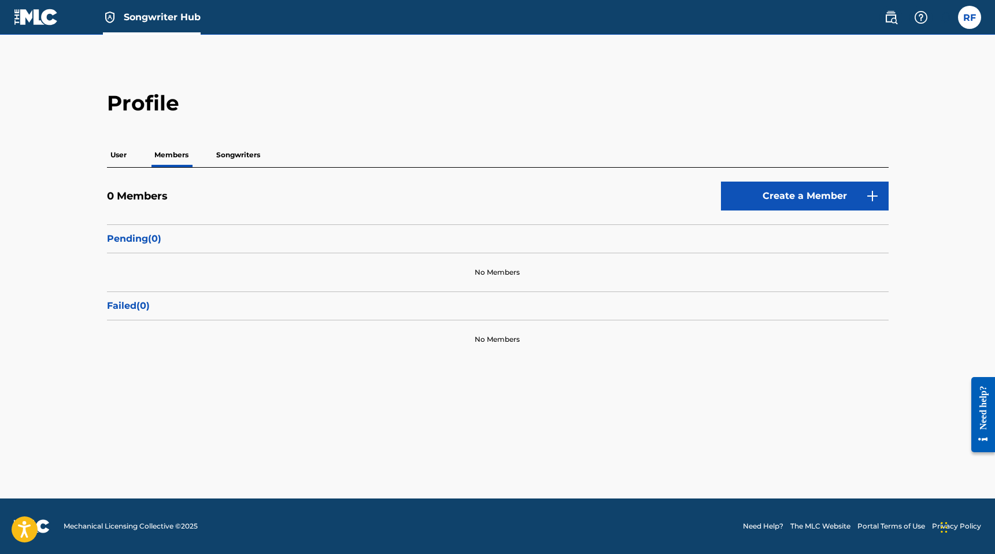
click at [204, 242] on p "Pending ( 0 )" at bounding box center [498, 239] width 782 height 14
click at [138, 242] on p "Pending ( 0 )" at bounding box center [498, 239] width 782 height 14
click at [246, 158] on p "Songwriters" at bounding box center [238, 155] width 51 height 24
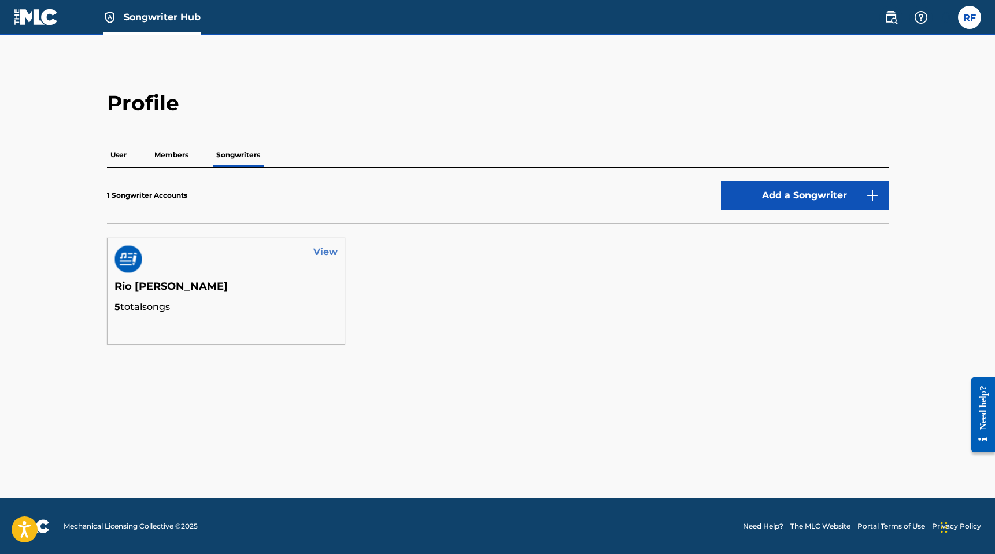
click at [334, 257] on link "View" at bounding box center [325, 252] width 24 height 14
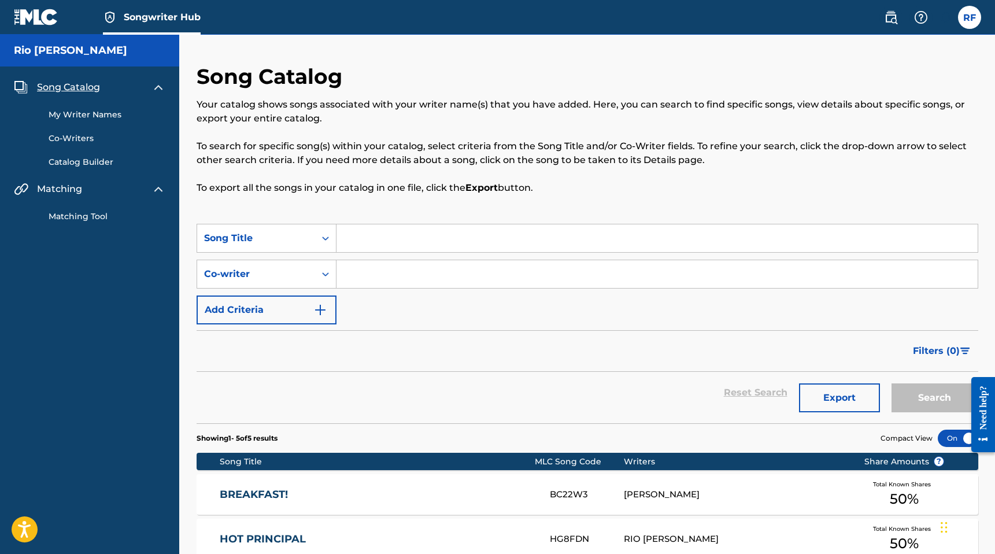
click at [84, 88] on span "Song Catalog" at bounding box center [68, 87] width 63 height 14
click at [30, 14] on img at bounding box center [36, 17] width 45 height 17
click at [978, 14] on label at bounding box center [969, 17] width 23 height 23
click at [970, 17] on input "RF Rio Frank-Bantell riomo95@icloud.com Notification Preferences Profile Log out" at bounding box center [970, 17] width 0 height 0
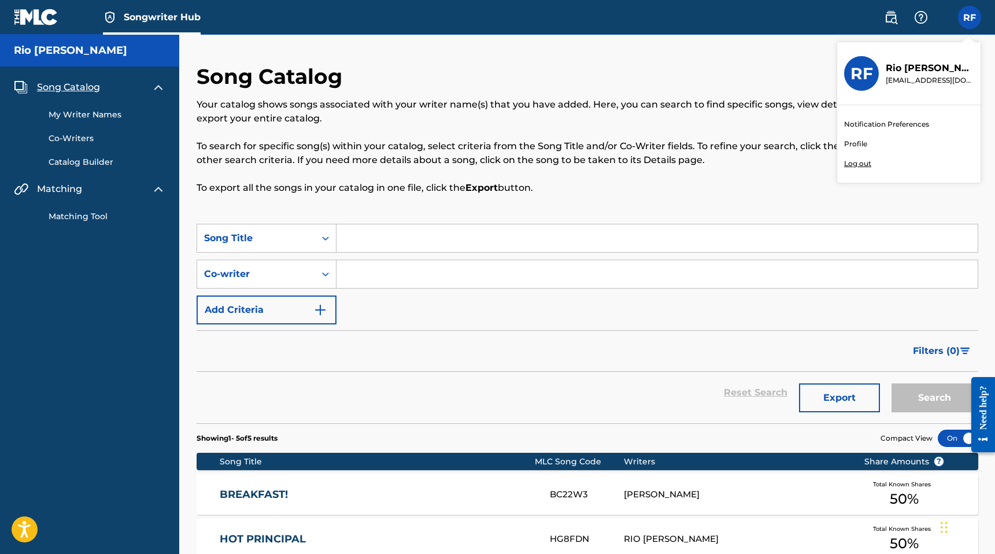
click at [821, 38] on div "Song Catalog Your catalog shows songs associated with your writer name(s) that …" at bounding box center [587, 391] width 816 height 712
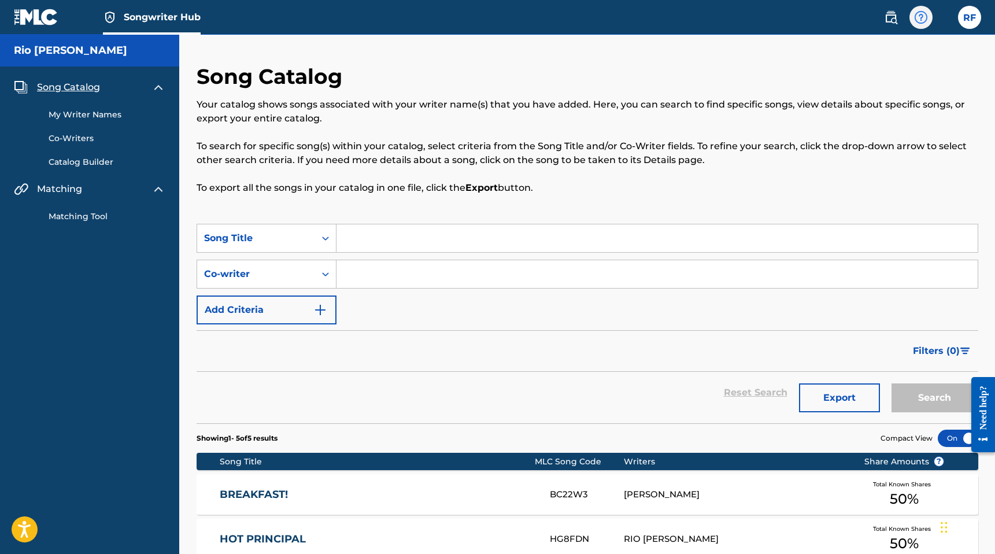
click at [915, 14] on img at bounding box center [921, 17] width 14 height 14
click at [897, 68] on p "View portal intro" at bounding box center [921, 76] width 98 height 28
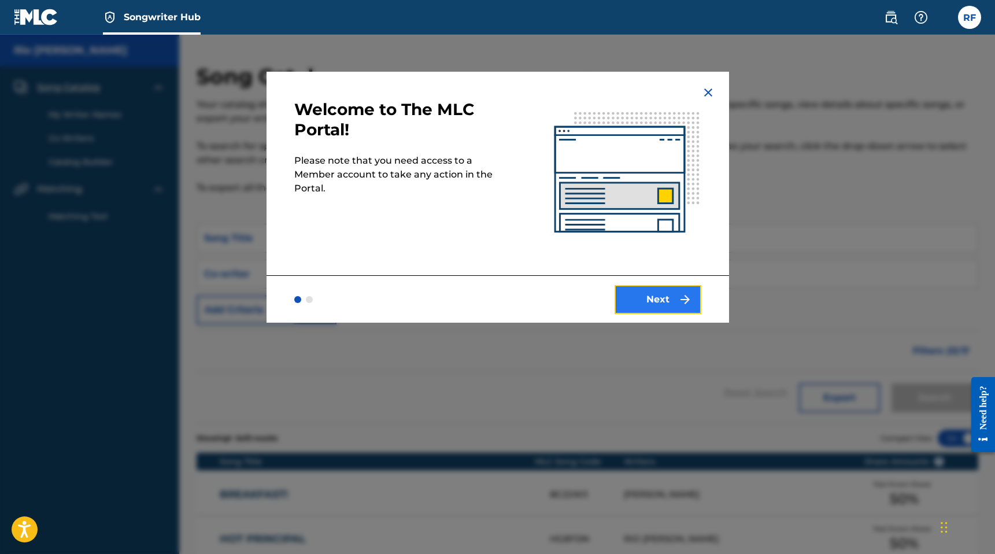
click at [639, 299] on button "Next" at bounding box center [658, 299] width 87 height 29
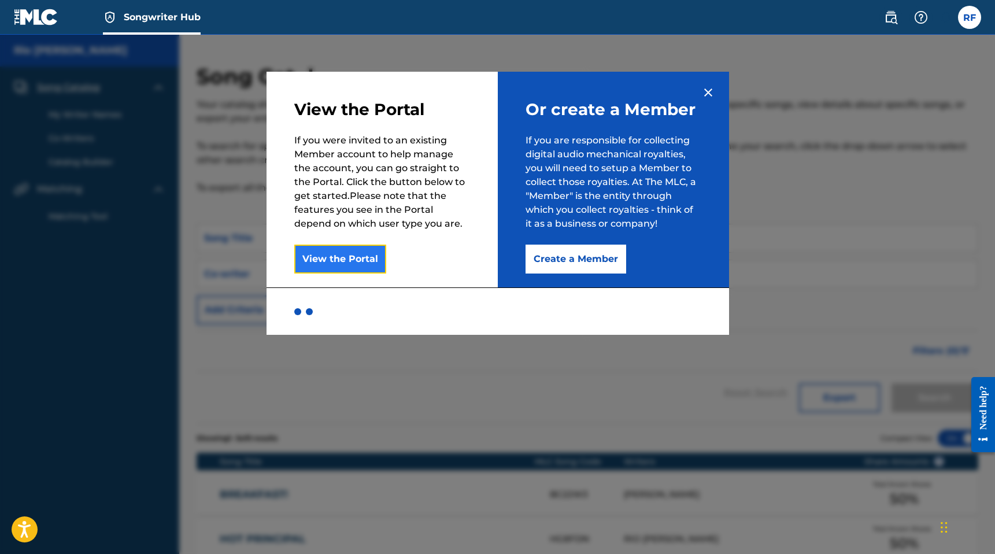
click at [339, 259] on button "View the Portal" at bounding box center [340, 259] width 92 height 29
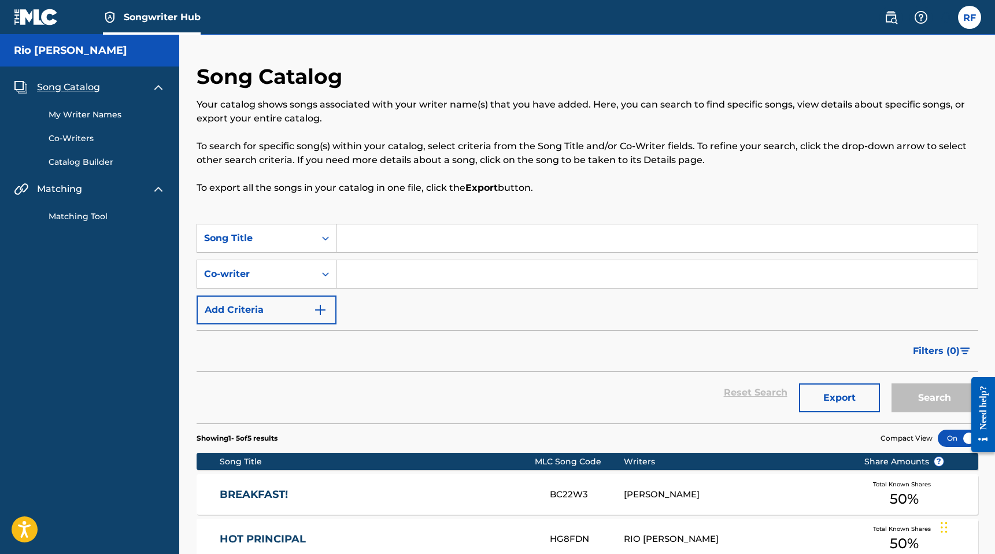
click at [84, 52] on h5 "Rio [PERSON_NAME]" at bounding box center [70, 50] width 113 height 13
click at [99, 193] on div "Matching" at bounding box center [90, 189] width 152 height 14
click at [158, 188] on img at bounding box center [159, 189] width 14 height 14
click at [161, 75] on div "Song Catalog My Writer Names Co-Writers Catalog Builder Matching Matching Tool" at bounding box center [89, 138] width 179 height 143
click at [161, 88] on img at bounding box center [159, 87] width 14 height 14
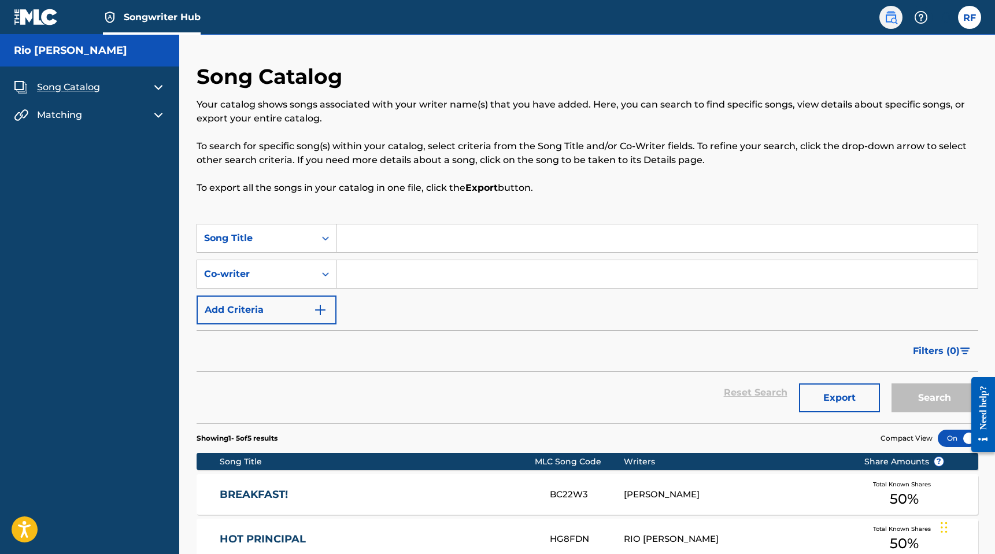
click at [889, 22] on img at bounding box center [891, 17] width 14 height 14
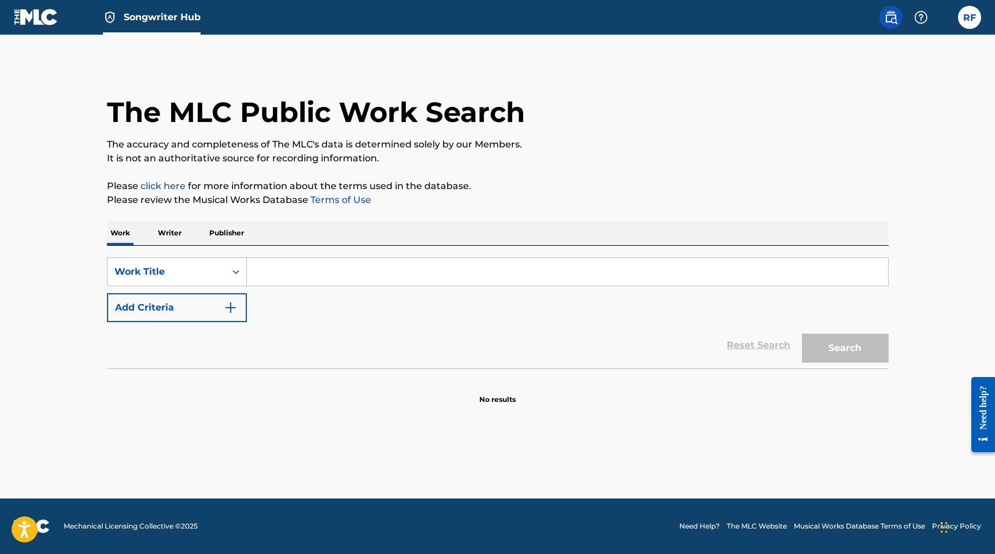
click at [934, 24] on span at bounding box center [916, 17] width 72 height 23
click at [987, 398] on div "Need help?" at bounding box center [984, 408] width 16 height 44
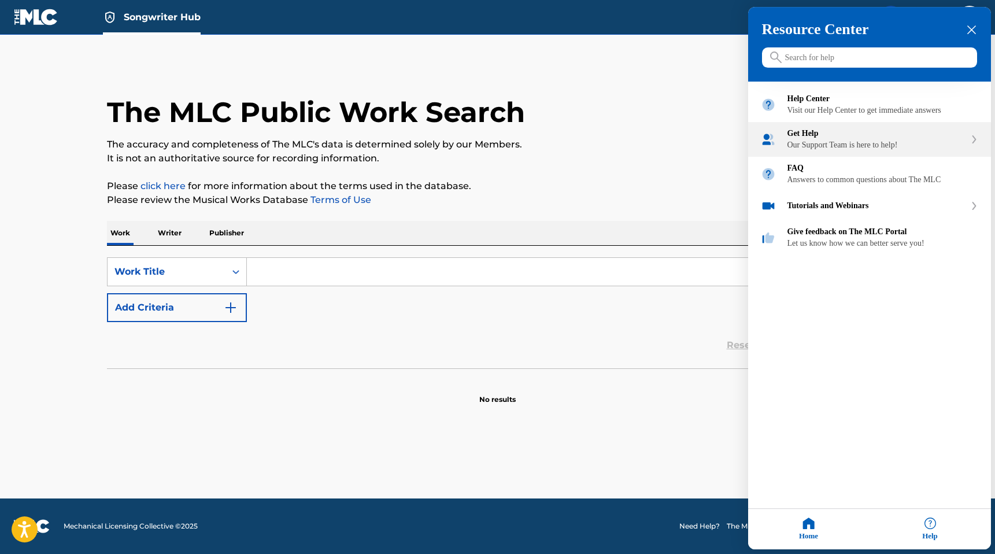
click at [869, 139] on div "Get Help" at bounding box center [877, 134] width 178 height 9
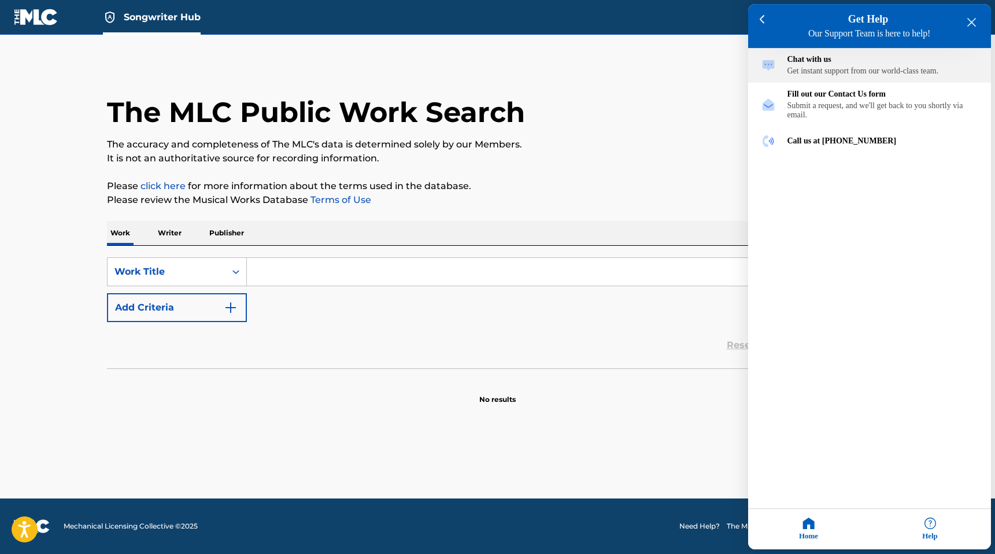
click at [827, 82] on div "Chat with us Get instant support from our world-class team." at bounding box center [869, 66] width 243 height 35
